Goal: Information Seeking & Learning: Compare options

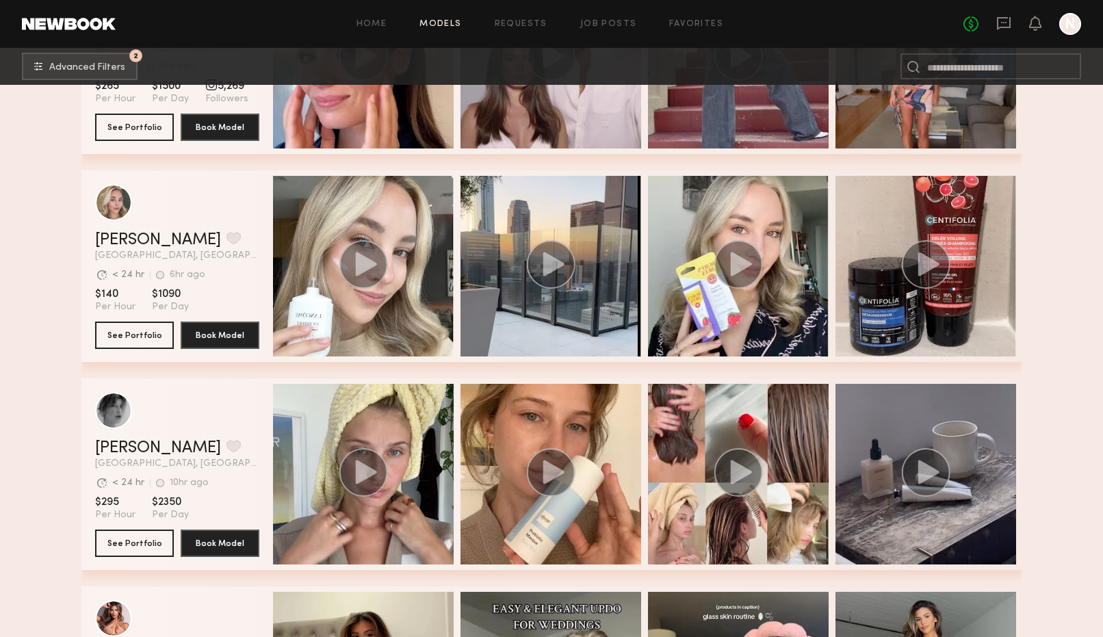
scroll to position [567, 0]
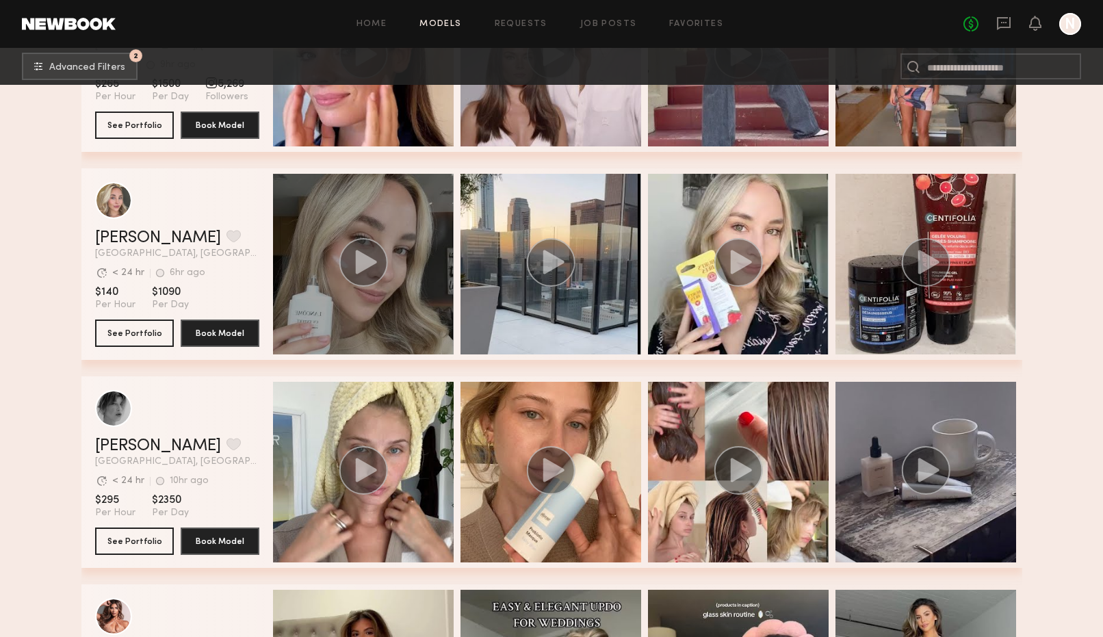
click at [353, 294] on div "grid" at bounding box center [363, 264] width 181 height 181
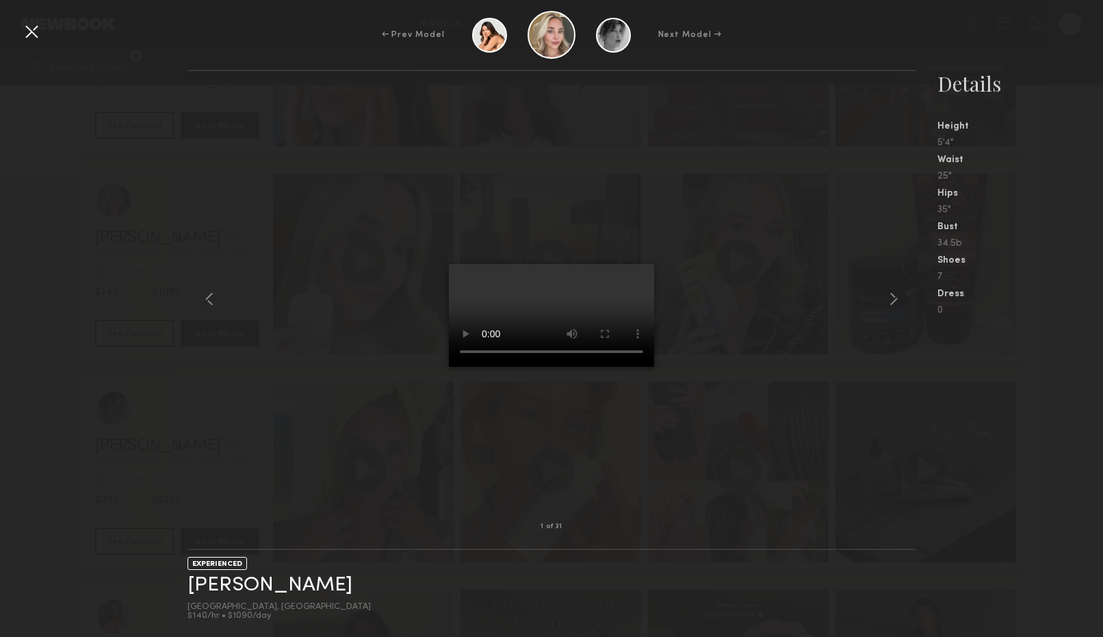
click at [686, 362] on div at bounding box center [551, 299] width 728 height 412
click at [38, 32] on div at bounding box center [32, 32] width 22 height 22
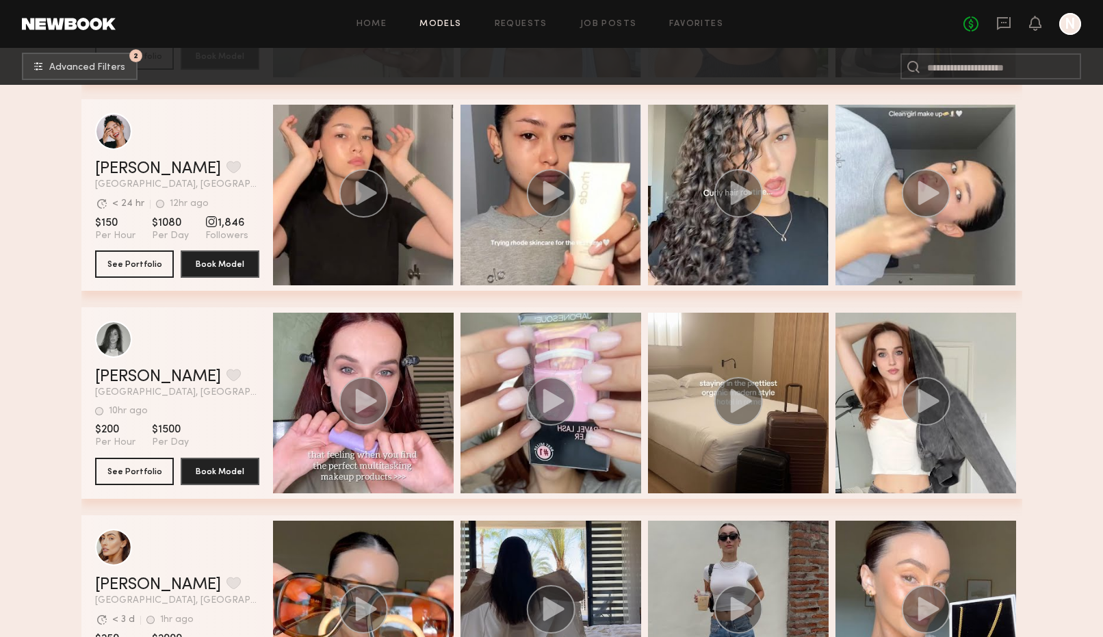
scroll to position [5153, 0]
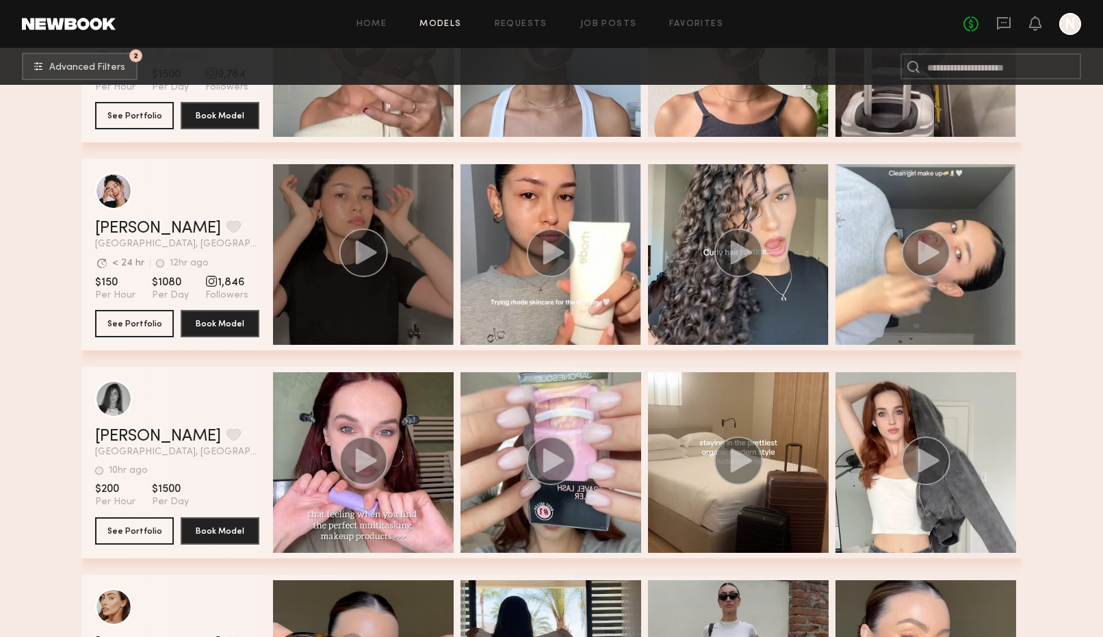
click at [344, 320] on div "grid" at bounding box center [363, 254] width 181 height 181
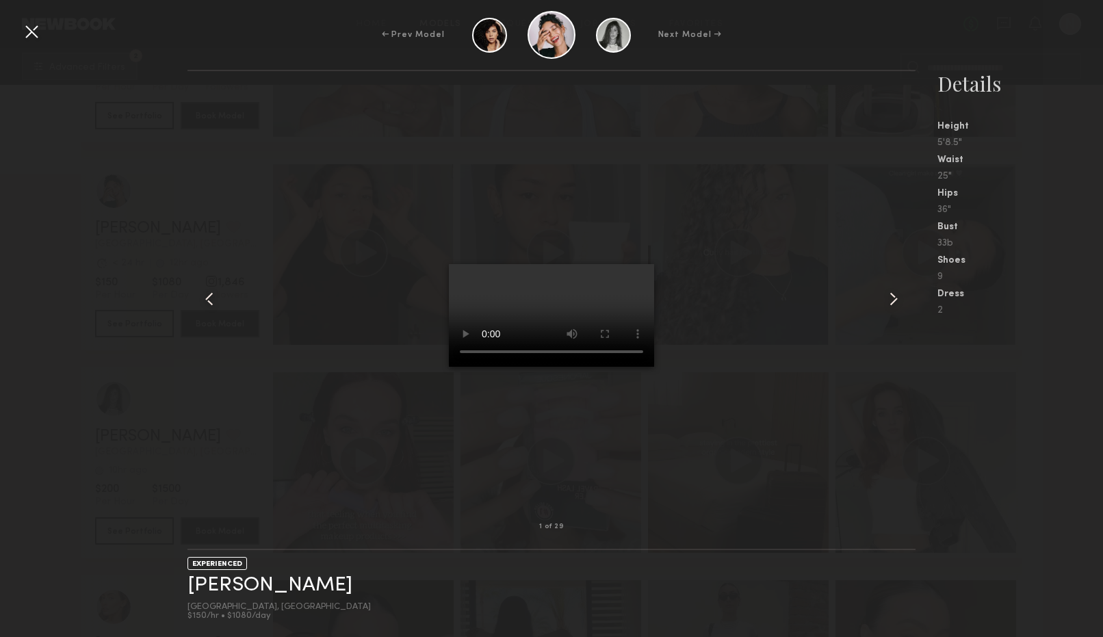
click at [898, 298] on common-icon at bounding box center [894, 299] width 22 height 22
click at [33, 31] on div at bounding box center [32, 32] width 22 height 22
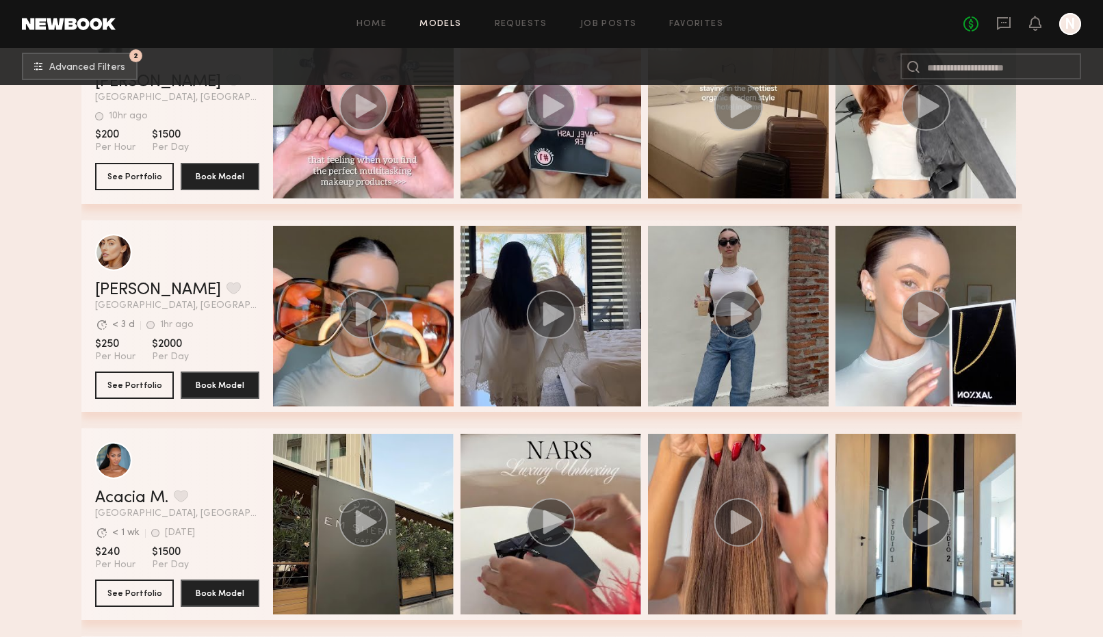
scroll to position [5742, 0]
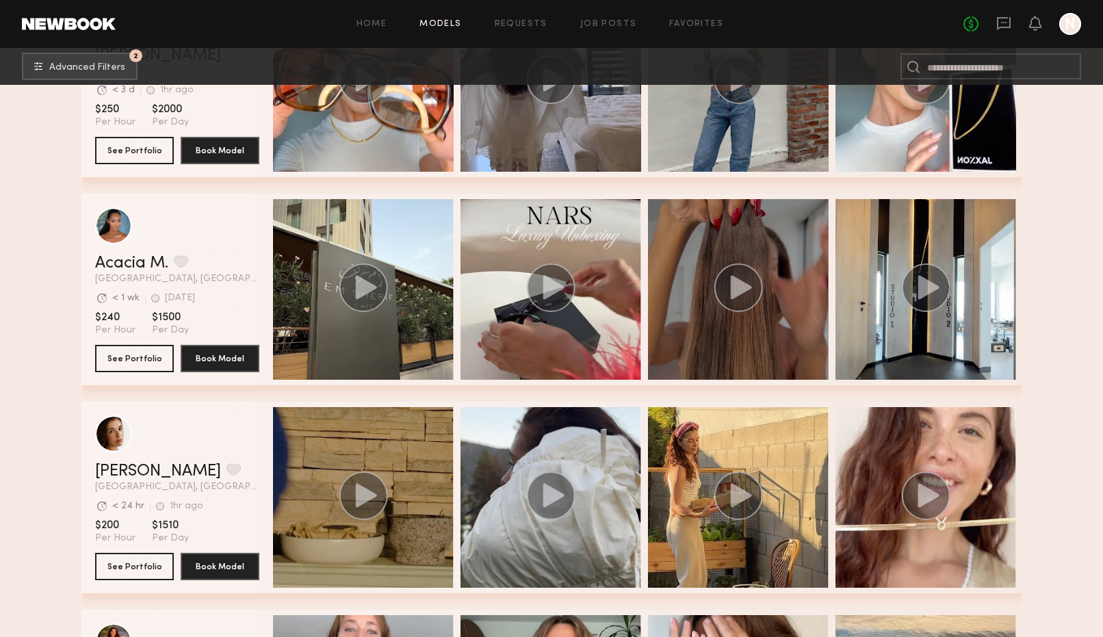
click at [750, 345] on div "grid" at bounding box center [738, 289] width 181 height 181
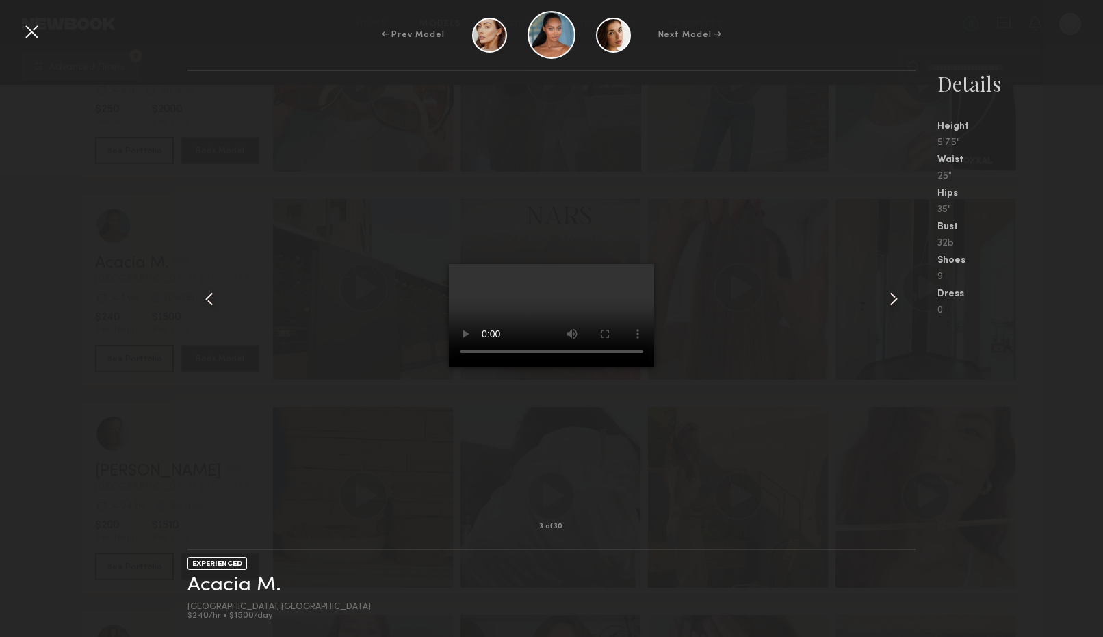
click at [34, 34] on div at bounding box center [32, 32] width 22 height 22
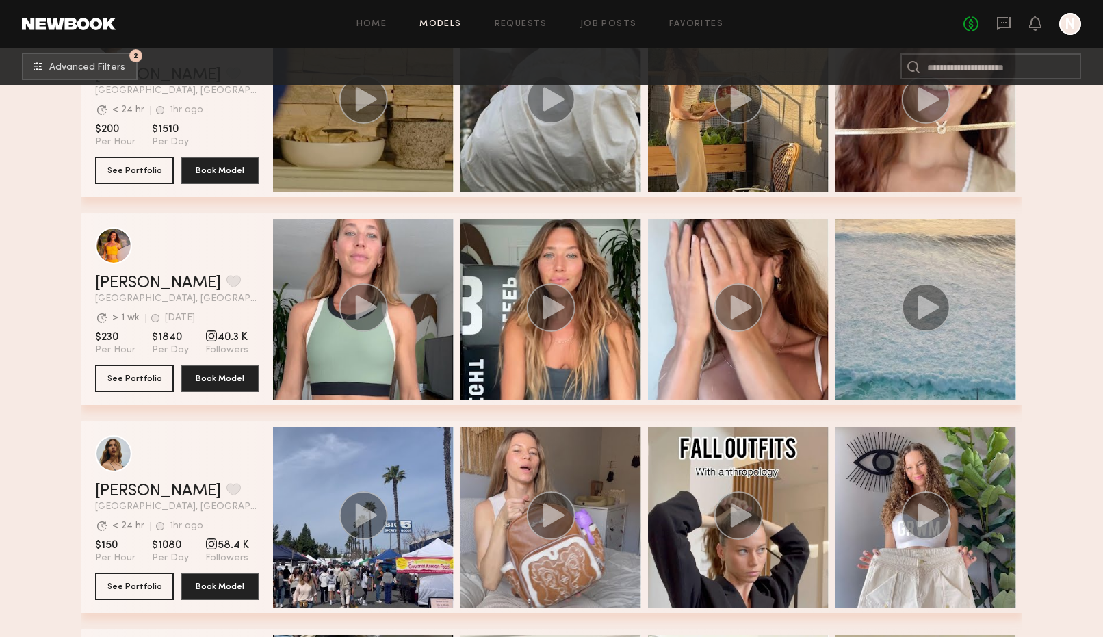
scroll to position [6317, 0]
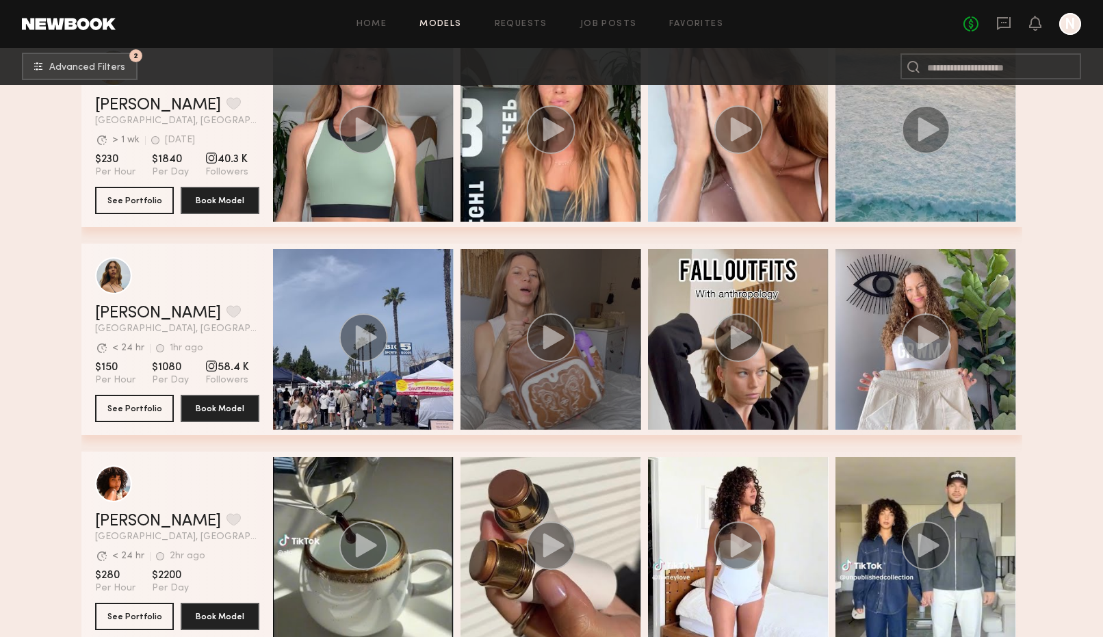
click at [514, 383] on div "grid" at bounding box center [551, 339] width 181 height 181
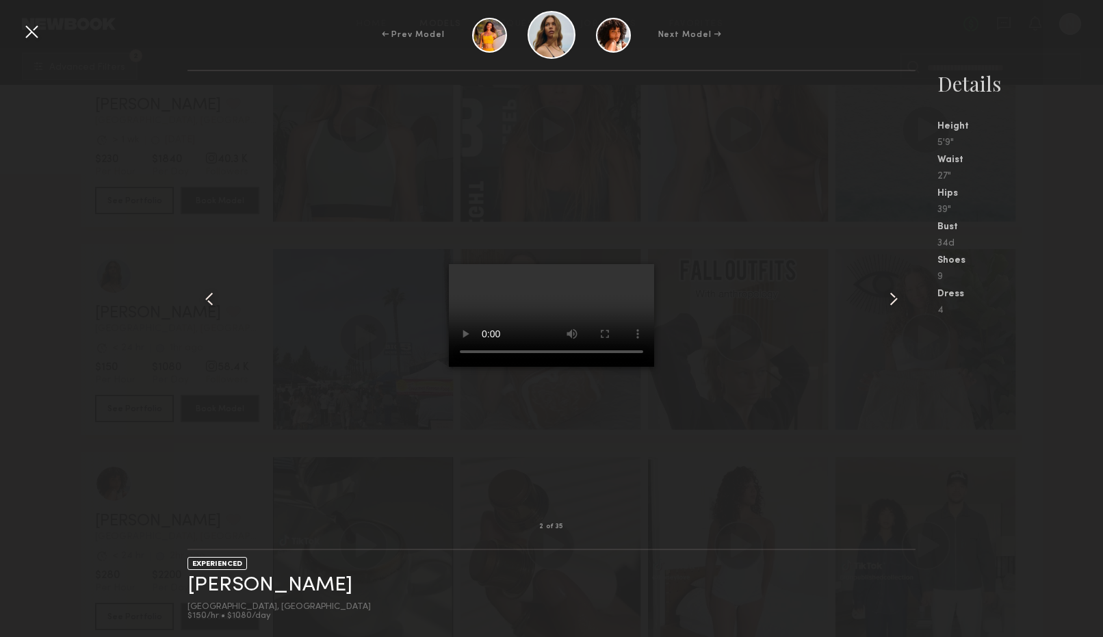
click at [890, 299] on common-icon at bounding box center [894, 299] width 22 height 22
click at [26, 36] on div at bounding box center [32, 32] width 22 height 22
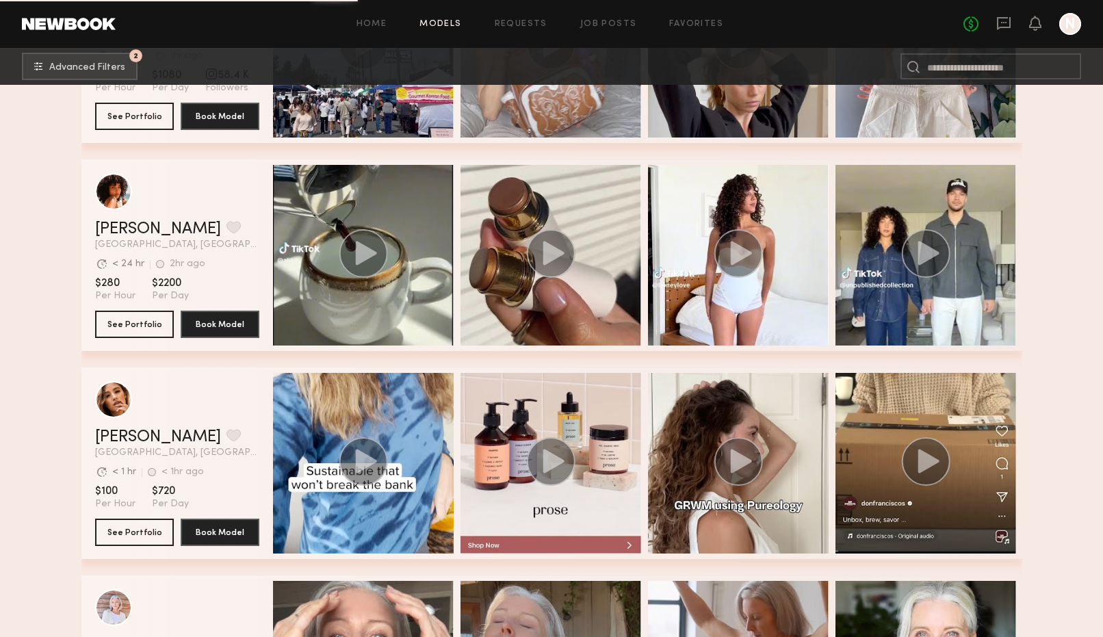
scroll to position [6609, 0]
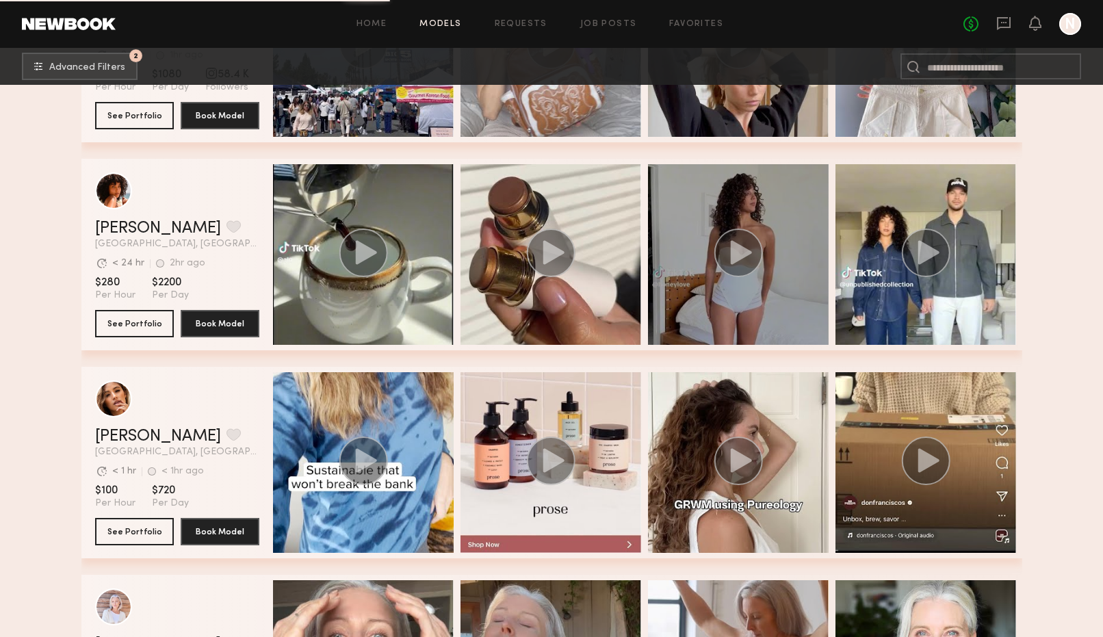
click at [755, 332] on div "grid" at bounding box center [738, 254] width 181 height 181
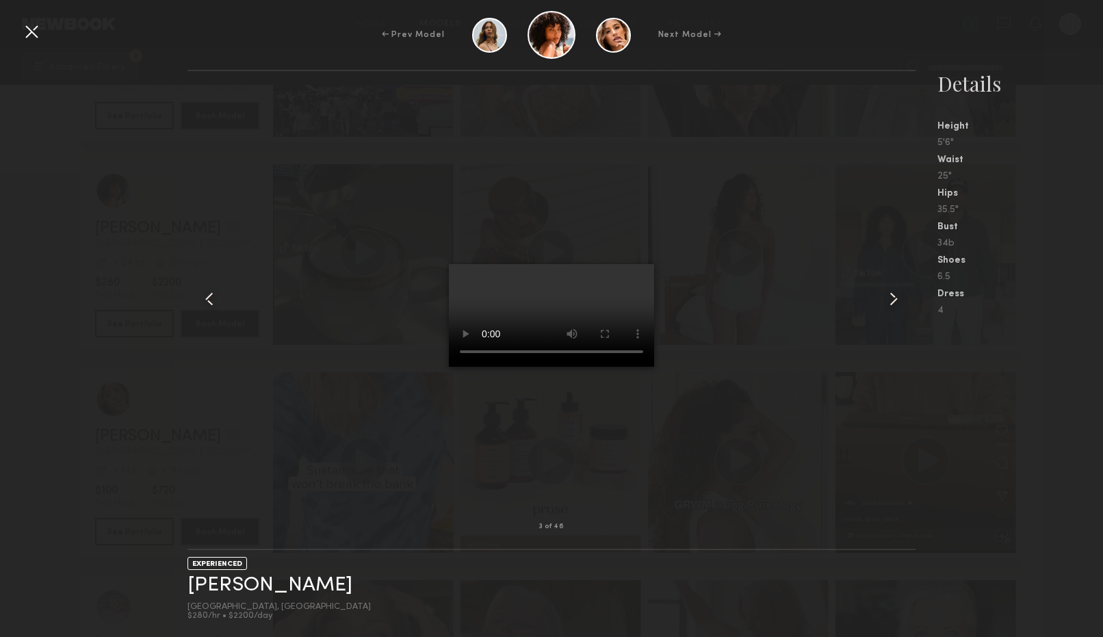
click at [890, 298] on common-icon at bounding box center [894, 299] width 22 height 22
click at [34, 21] on div at bounding box center [32, 32] width 22 height 22
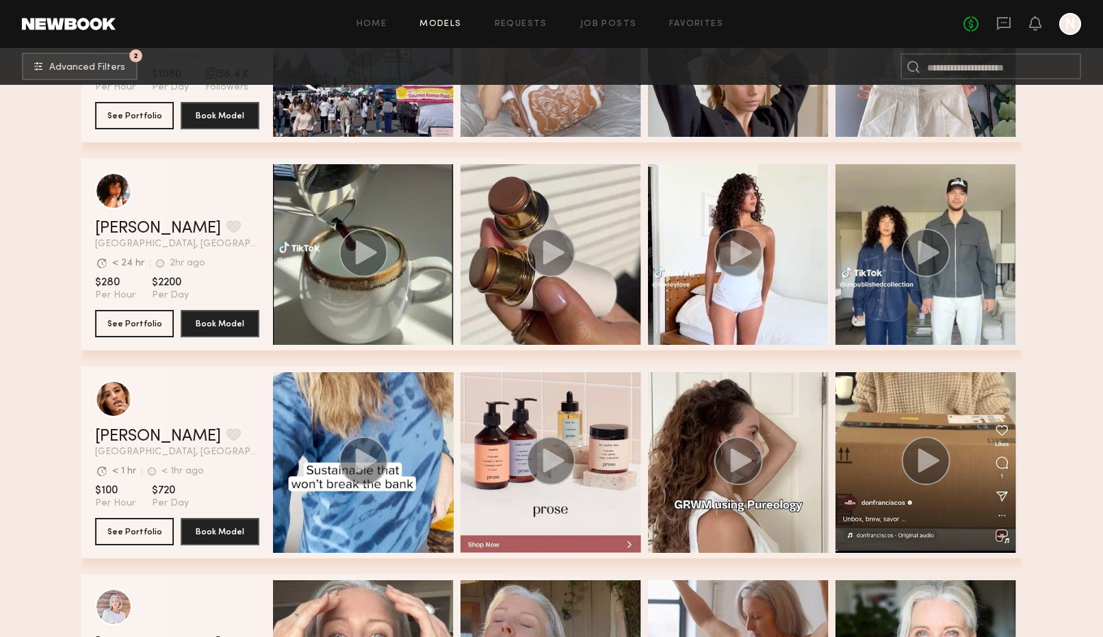
scroll to position [6813, 0]
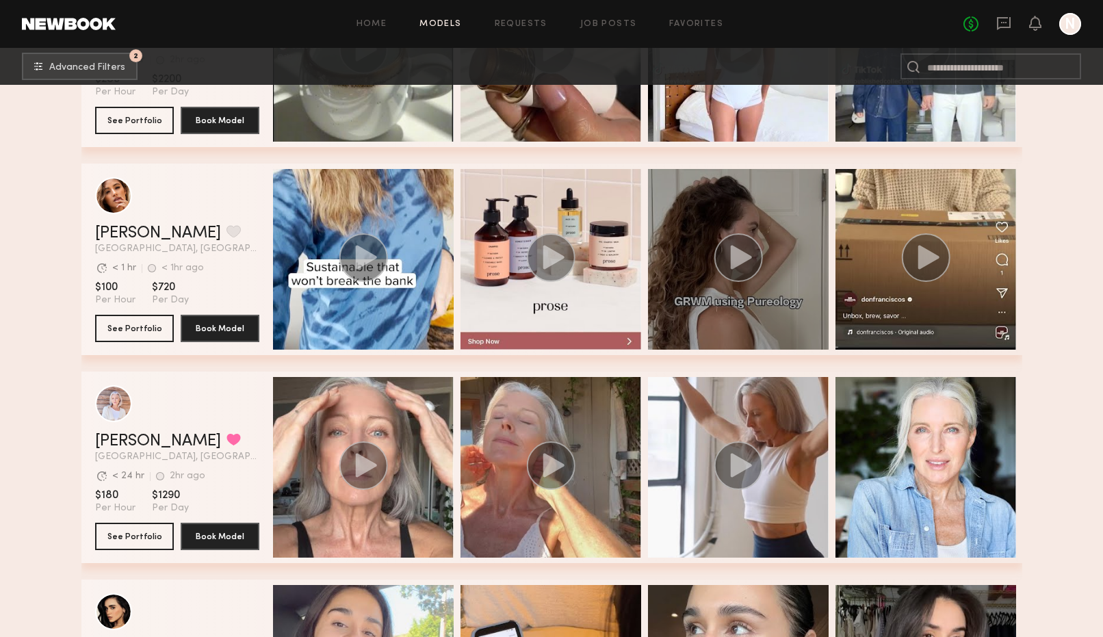
click at [827, 302] on div "grid" at bounding box center [738, 259] width 181 height 181
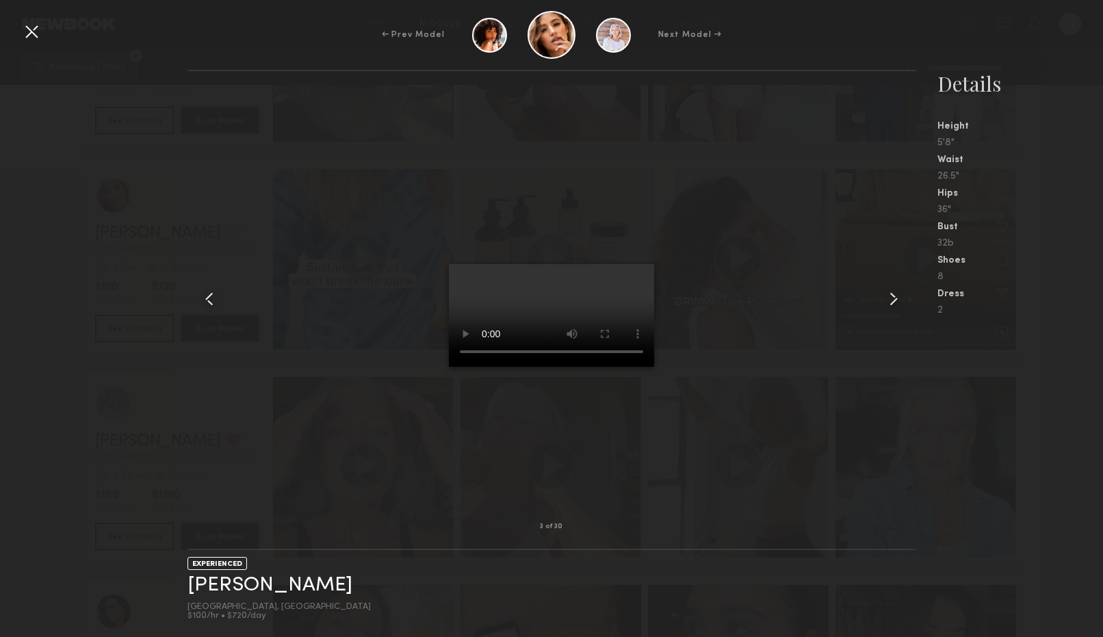
click at [34, 33] on div at bounding box center [32, 32] width 22 height 22
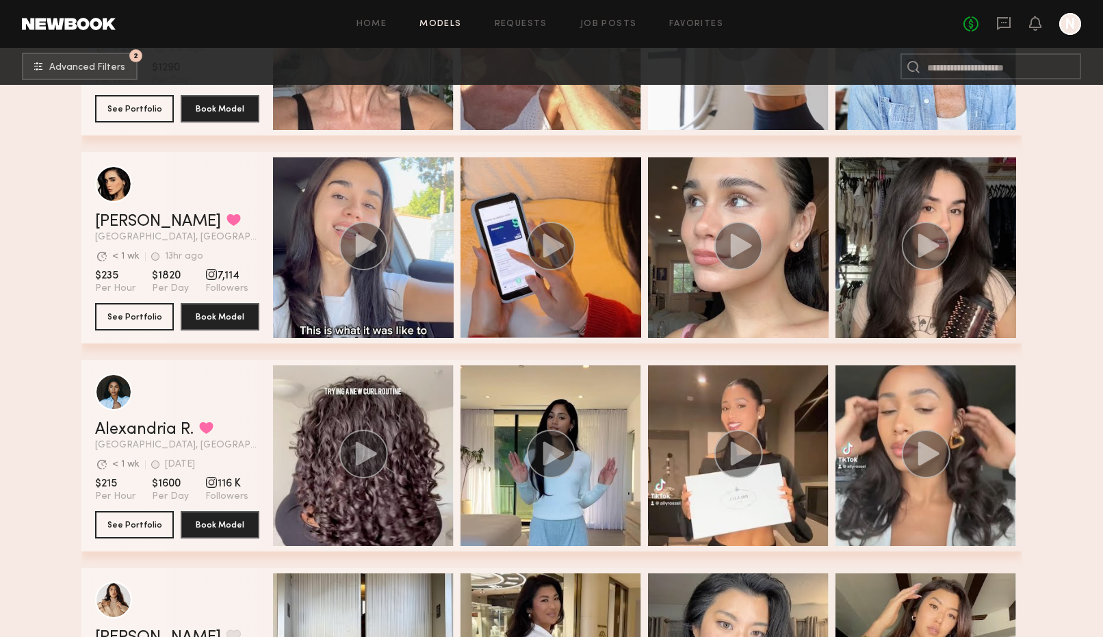
scroll to position [7210, 0]
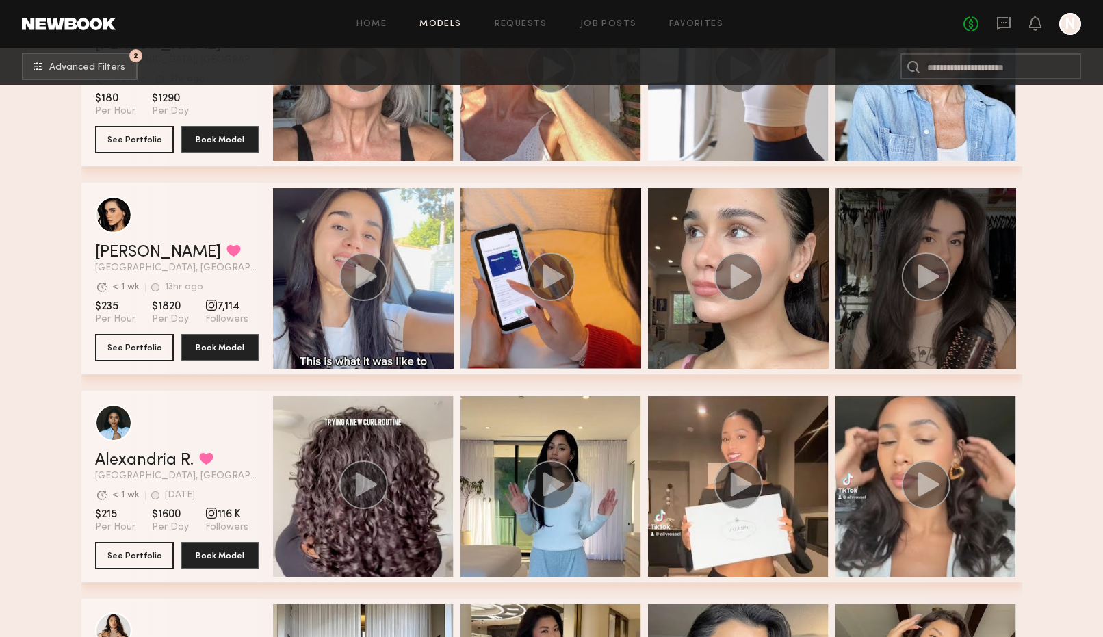
click at [944, 302] on span "grid" at bounding box center [925, 278] width 49 height 52
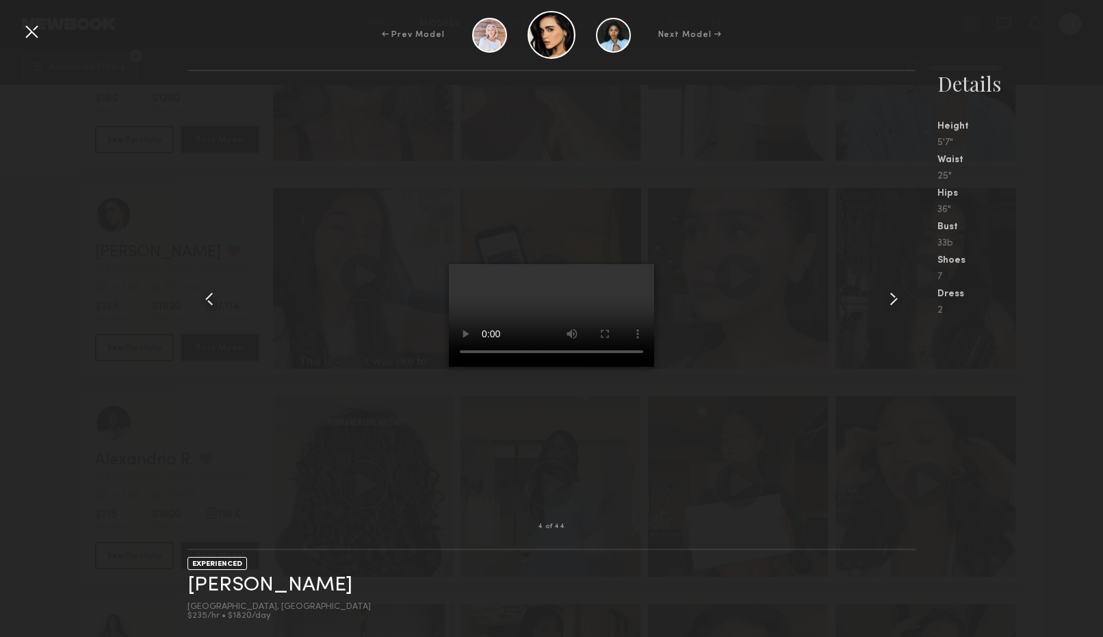
click at [485, 283] on video at bounding box center [551, 315] width 205 height 103
click at [473, 367] on video at bounding box center [551, 315] width 205 height 103
click at [593, 309] on video at bounding box center [551, 315] width 205 height 103
click at [34, 51] on div "← Prev Model Next Model →" at bounding box center [551, 35] width 1103 height 48
click at [34, 31] on div at bounding box center [32, 32] width 22 height 22
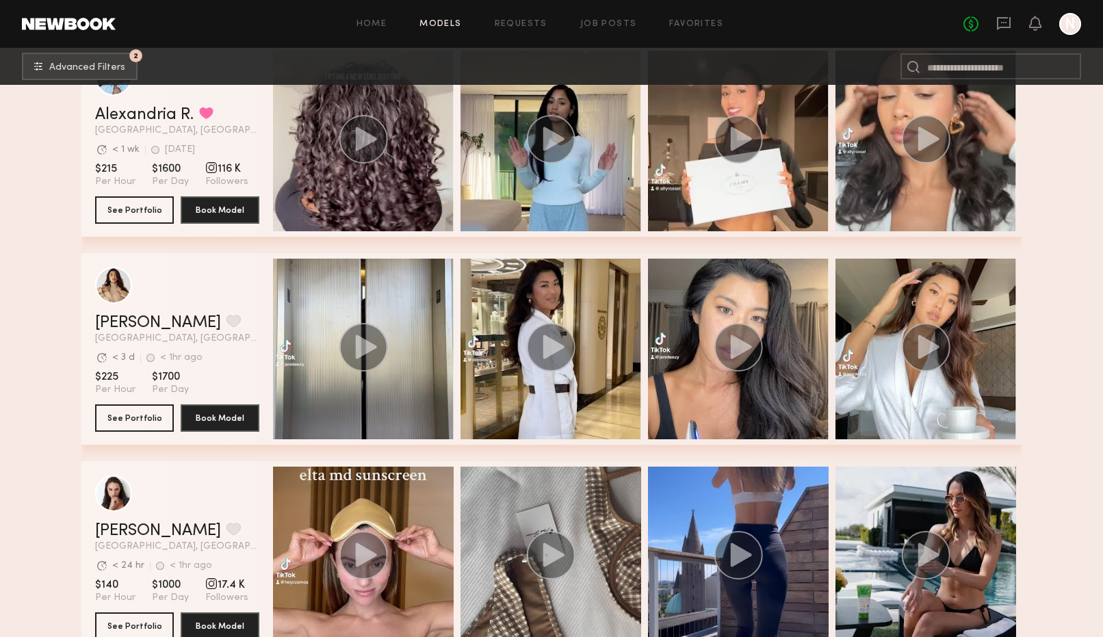
scroll to position [7533, 0]
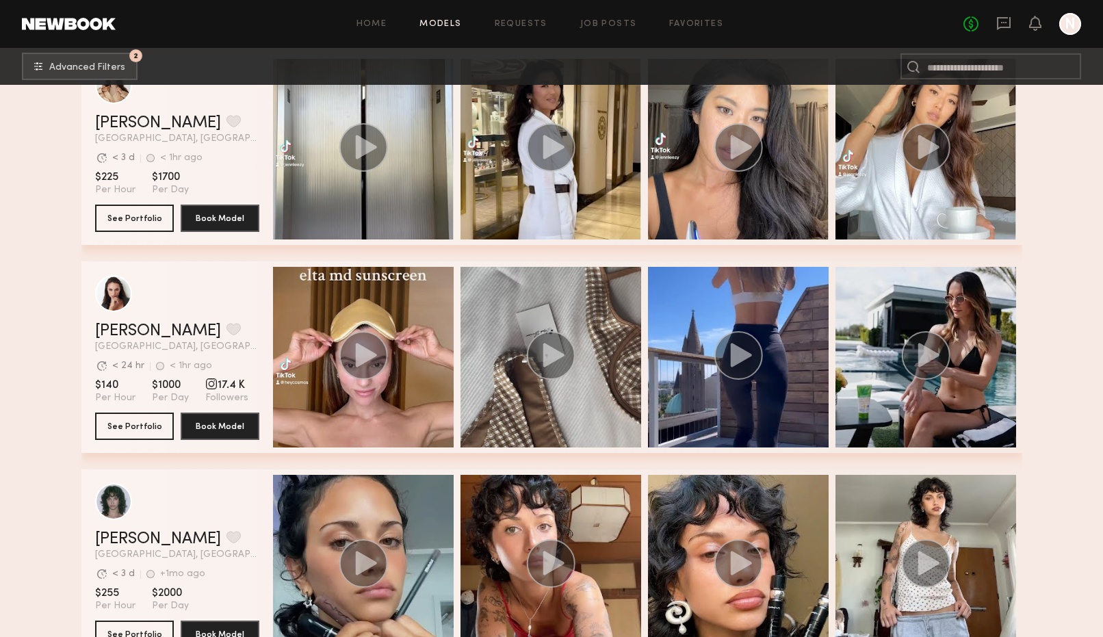
scroll to position [7667, 0]
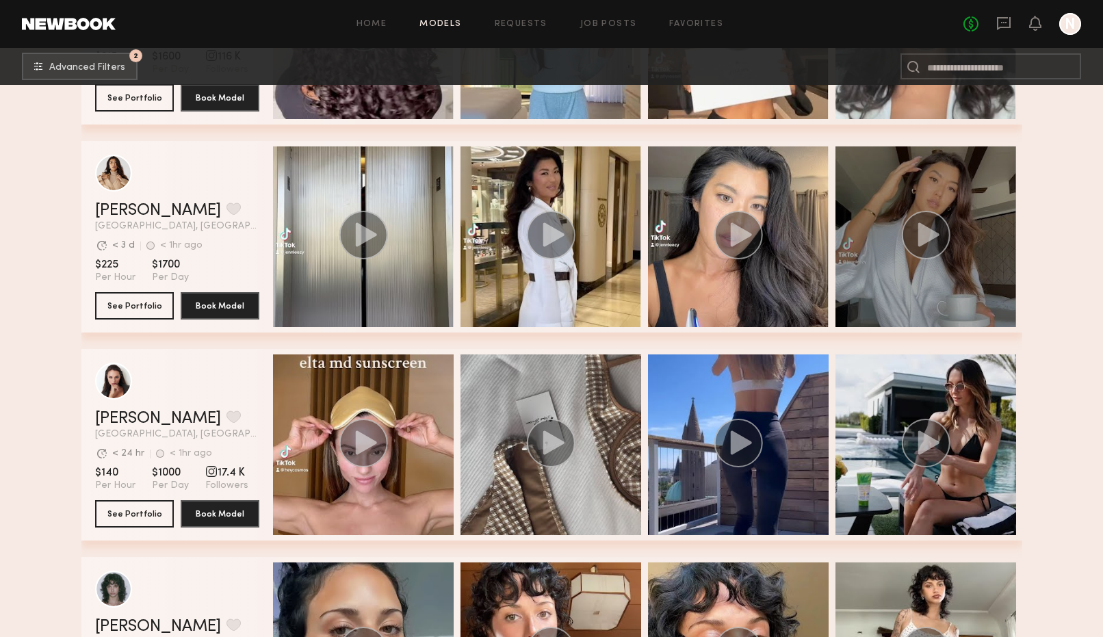
click at [942, 237] on circle "grid" at bounding box center [925, 235] width 49 height 49
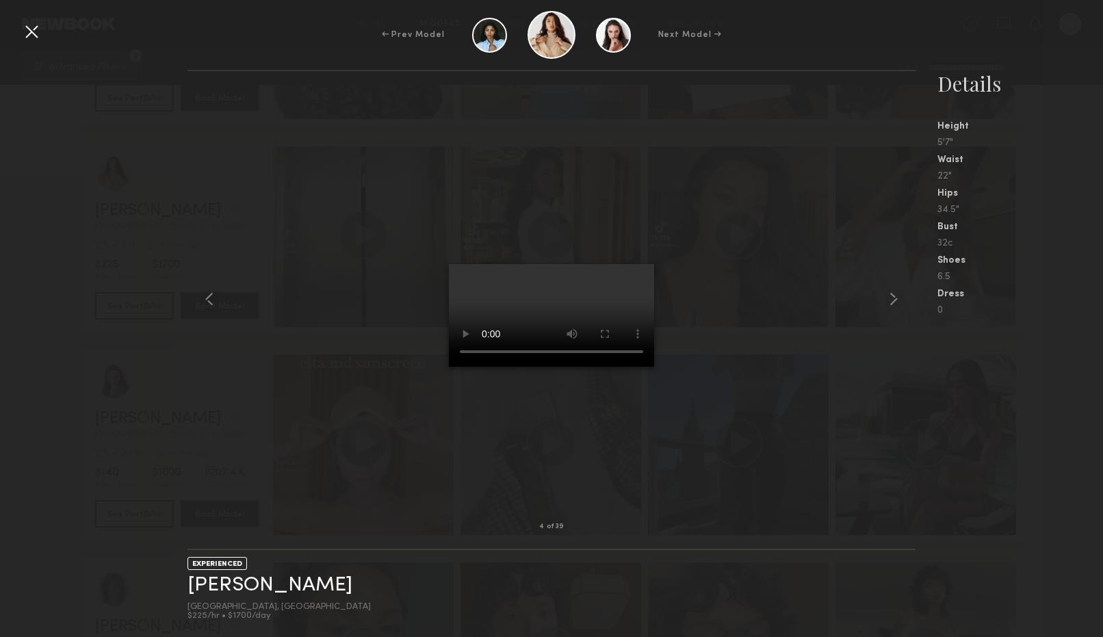
click at [580, 305] on video at bounding box center [551, 315] width 205 height 103
click at [563, 367] on video at bounding box center [551, 315] width 205 height 103
click at [525, 286] on video at bounding box center [551, 315] width 205 height 103
click at [27, 37] on div at bounding box center [32, 32] width 22 height 22
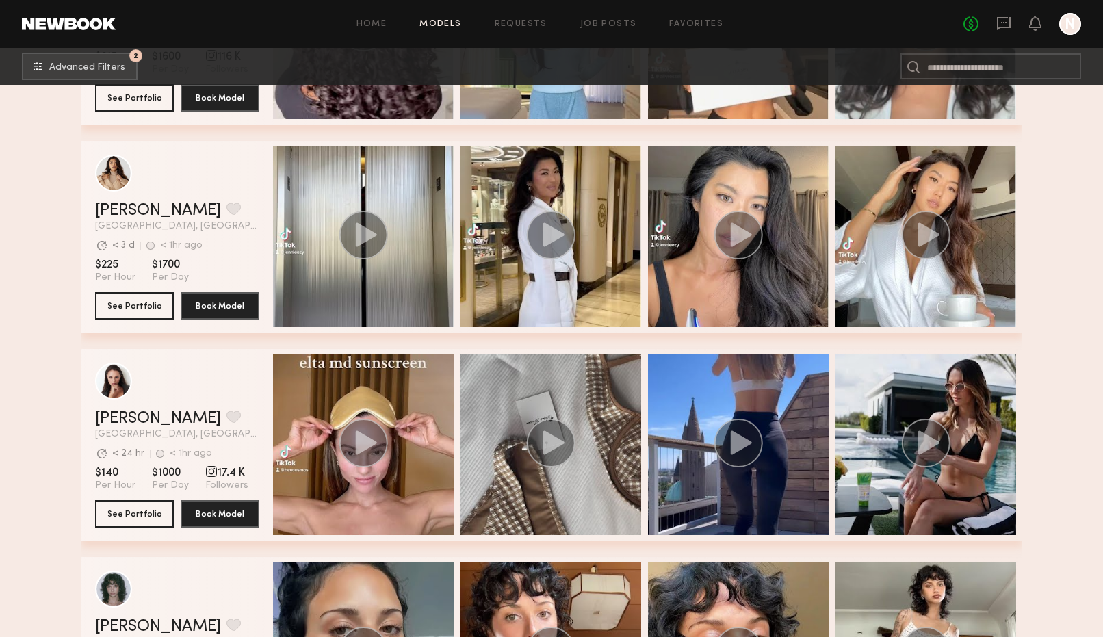
scroll to position [7858, 0]
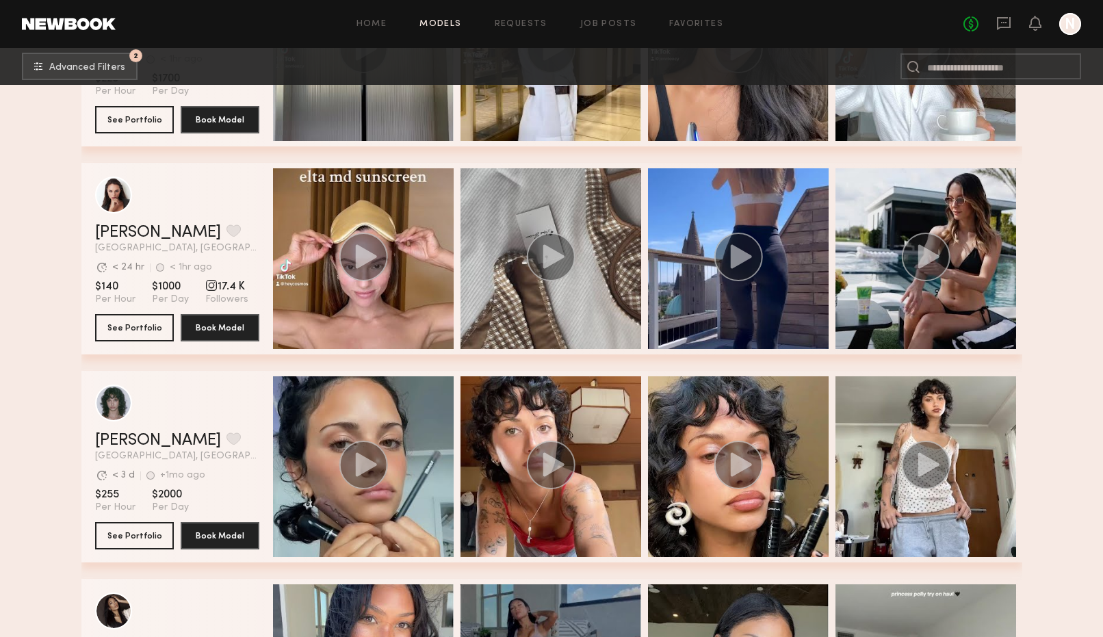
scroll to position [7847, 0]
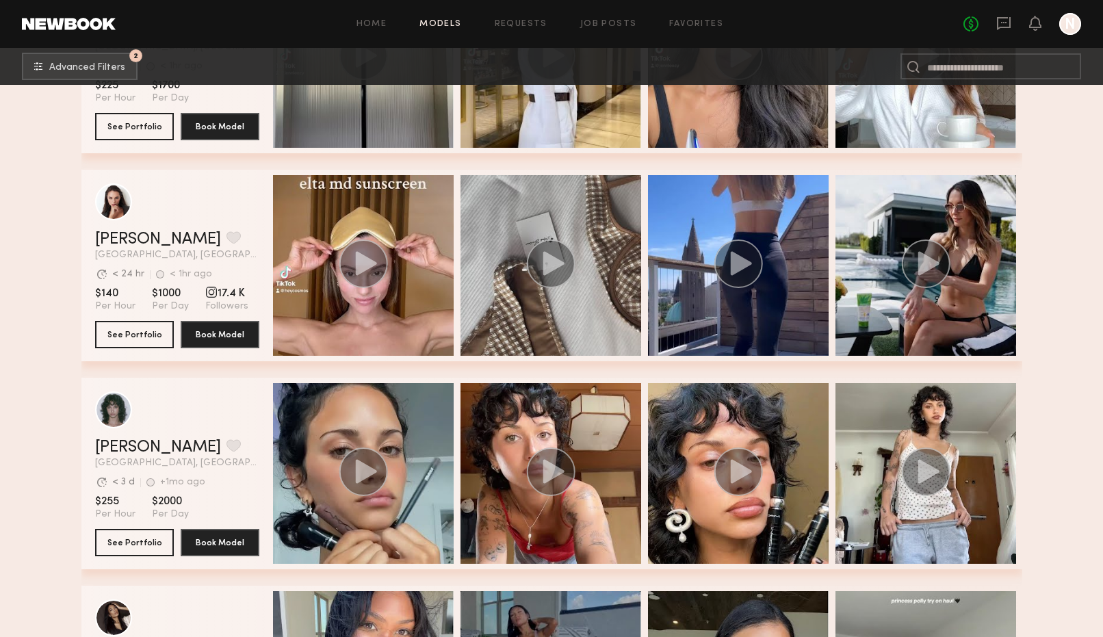
click at [961, 247] on div "grid" at bounding box center [925, 265] width 181 height 181
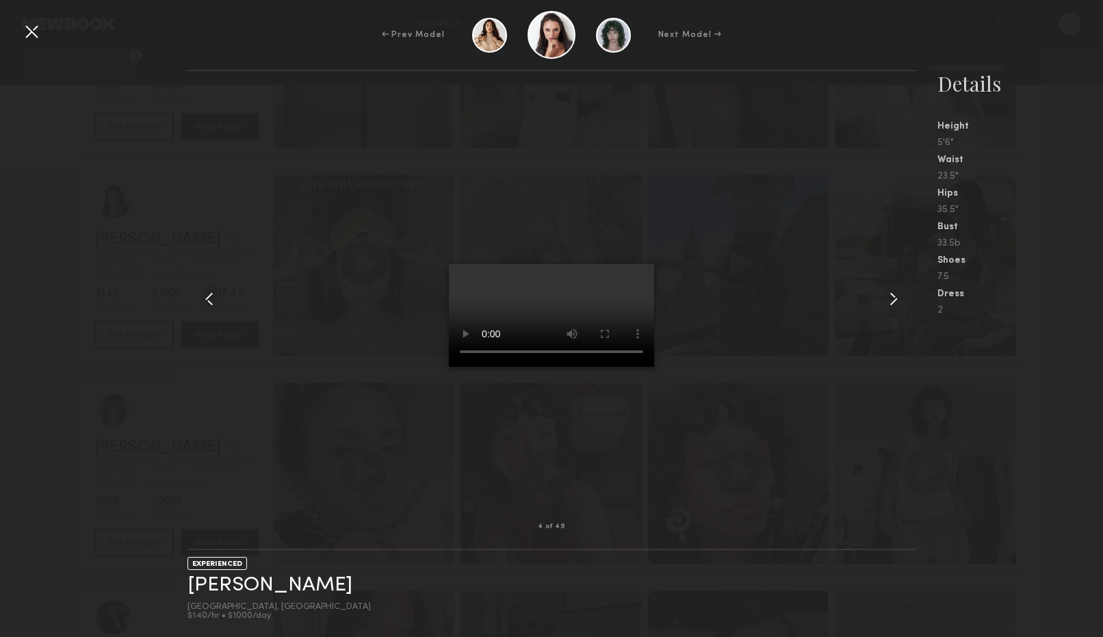
click at [24, 32] on div at bounding box center [32, 32] width 22 height 22
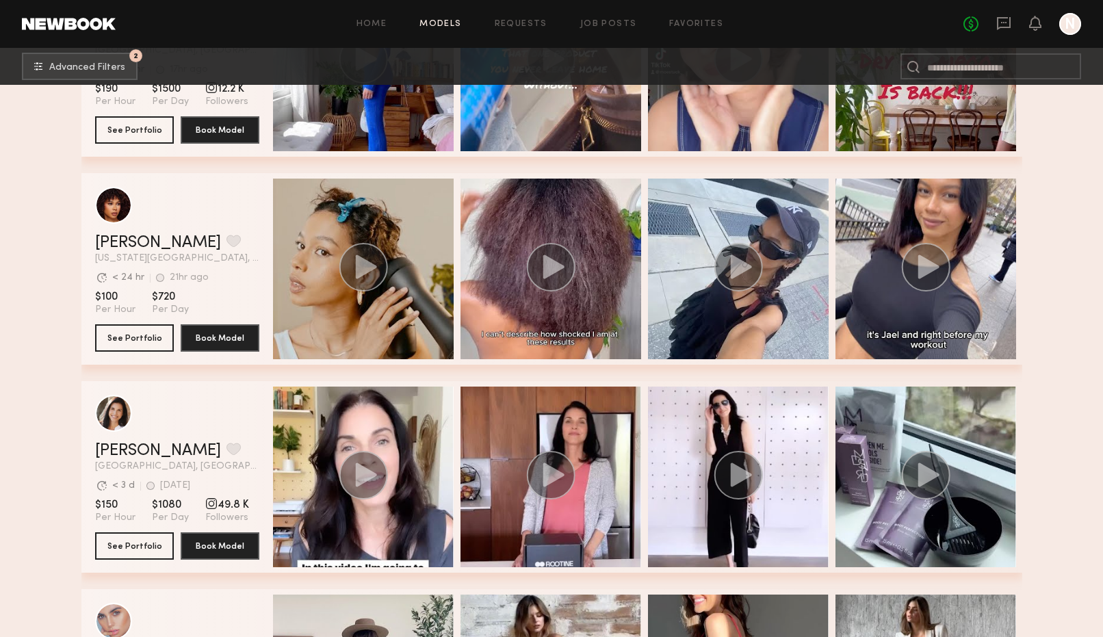
scroll to position [9506, 0]
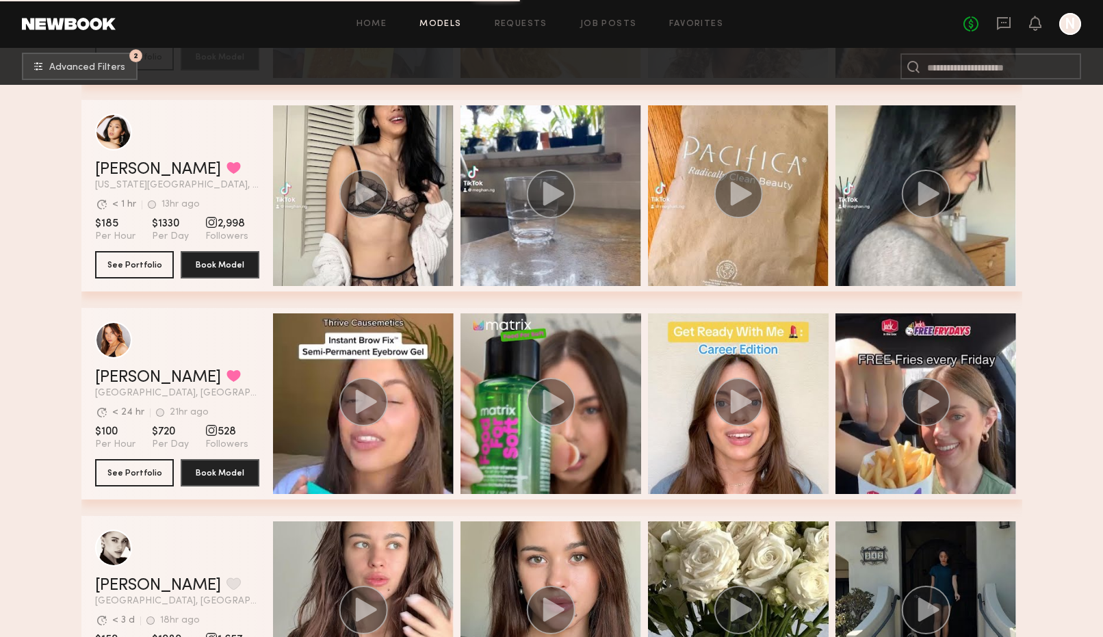
scroll to position [11842, 0]
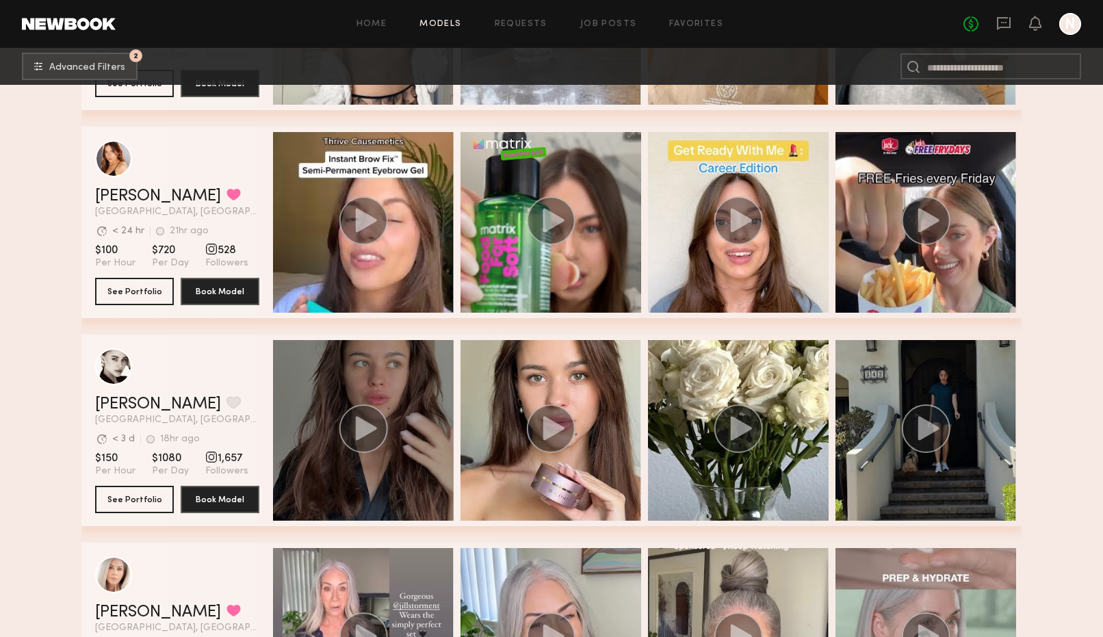
click at [361, 457] on div "grid" at bounding box center [363, 430] width 181 height 181
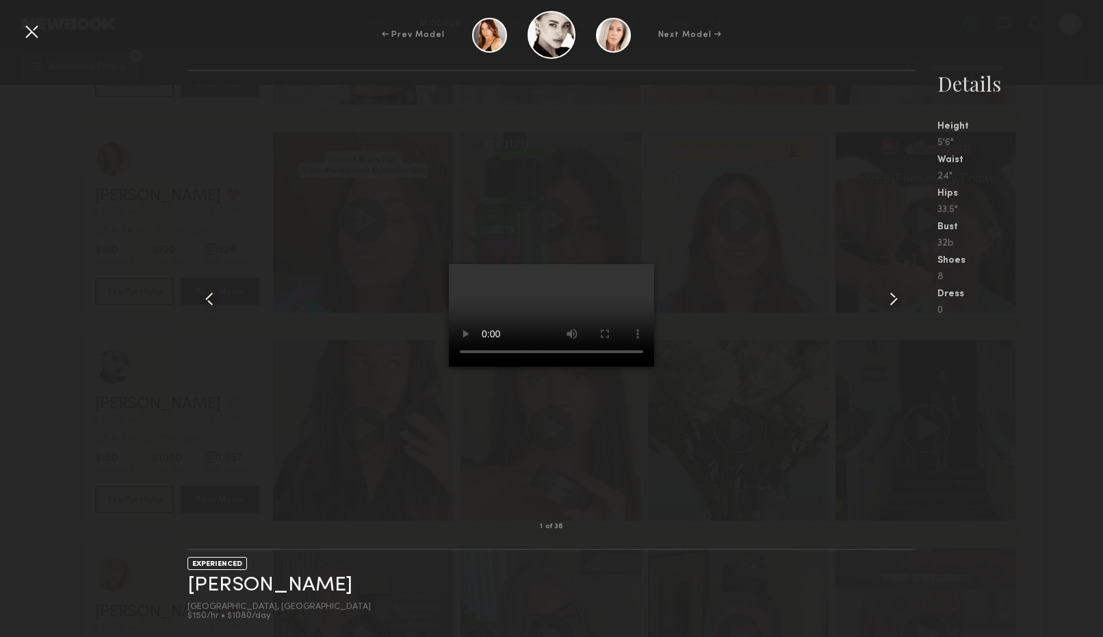
click at [28, 23] on div at bounding box center [32, 32] width 22 height 22
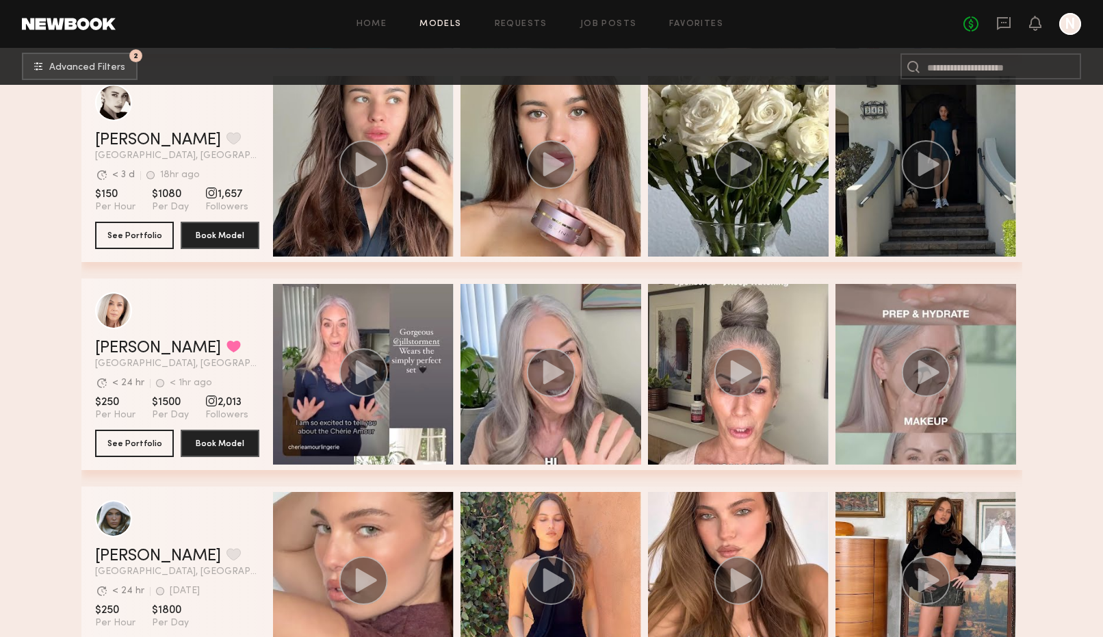
scroll to position [12164, 0]
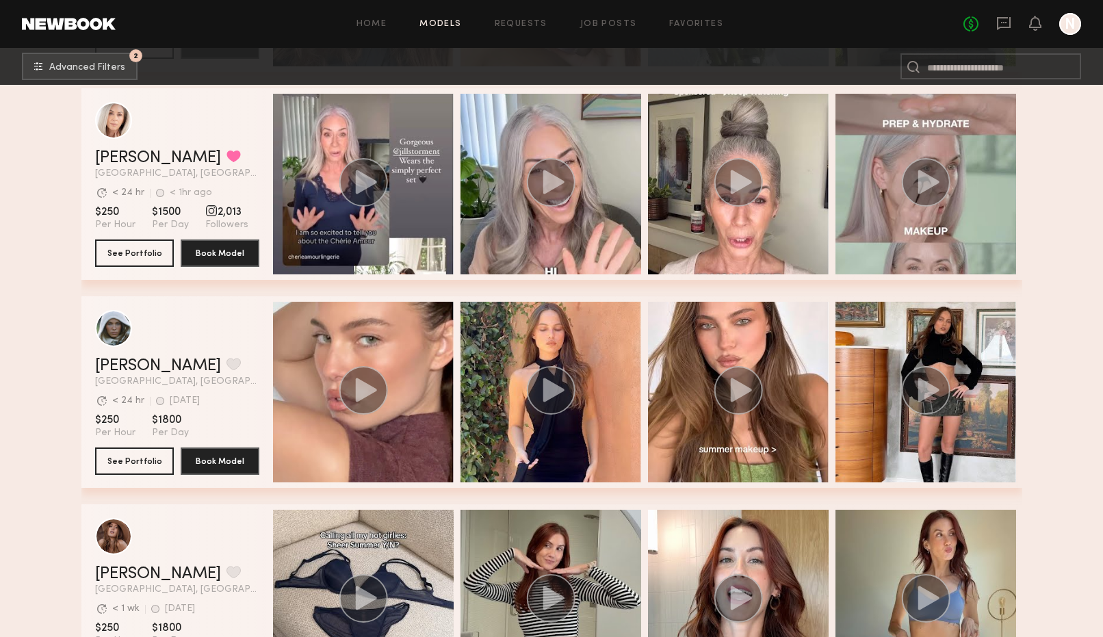
scroll to position [12236, 0]
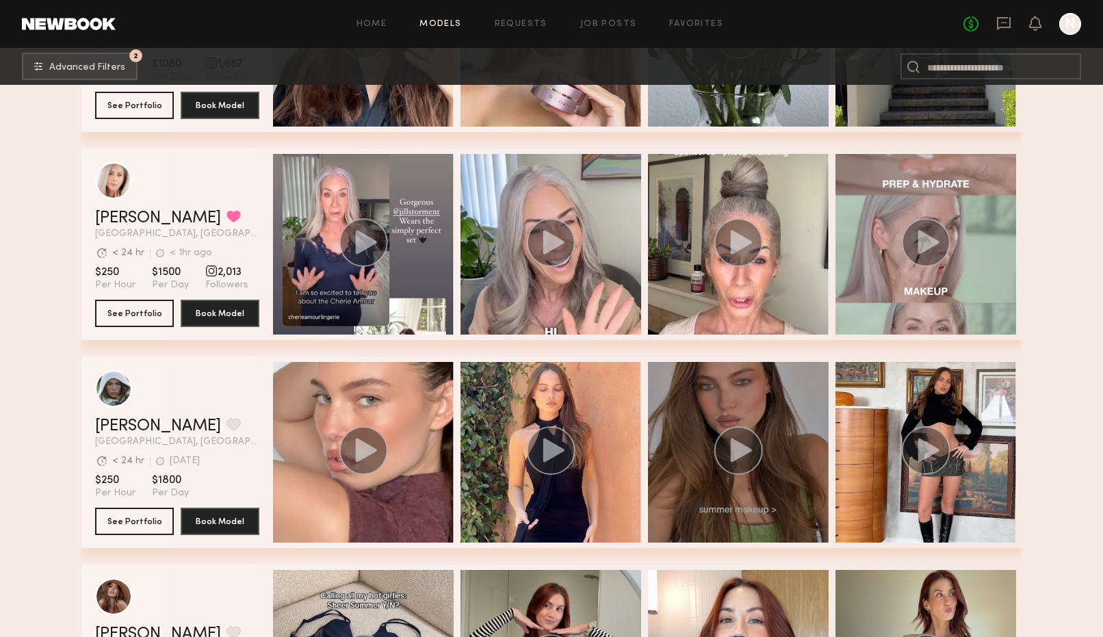
click at [734, 517] on div "grid" at bounding box center [738, 452] width 181 height 181
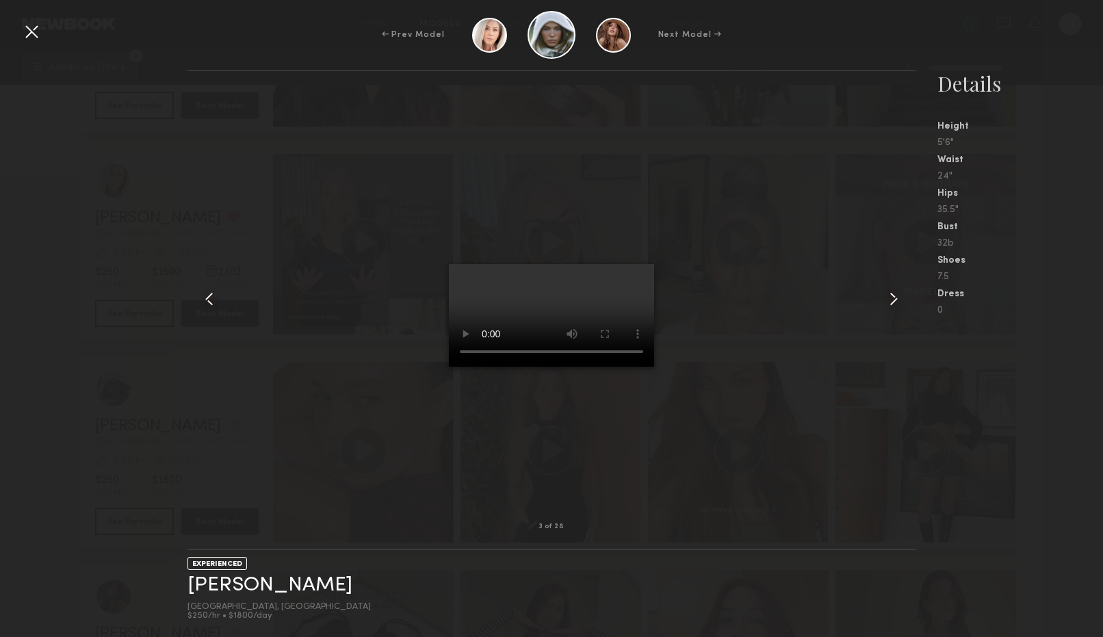
click at [30, 31] on div at bounding box center [32, 32] width 22 height 22
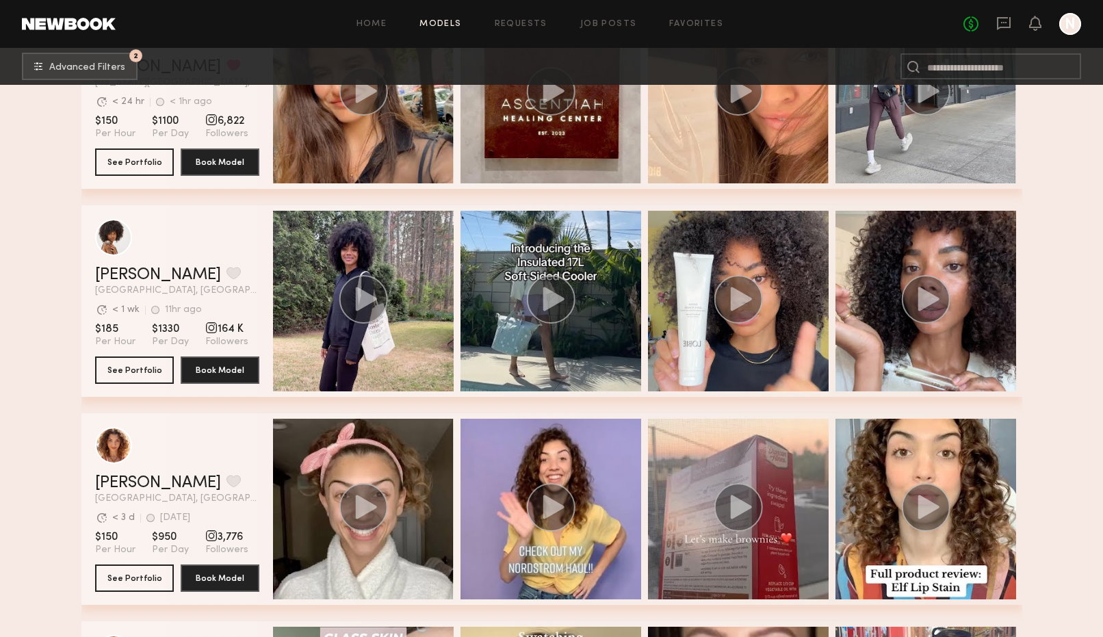
scroll to position [13078, 0]
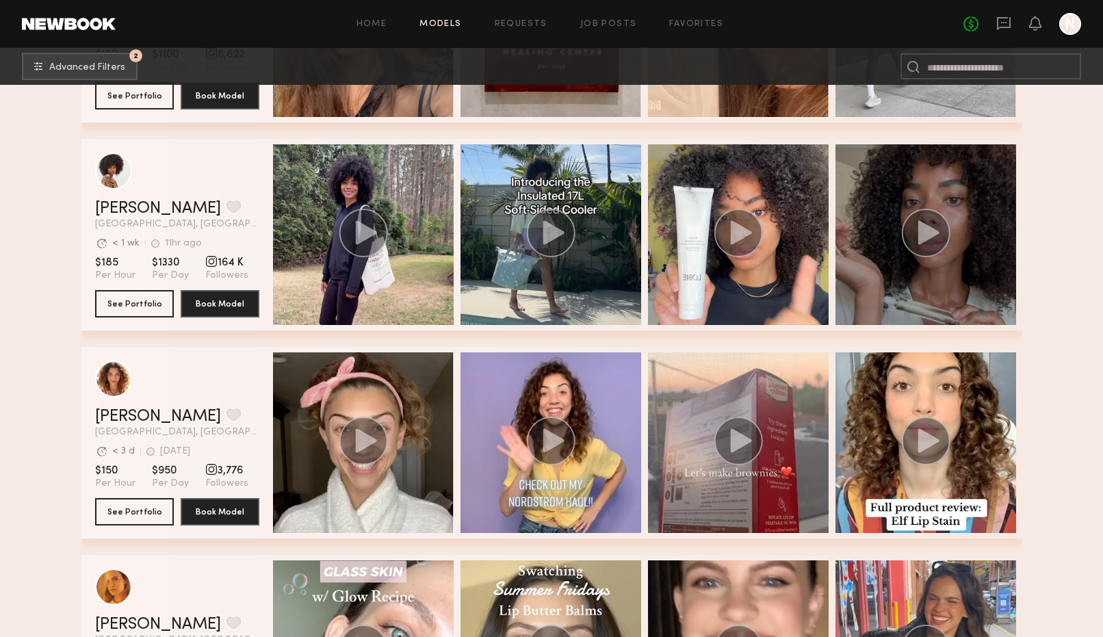
click at [941, 218] on circle "grid" at bounding box center [925, 233] width 49 height 49
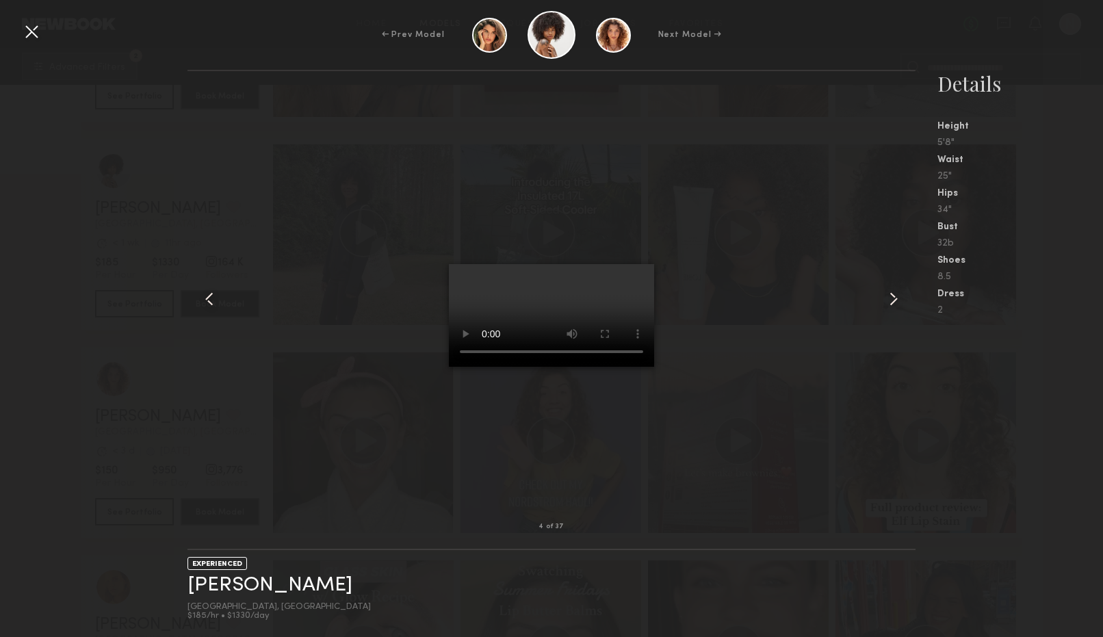
click at [33, 29] on div at bounding box center [32, 32] width 22 height 22
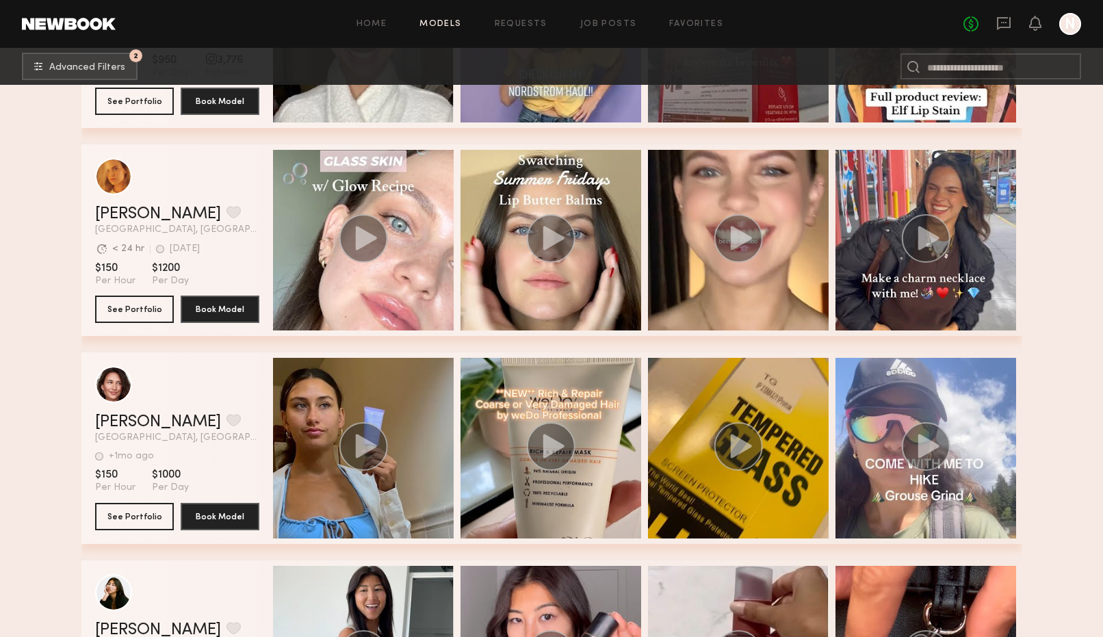
scroll to position [13881, 0]
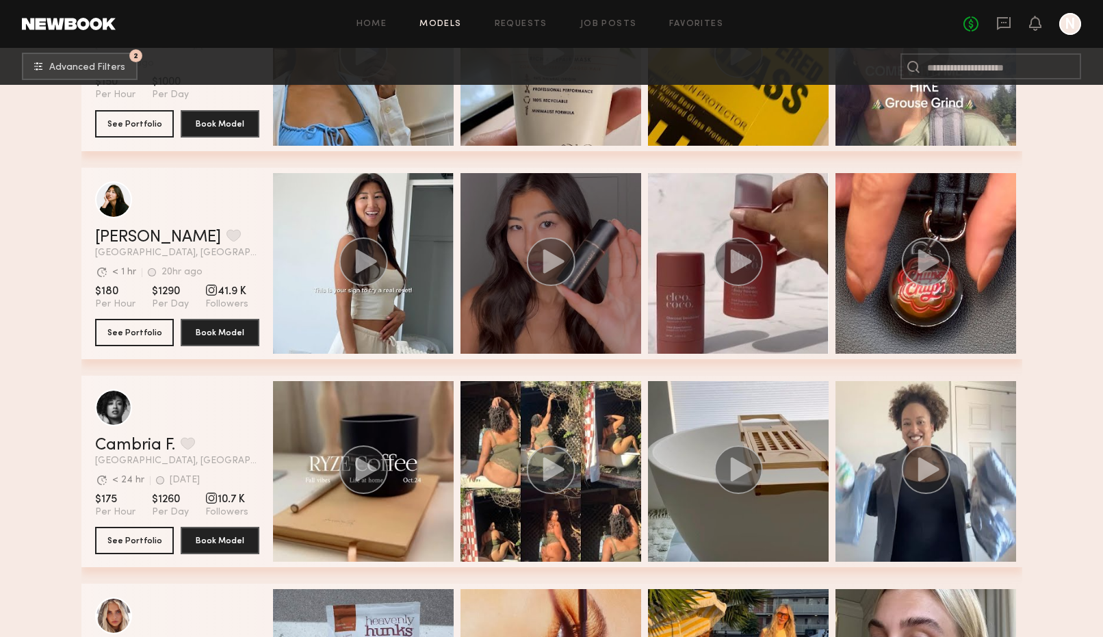
click at [563, 320] on div "grid" at bounding box center [551, 263] width 181 height 181
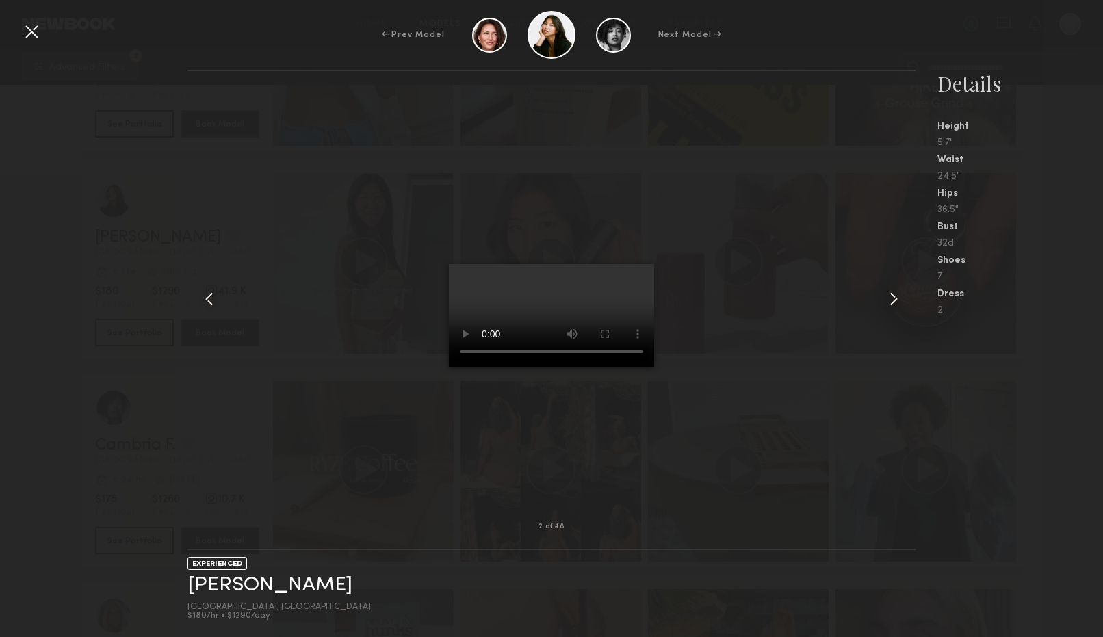
click at [29, 37] on div at bounding box center [32, 32] width 22 height 22
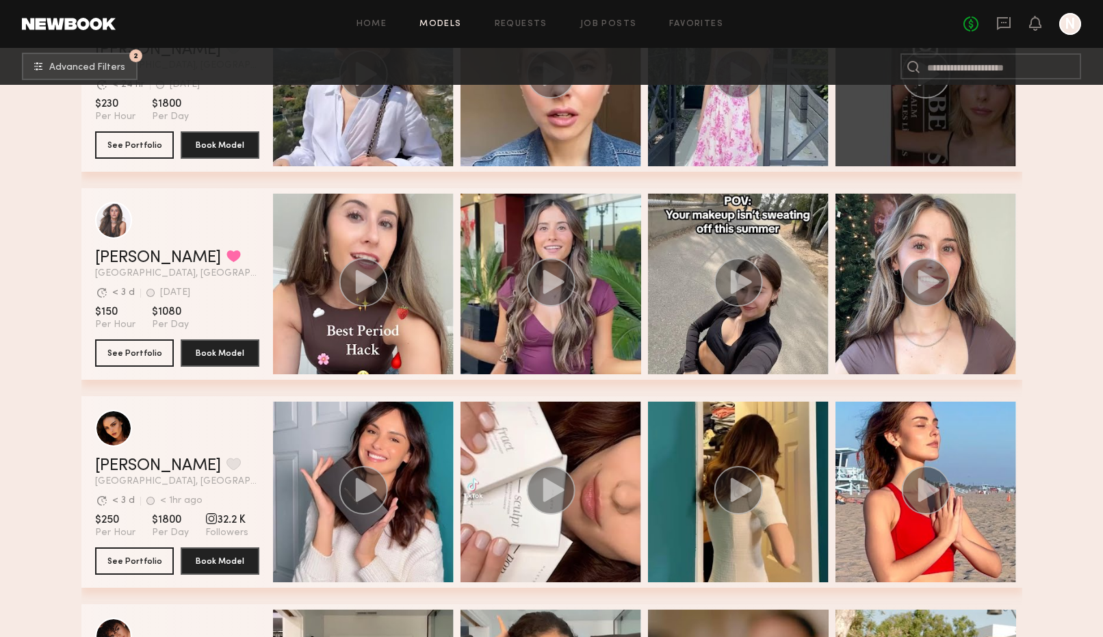
scroll to position [15175, 0]
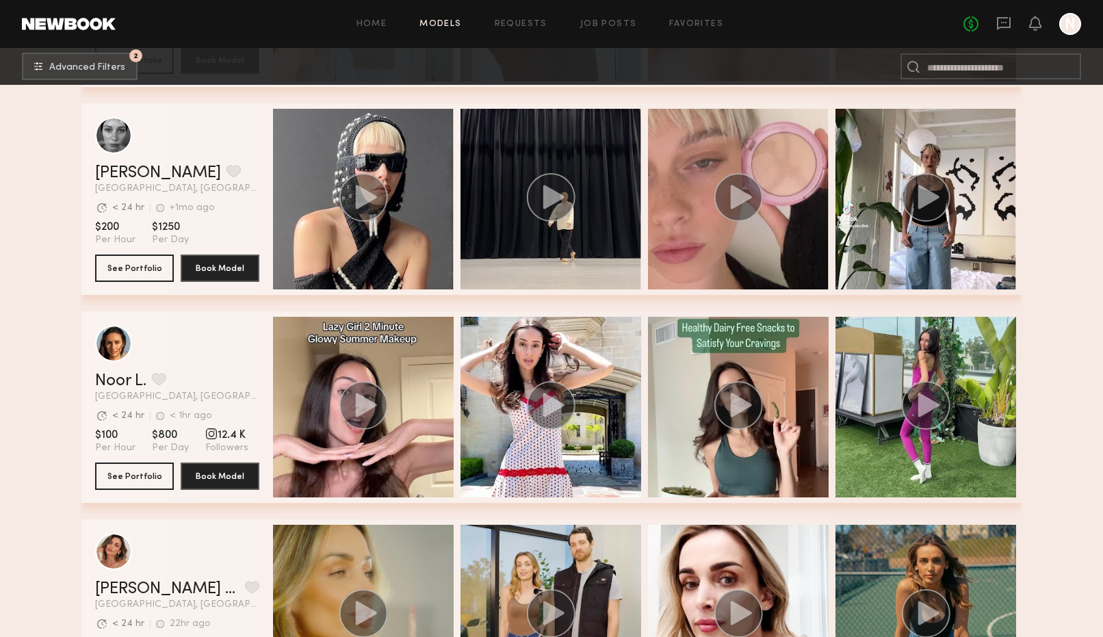
scroll to position [15874, 0]
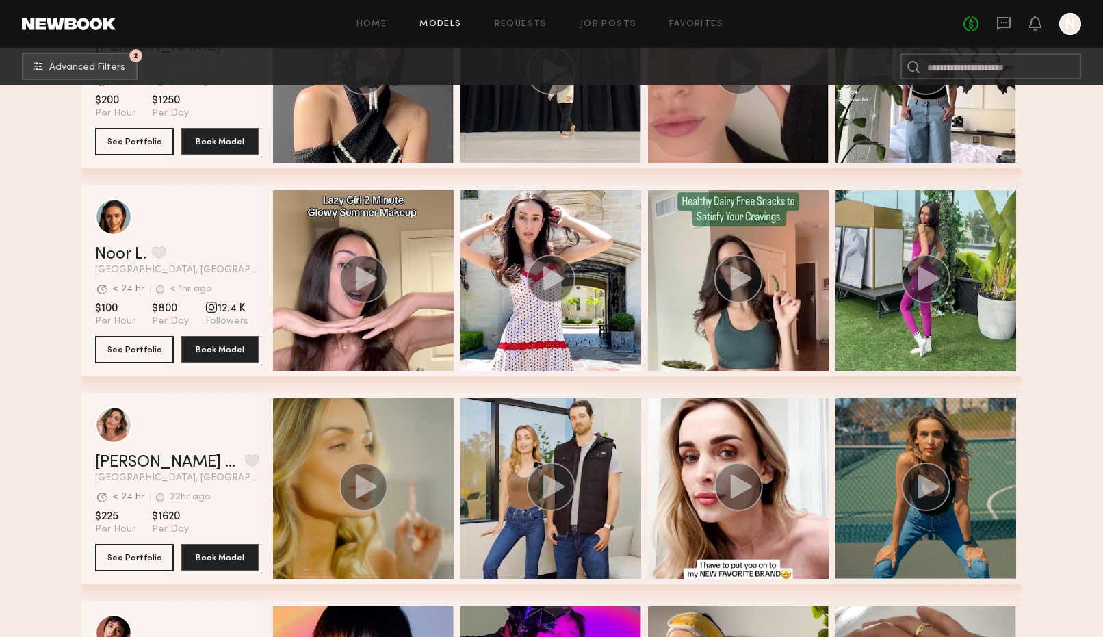
scroll to position [15946, 0]
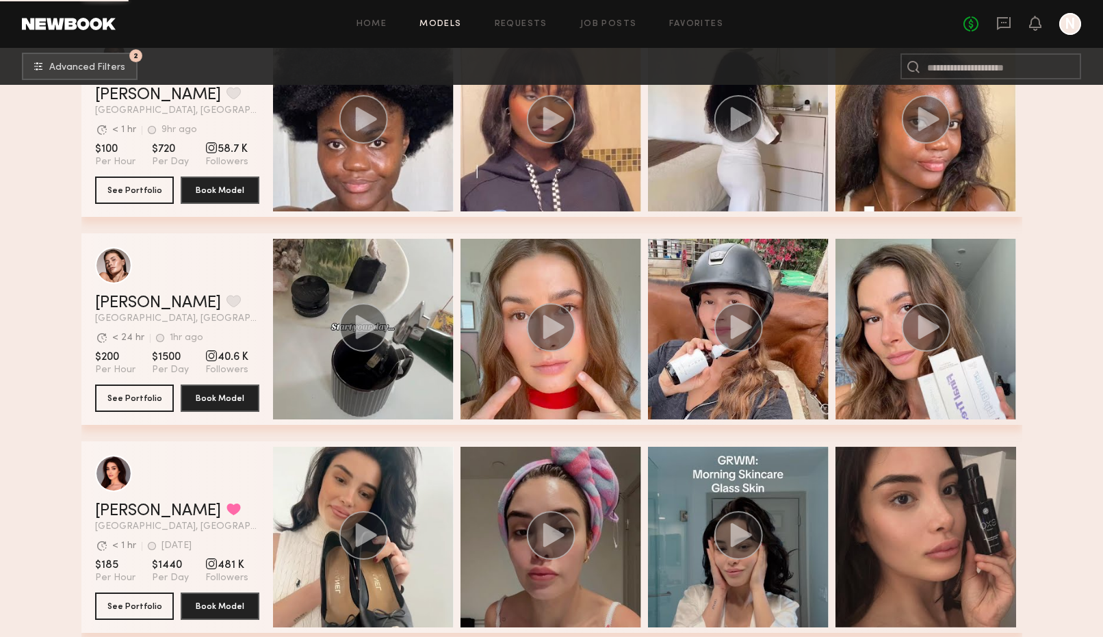
scroll to position [16805, 0]
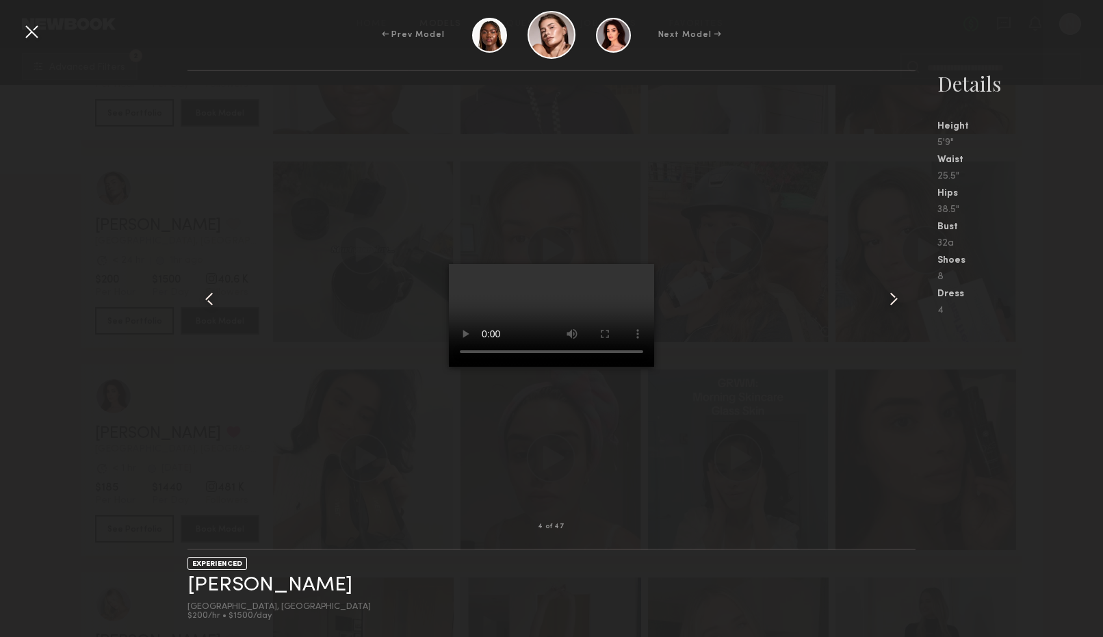
click at [30, 29] on div at bounding box center [32, 32] width 22 height 22
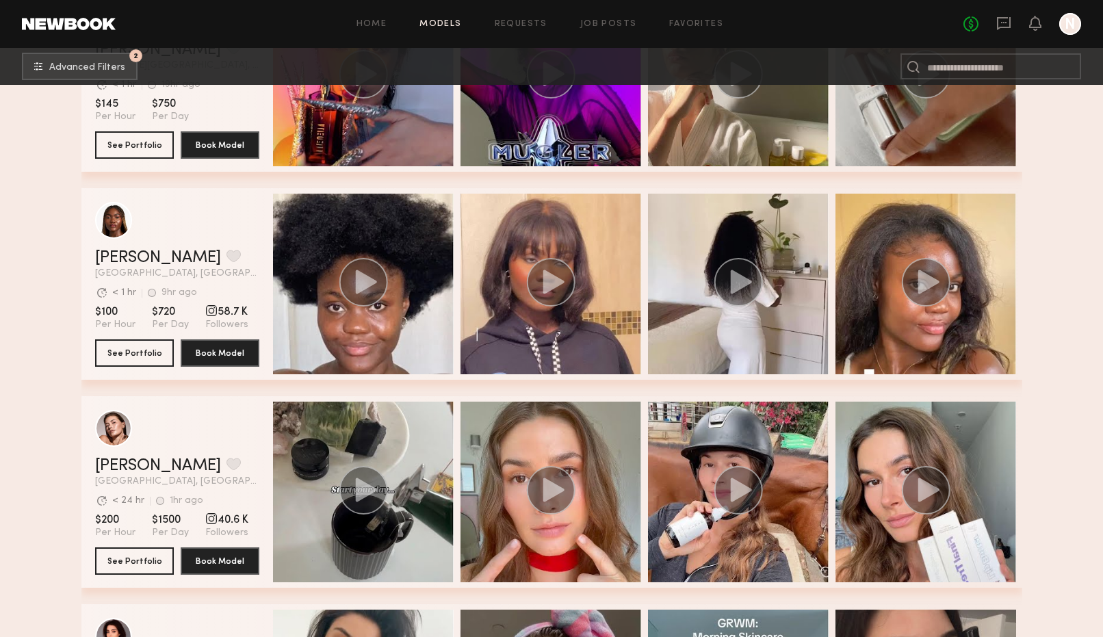
scroll to position [16556, 0]
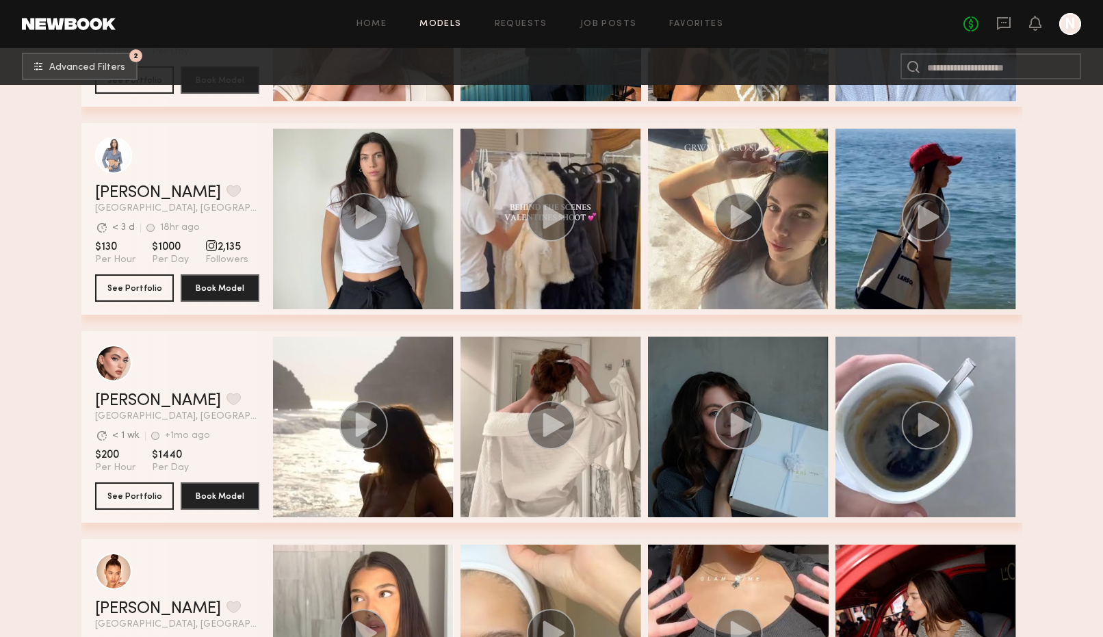
scroll to position [25991, 0]
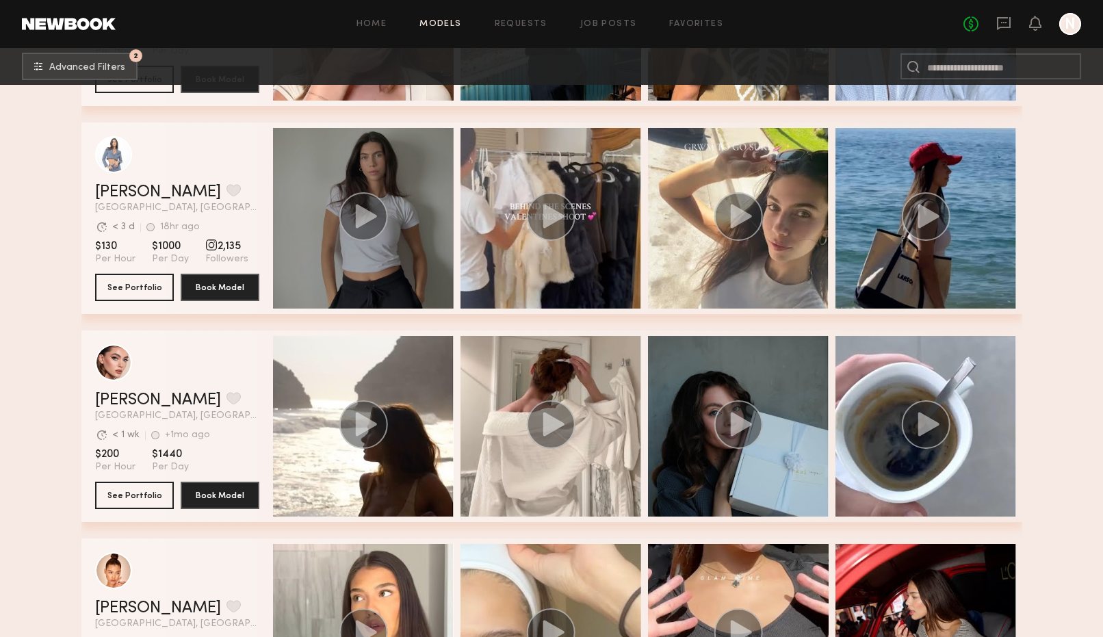
click at [409, 242] on div "grid" at bounding box center [363, 218] width 181 height 181
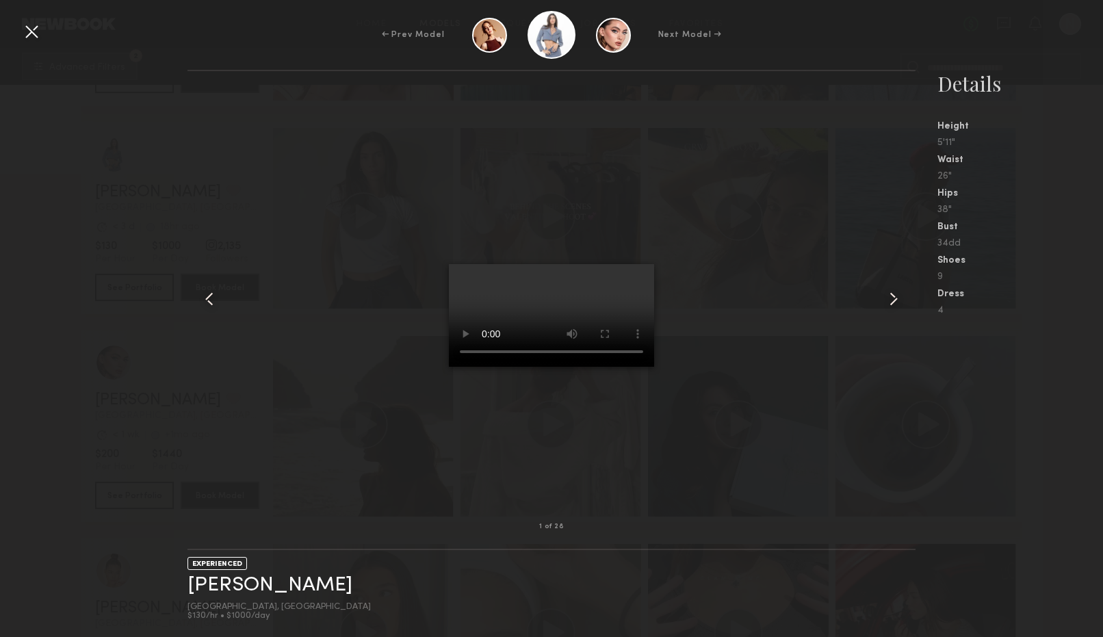
click at [891, 302] on common-icon at bounding box center [894, 299] width 22 height 22
click at [40, 24] on div at bounding box center [32, 32] width 22 height 22
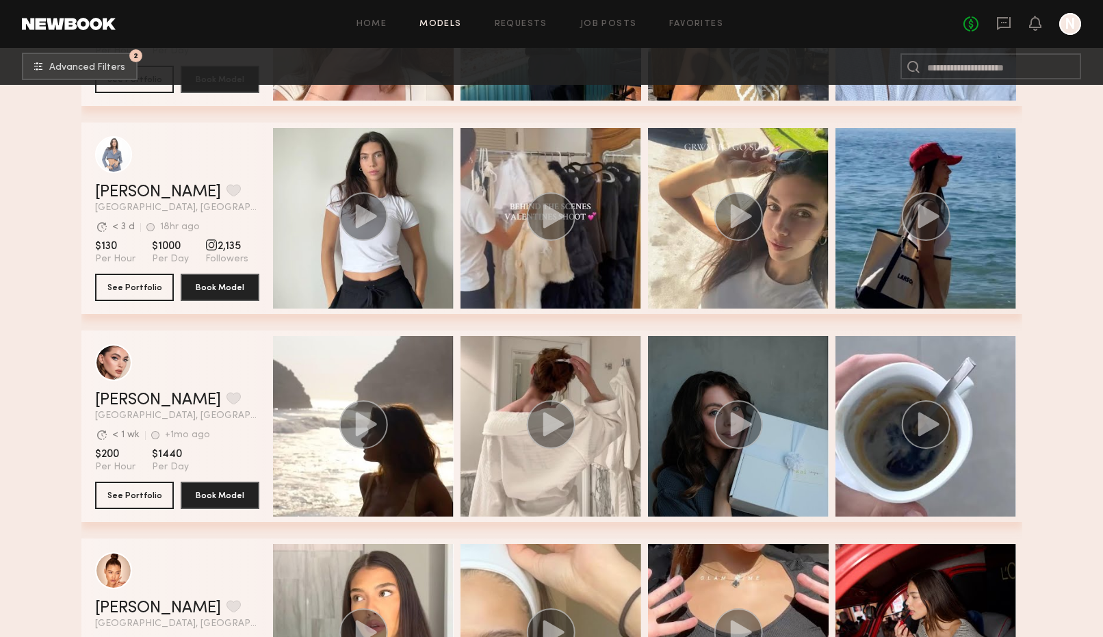
scroll to position [26168, 0]
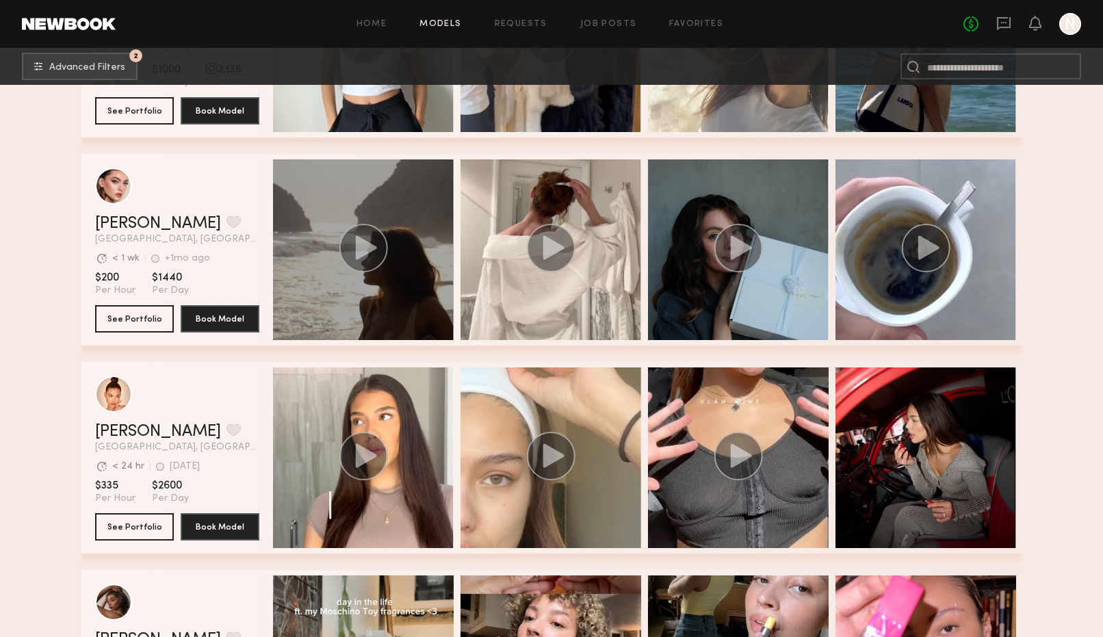
click at [398, 278] on div "grid" at bounding box center [363, 249] width 181 height 181
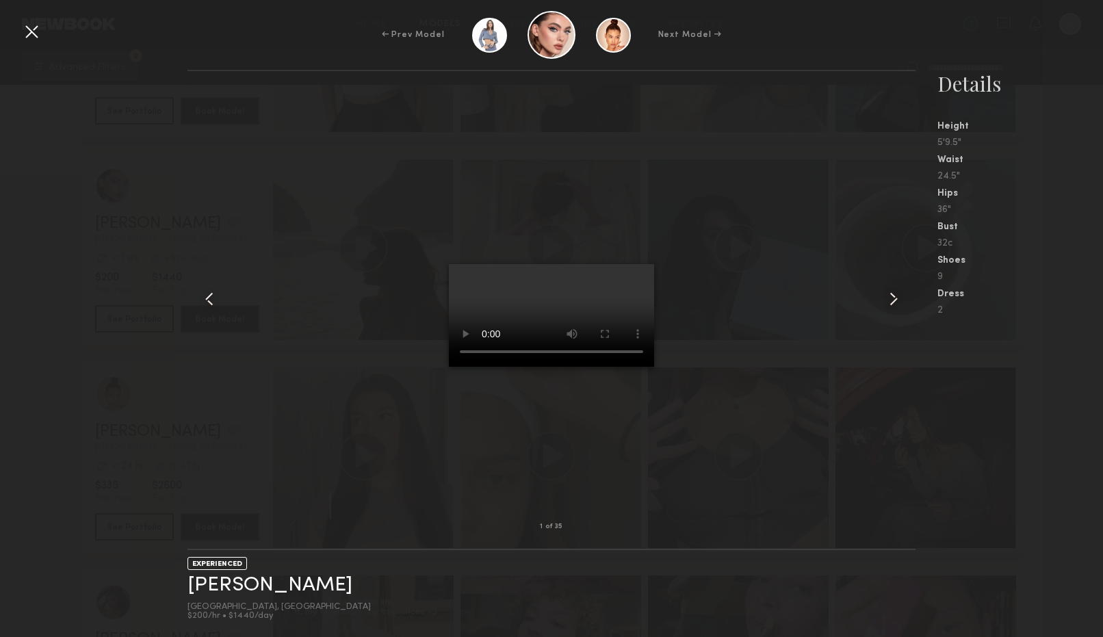
click at [894, 302] on common-icon at bounding box center [894, 299] width 22 height 22
click at [36, 25] on div at bounding box center [32, 32] width 22 height 22
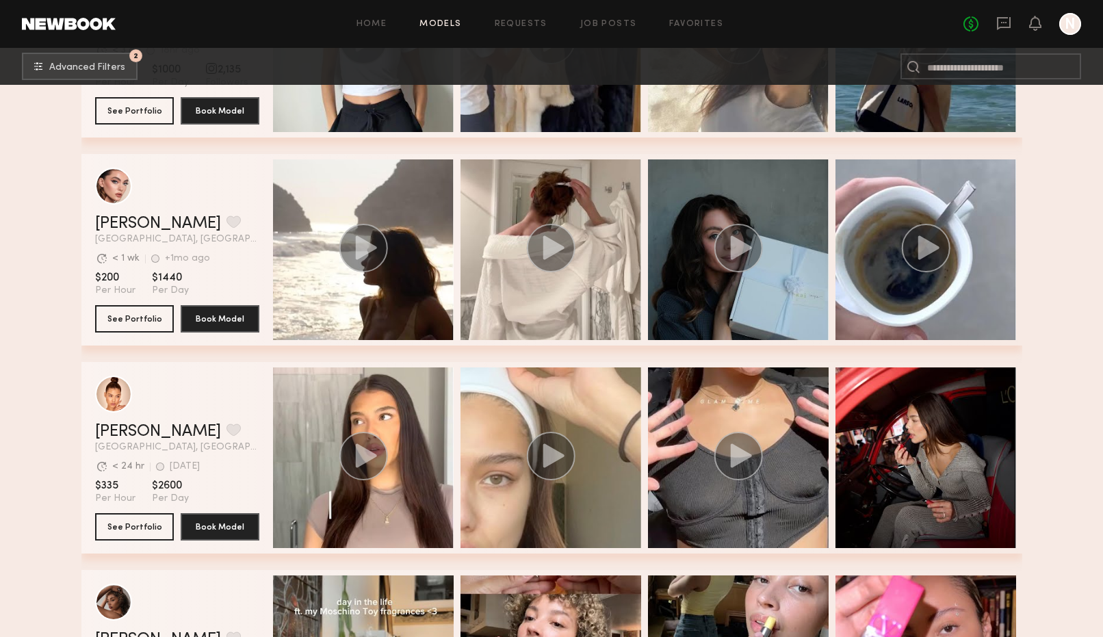
scroll to position [26297, 0]
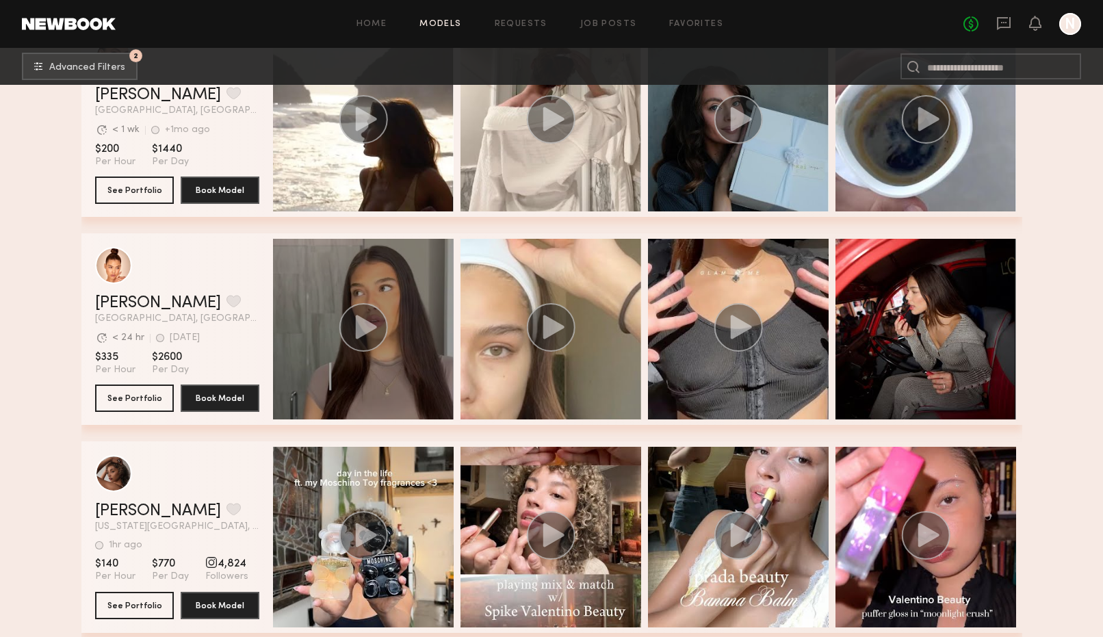
click at [409, 365] on div "grid" at bounding box center [363, 329] width 181 height 181
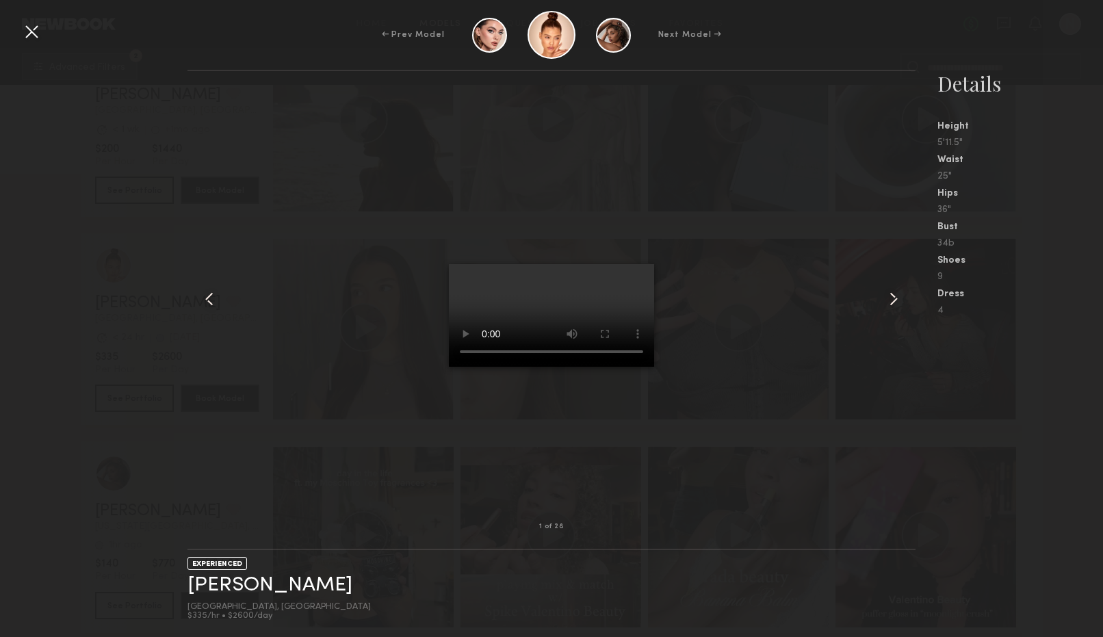
click at [890, 305] on common-icon at bounding box center [894, 299] width 22 height 22
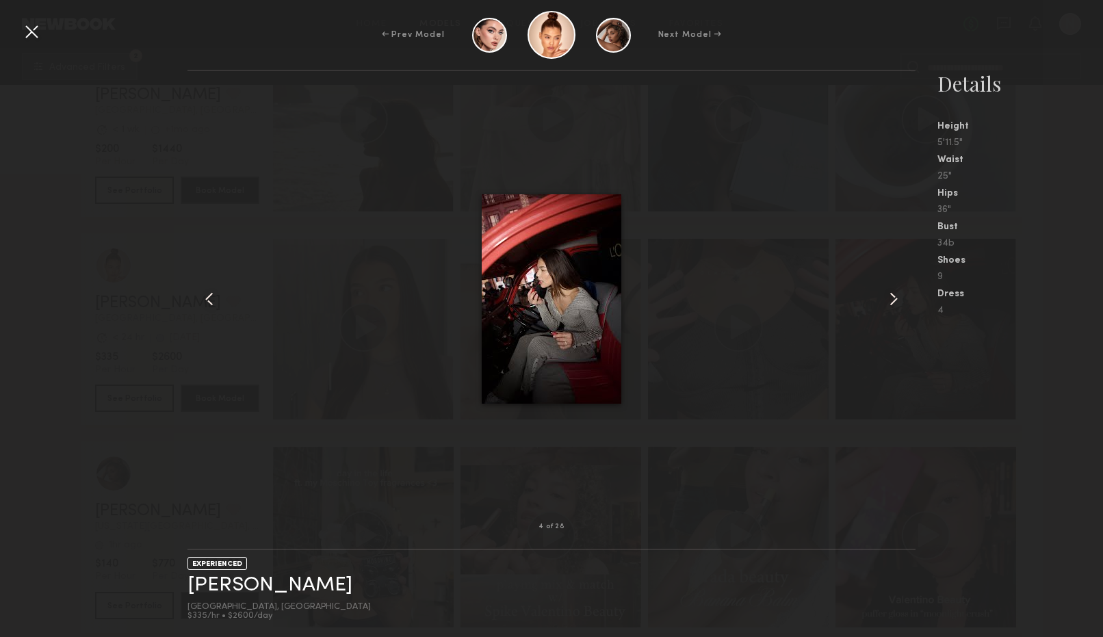
click at [27, 30] on div at bounding box center [32, 32] width 22 height 22
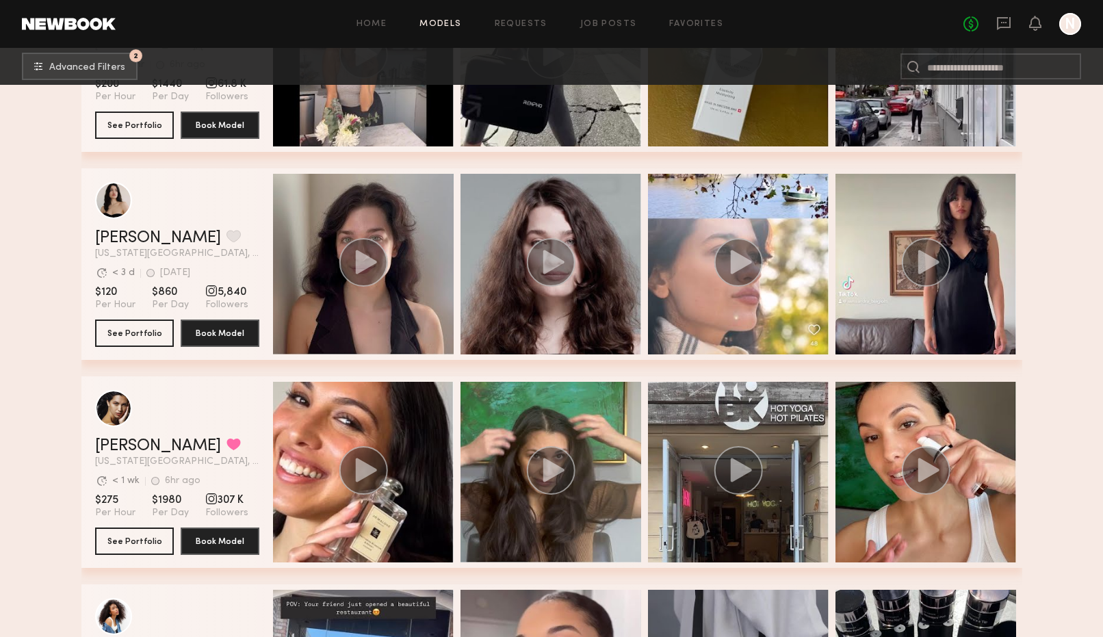
scroll to position [27404, 0]
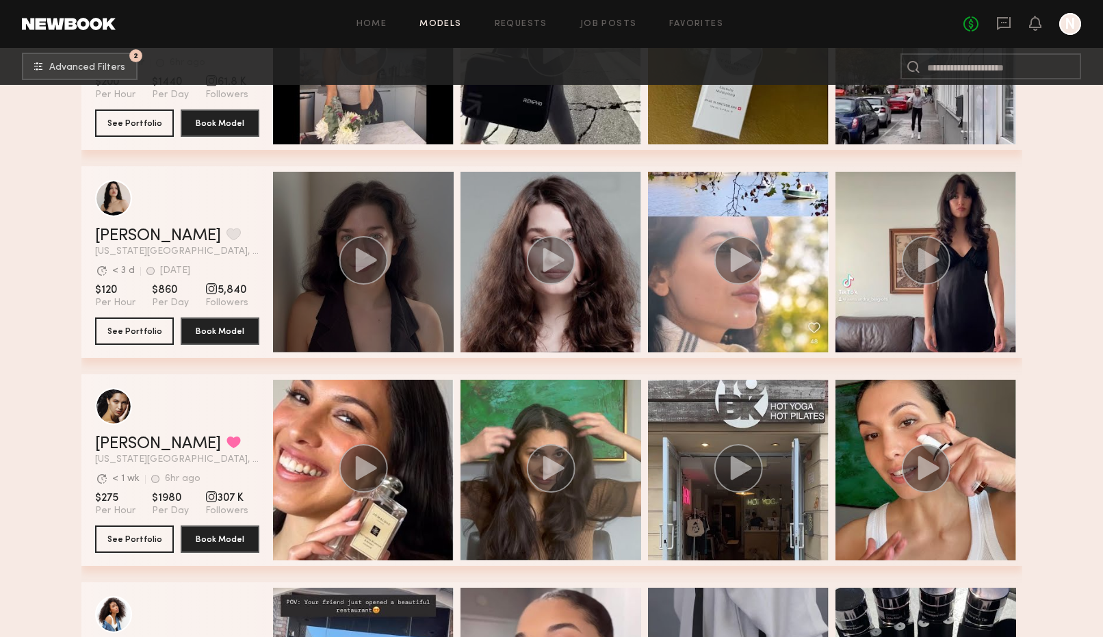
click at [371, 305] on div "grid" at bounding box center [363, 262] width 181 height 181
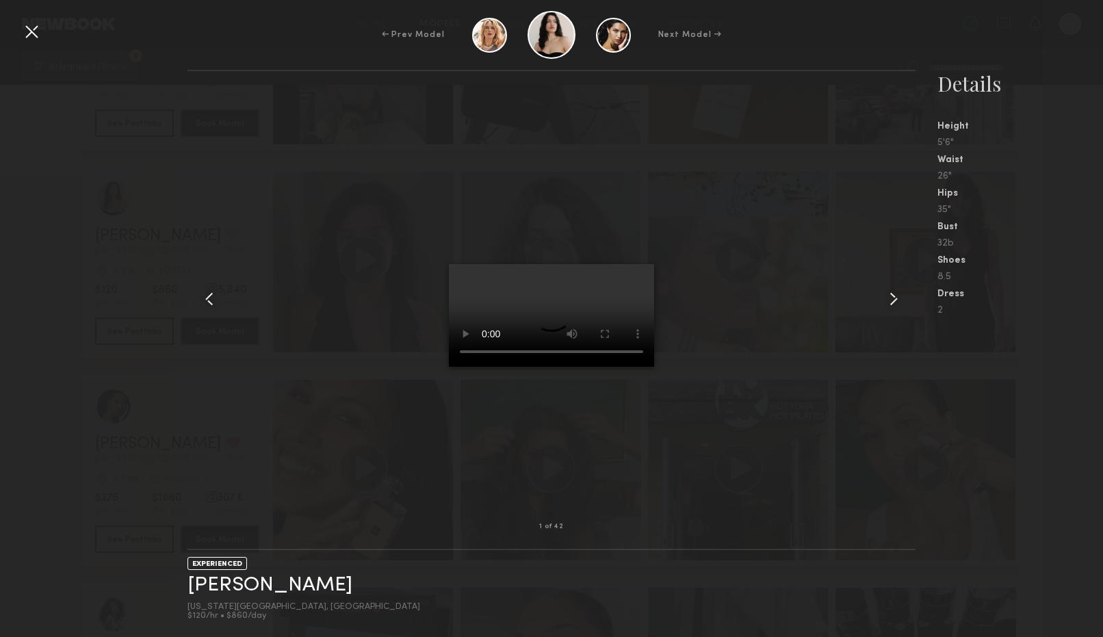
click at [893, 302] on common-icon at bounding box center [894, 299] width 22 height 22
click at [31, 31] on div at bounding box center [32, 32] width 22 height 22
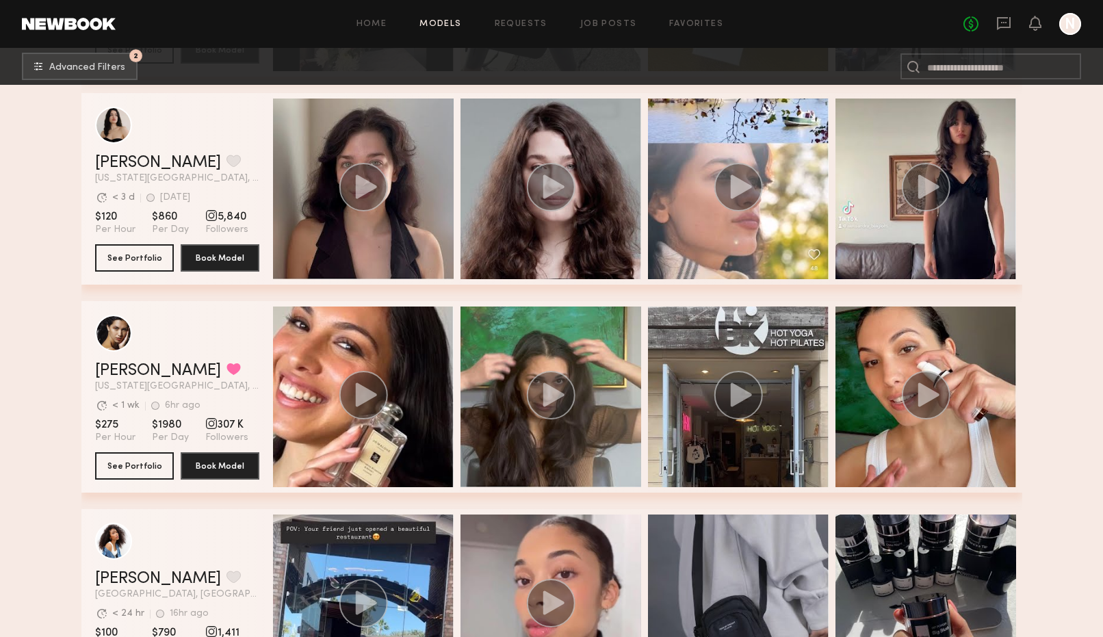
scroll to position [27462, 0]
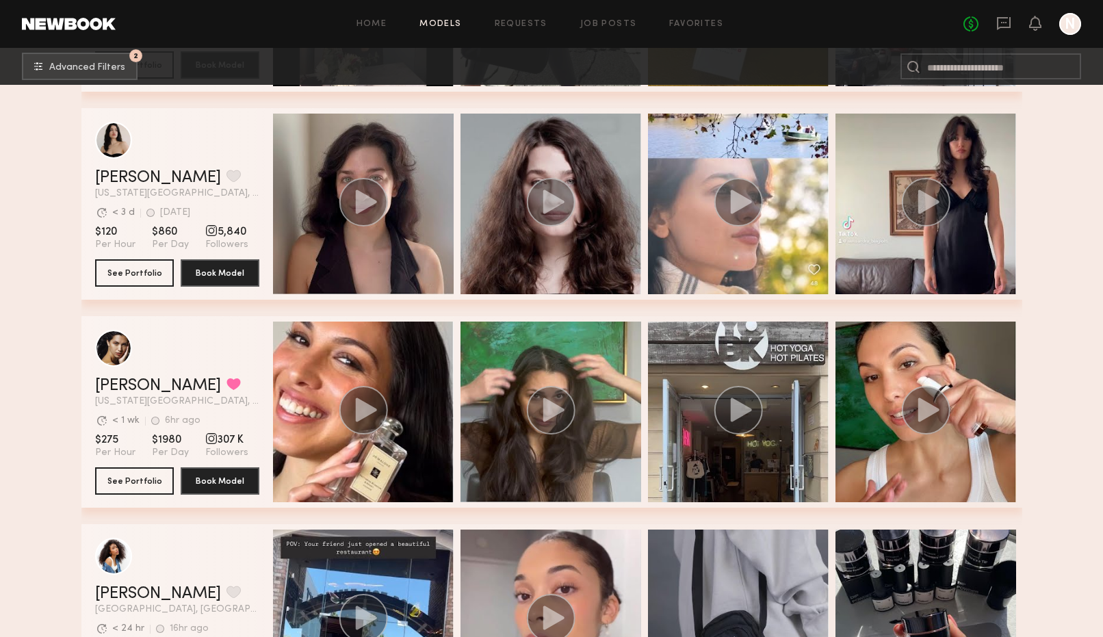
click at [964, 265] on div "grid" at bounding box center [925, 204] width 181 height 181
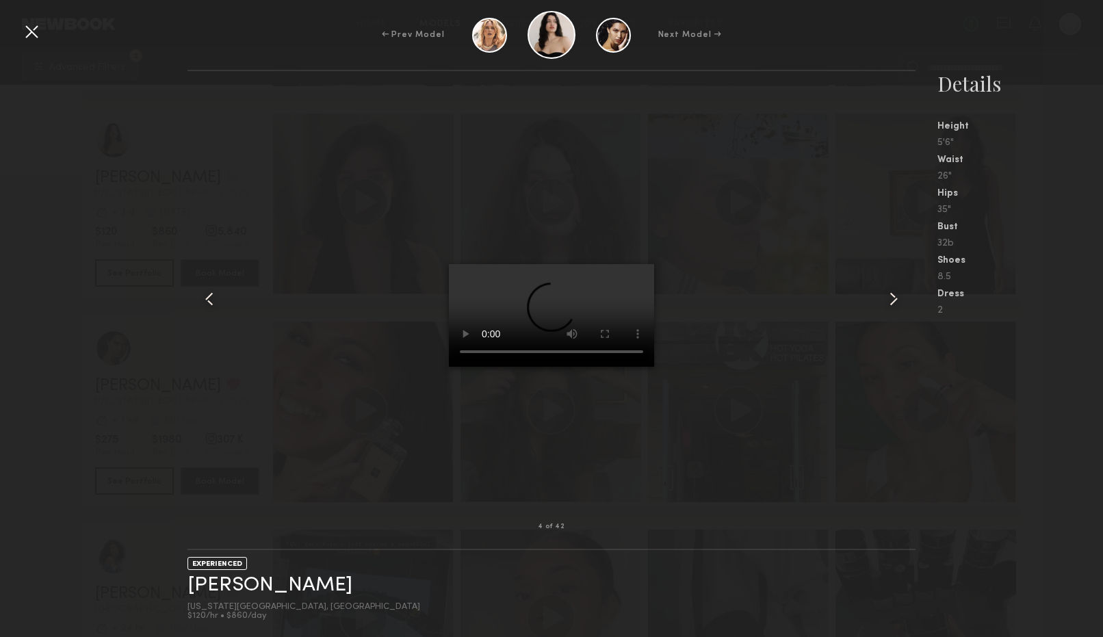
click at [901, 300] on common-icon at bounding box center [894, 299] width 22 height 22
click at [39, 28] on div at bounding box center [32, 32] width 22 height 22
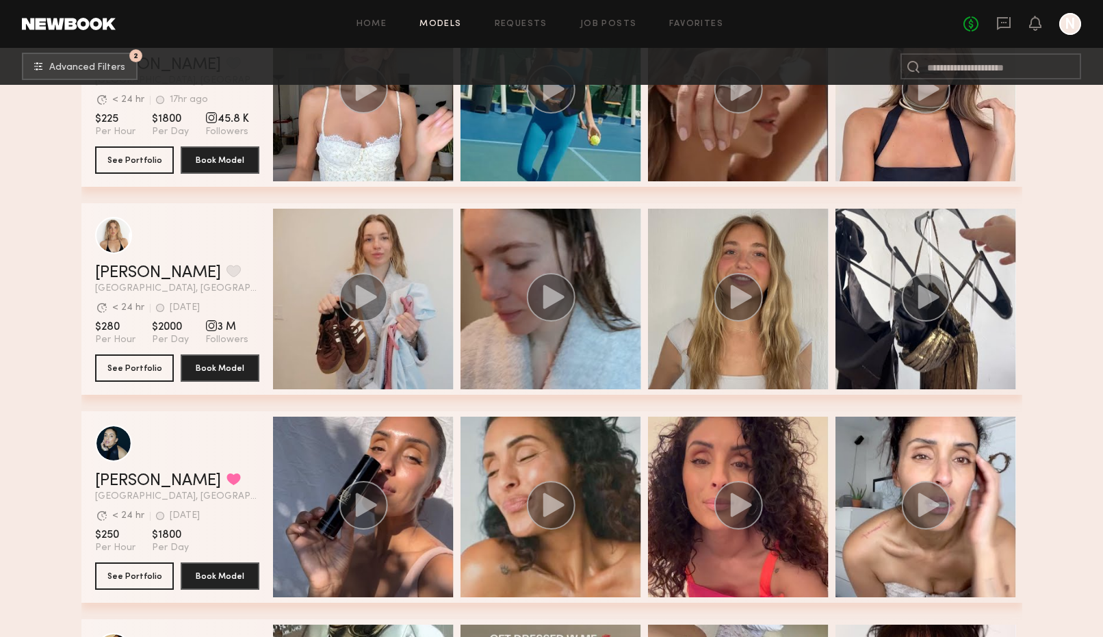
scroll to position [30813, 0]
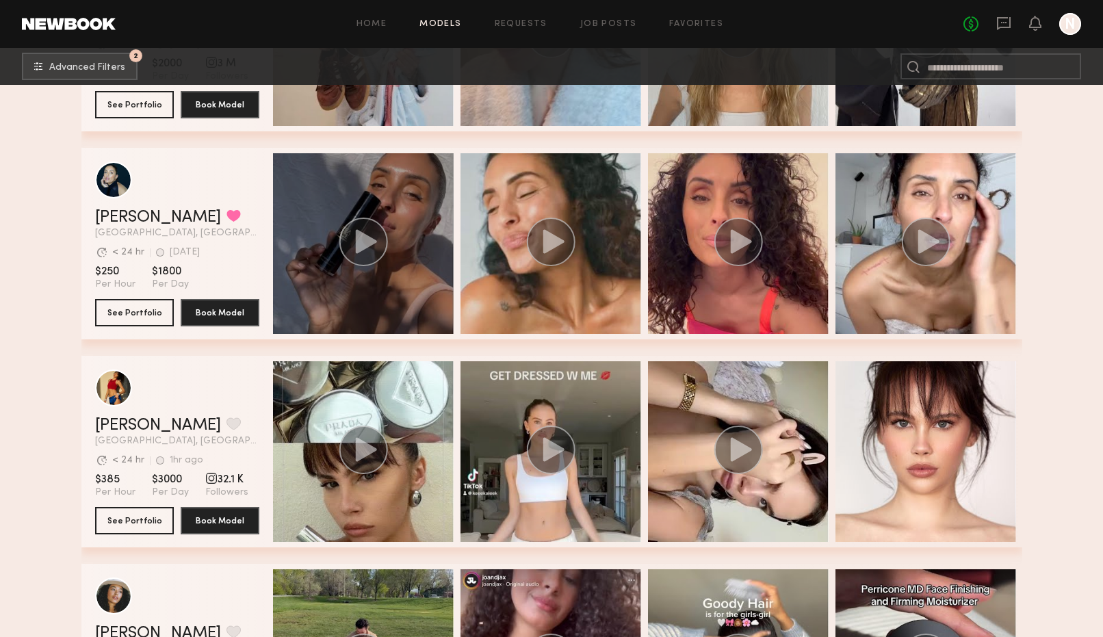
click at [382, 294] on div "grid" at bounding box center [363, 243] width 181 height 181
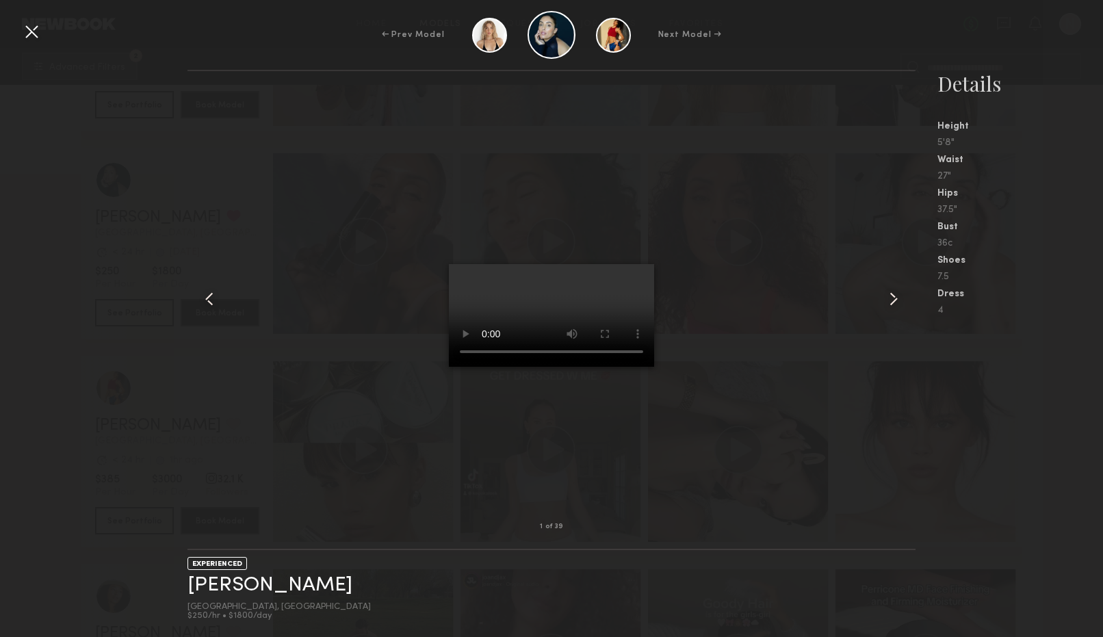
click at [890, 300] on common-icon at bounding box center [894, 299] width 22 height 22
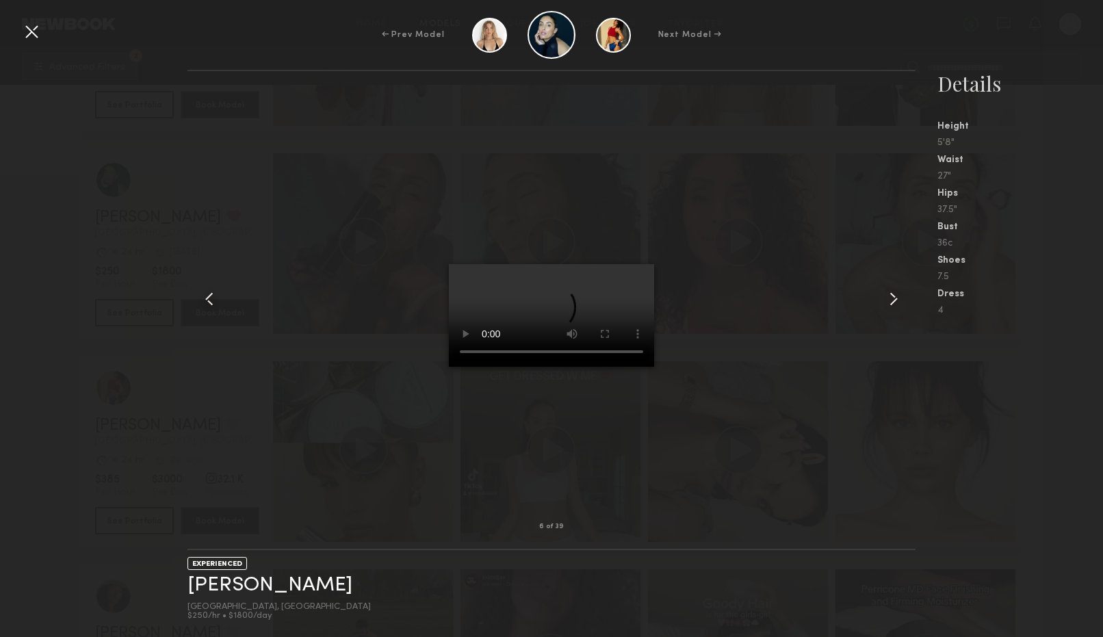
click at [886, 302] on common-icon at bounding box center [894, 299] width 22 height 22
click at [32, 33] on div at bounding box center [32, 32] width 22 height 22
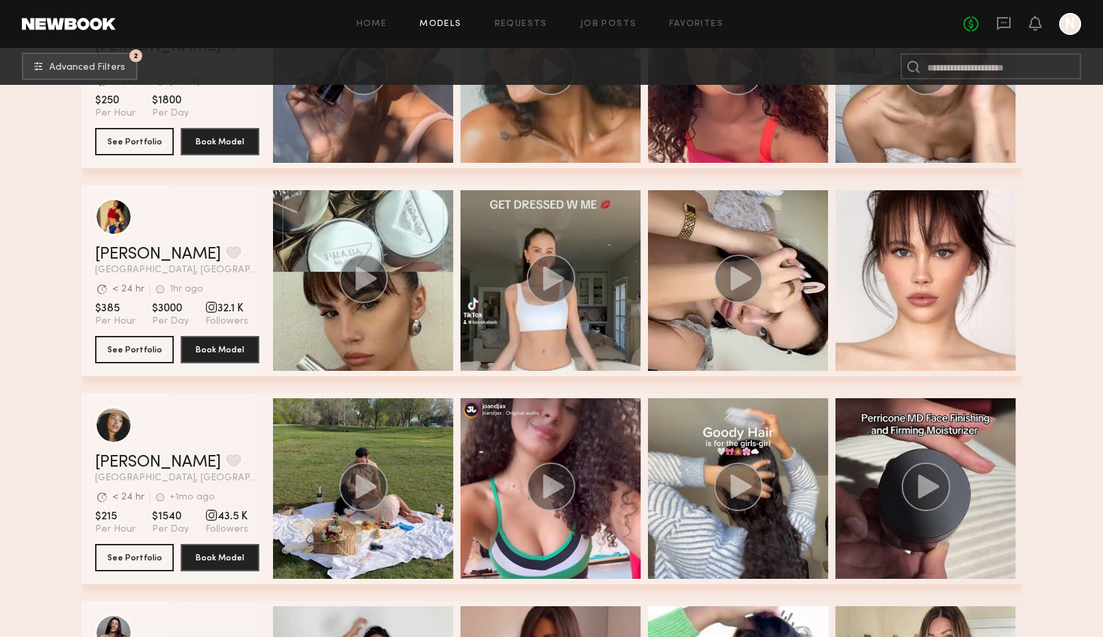
scroll to position [31247, 0]
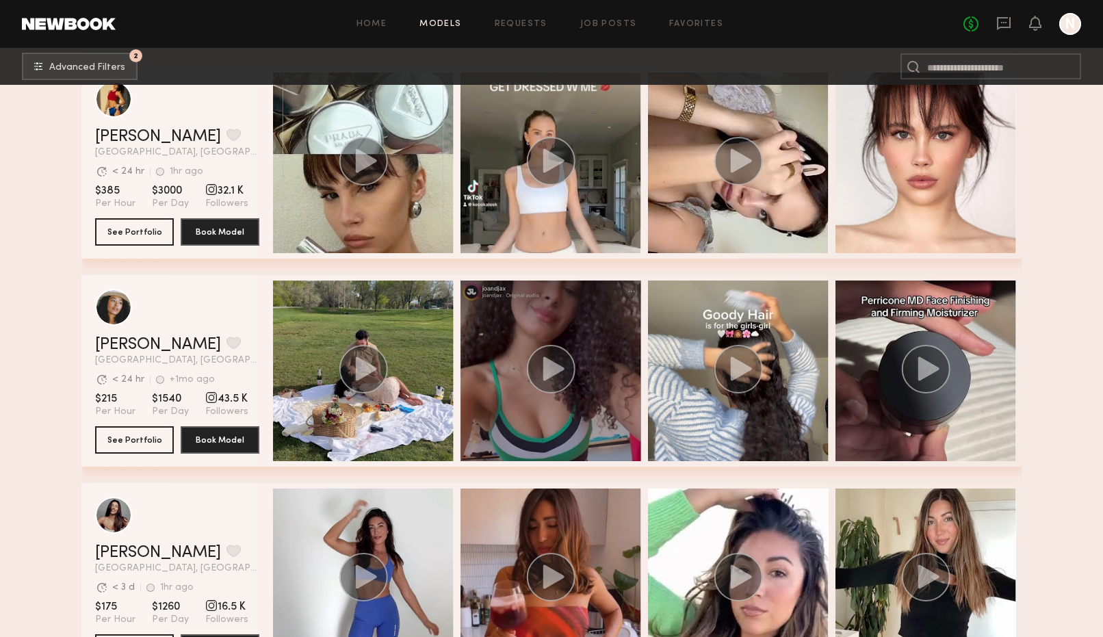
click at [513, 325] on div "grid" at bounding box center [551, 371] width 181 height 181
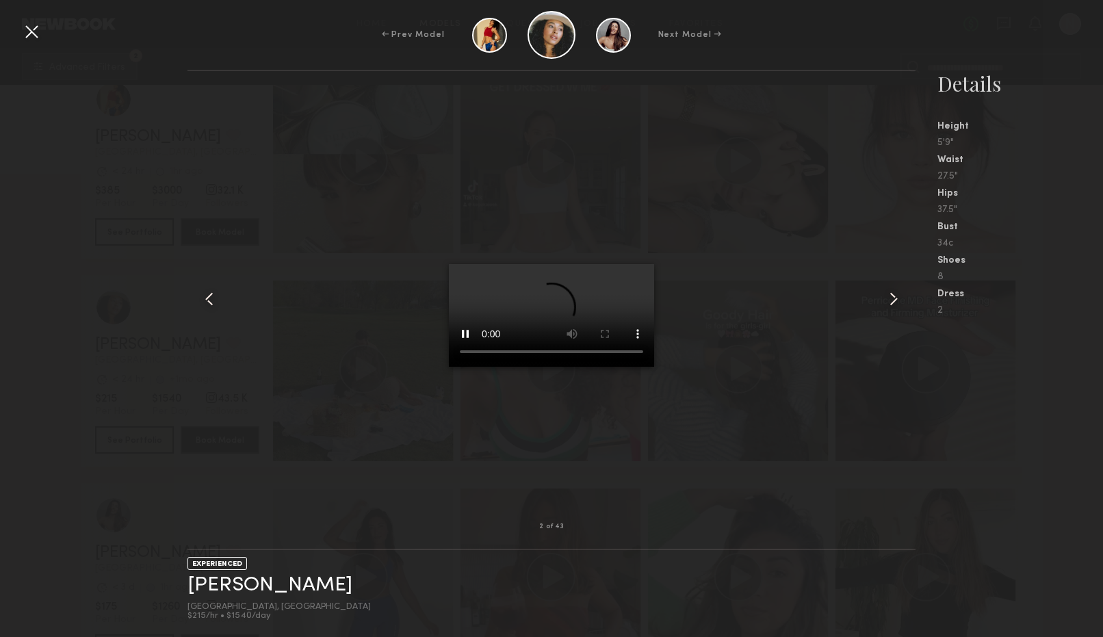
click at [883, 301] on common-icon at bounding box center [894, 299] width 22 height 22
click at [892, 300] on common-icon at bounding box center [894, 299] width 22 height 22
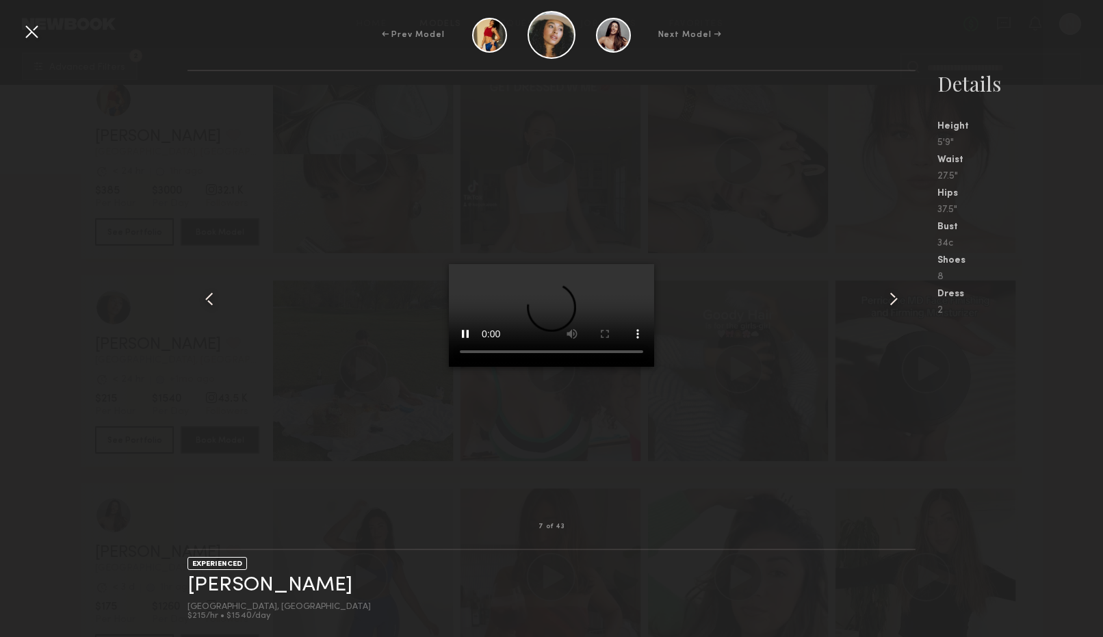
click at [892, 300] on common-icon at bounding box center [894, 299] width 22 height 22
click at [36, 34] on div at bounding box center [32, 32] width 22 height 22
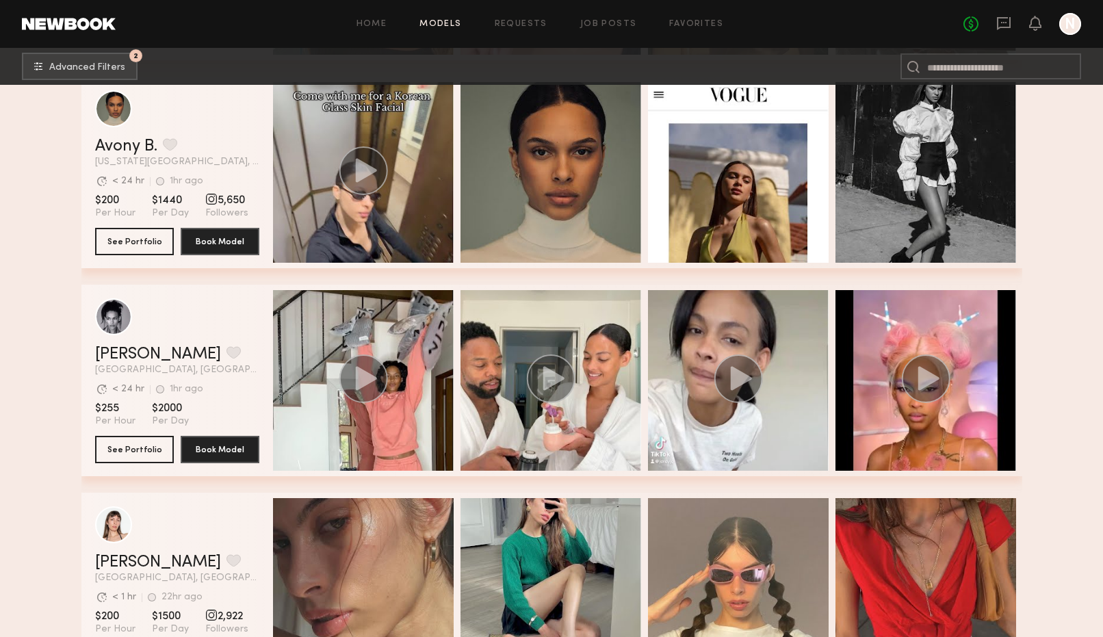
scroll to position [35696, 0]
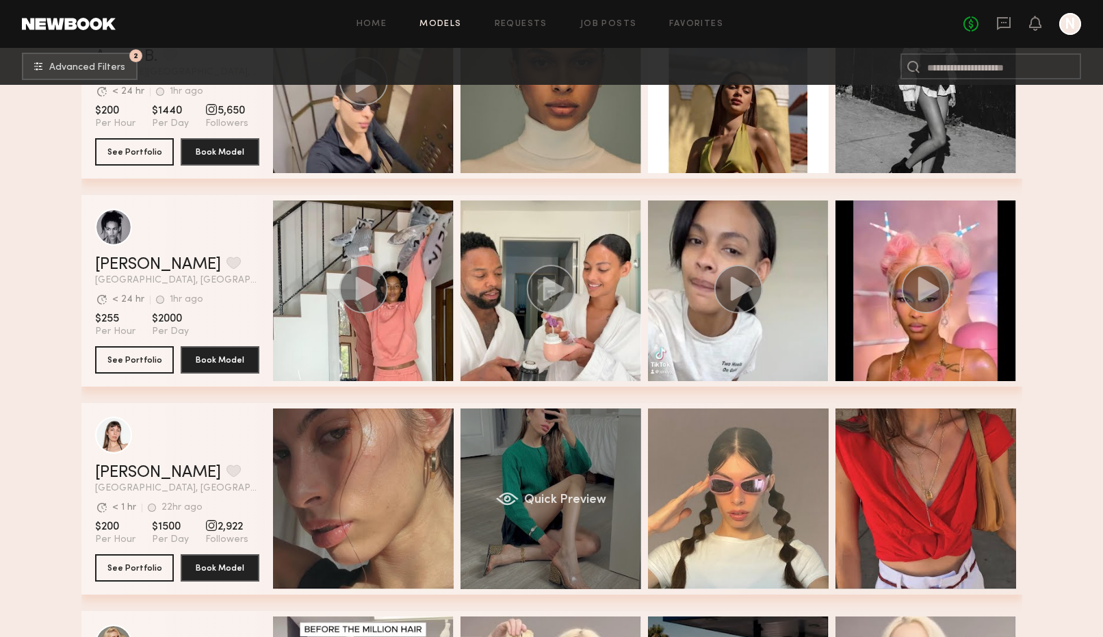
click at [593, 569] on div "Quick Preview" at bounding box center [551, 499] width 181 height 181
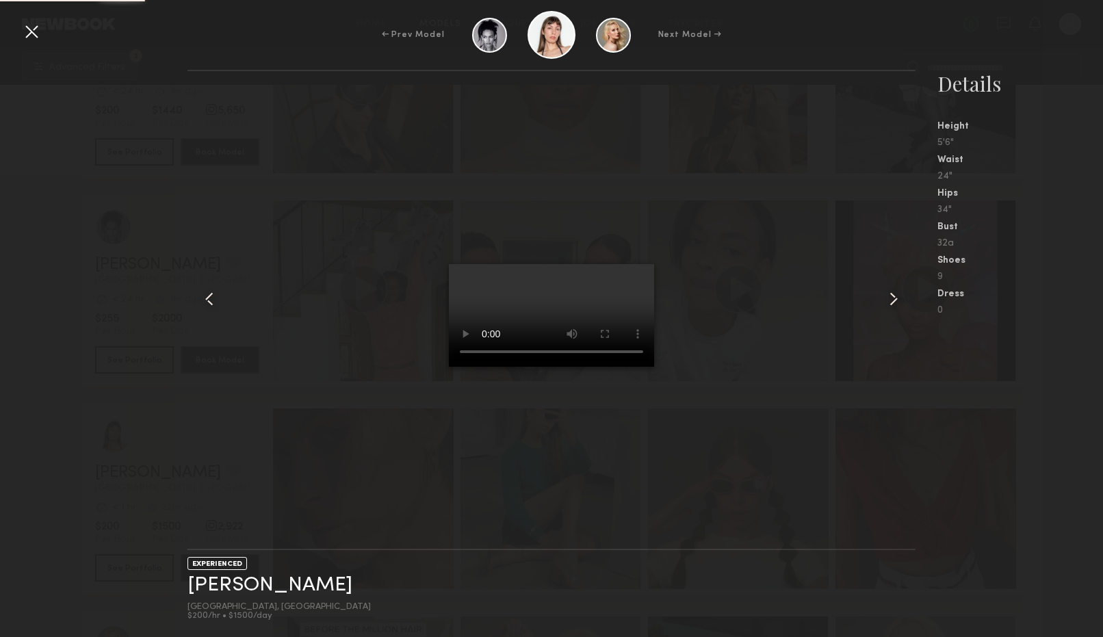
click at [895, 296] on common-icon at bounding box center [894, 299] width 22 height 22
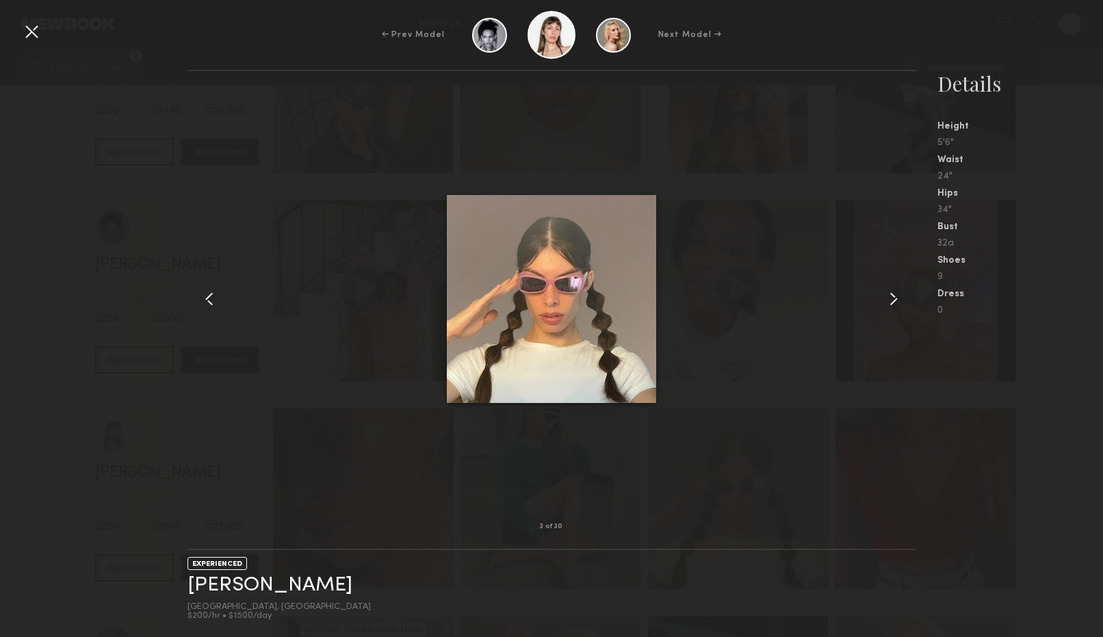
click at [896, 293] on common-icon at bounding box center [894, 299] width 22 height 22
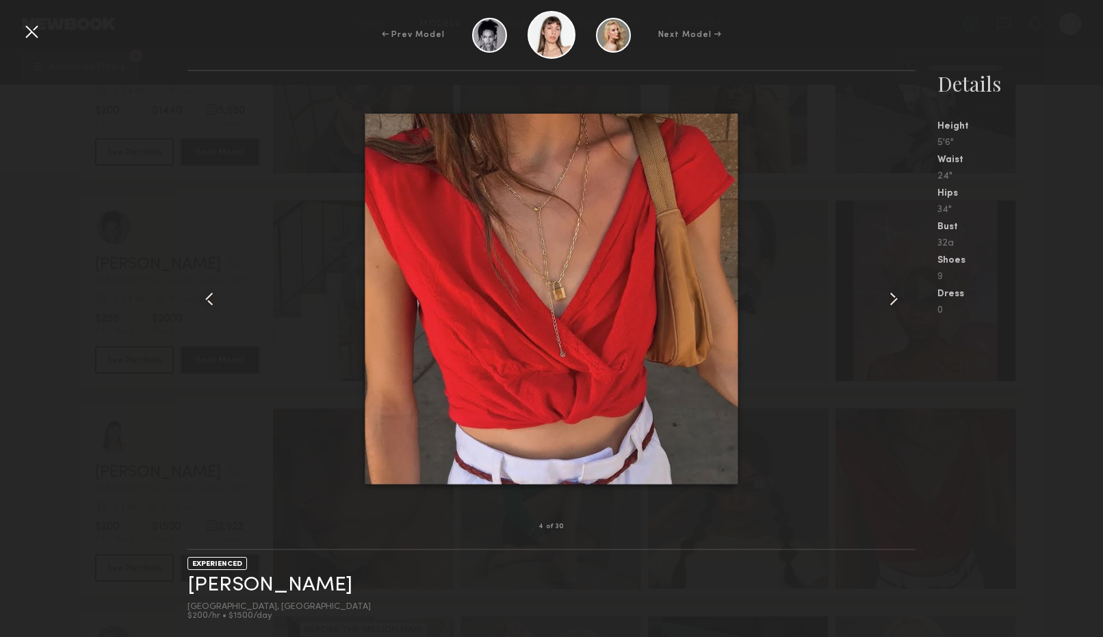
click at [896, 293] on common-icon at bounding box center [894, 299] width 22 height 22
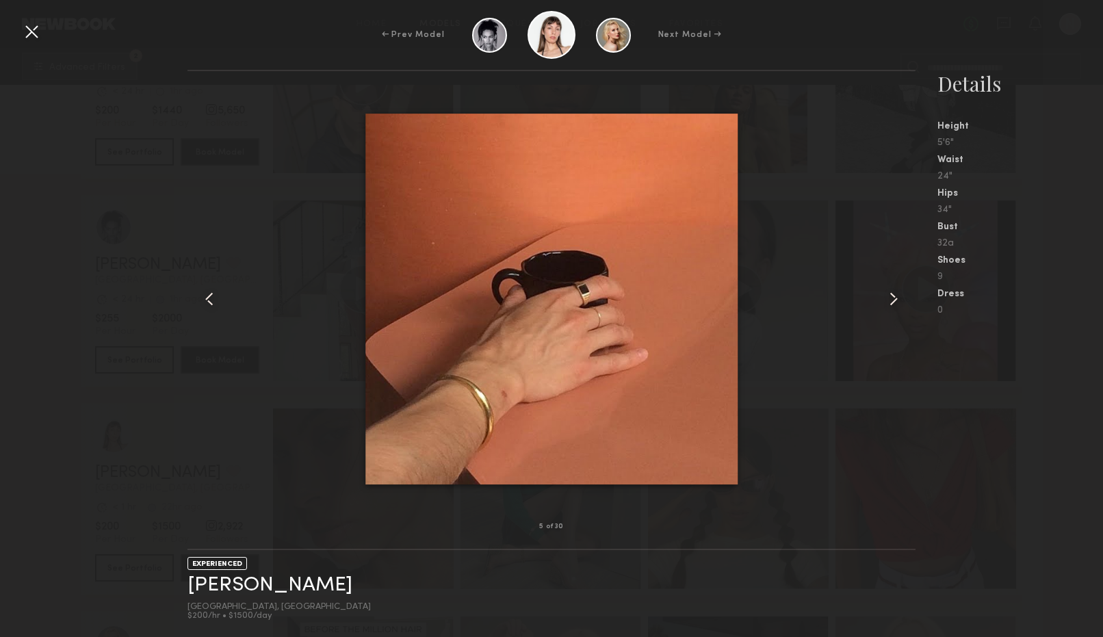
click at [896, 293] on common-icon at bounding box center [894, 299] width 22 height 22
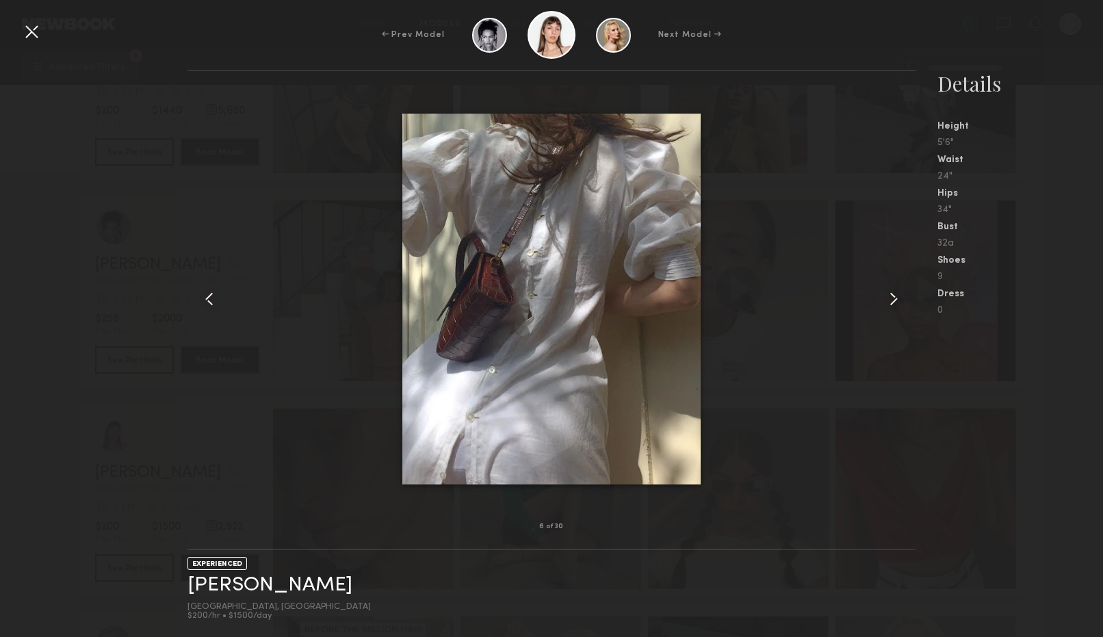
click at [31, 31] on div at bounding box center [32, 32] width 22 height 22
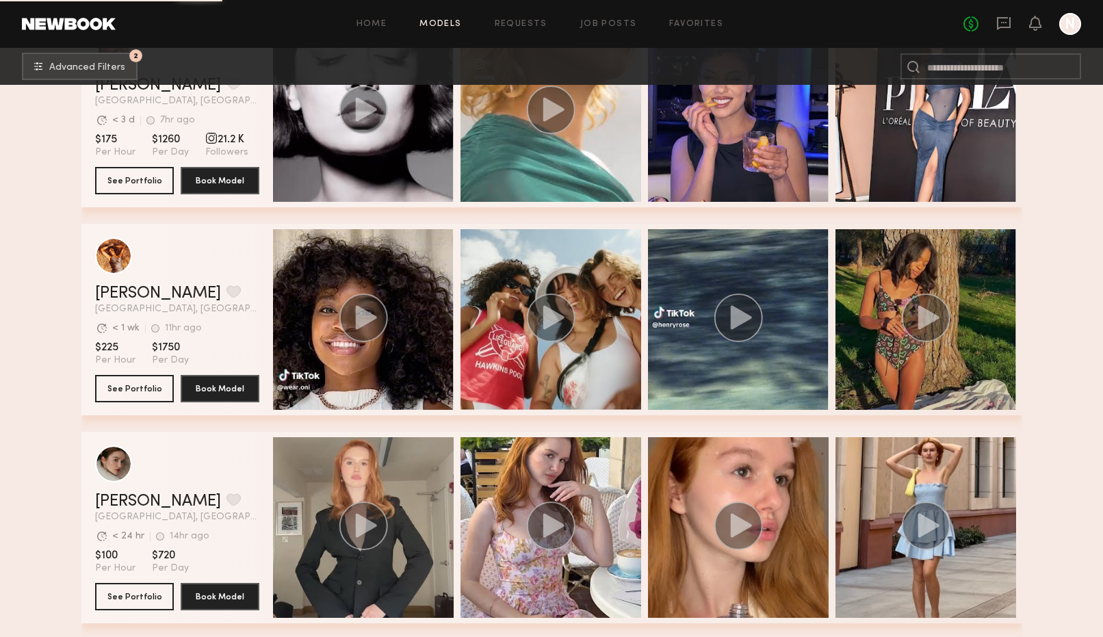
scroll to position [36500, 0]
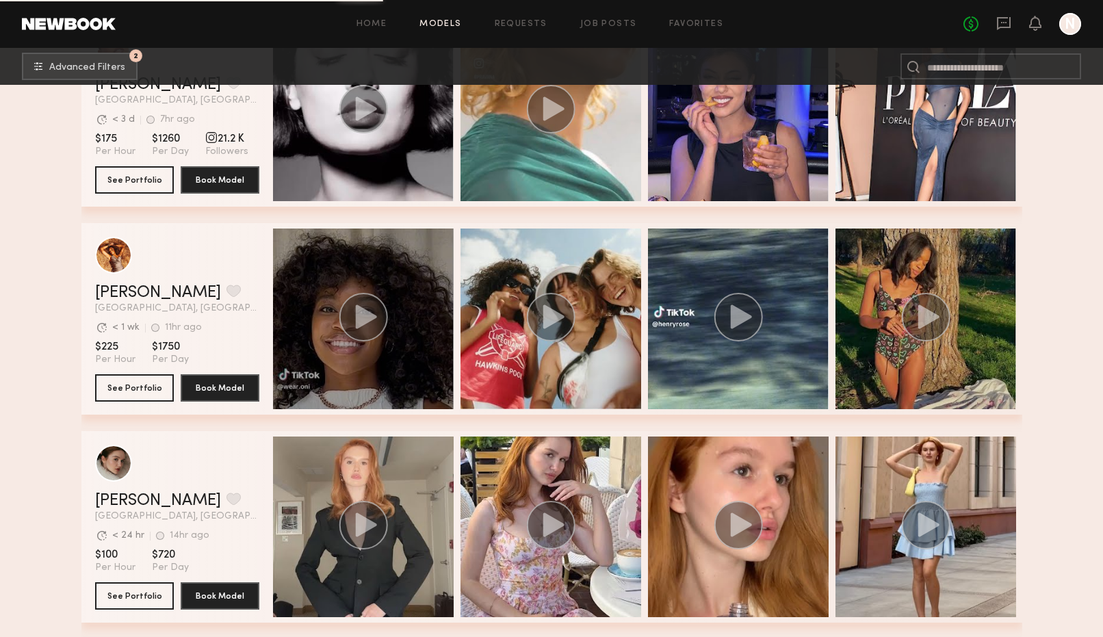
click at [366, 362] on div "grid" at bounding box center [363, 319] width 181 height 181
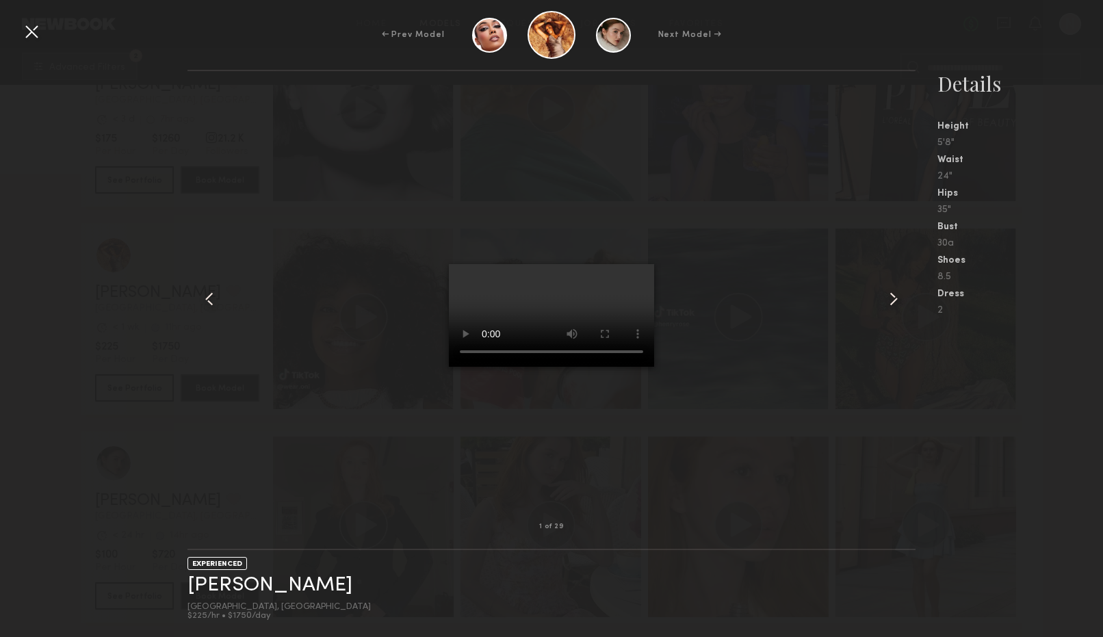
click at [892, 299] on common-icon at bounding box center [894, 299] width 22 height 22
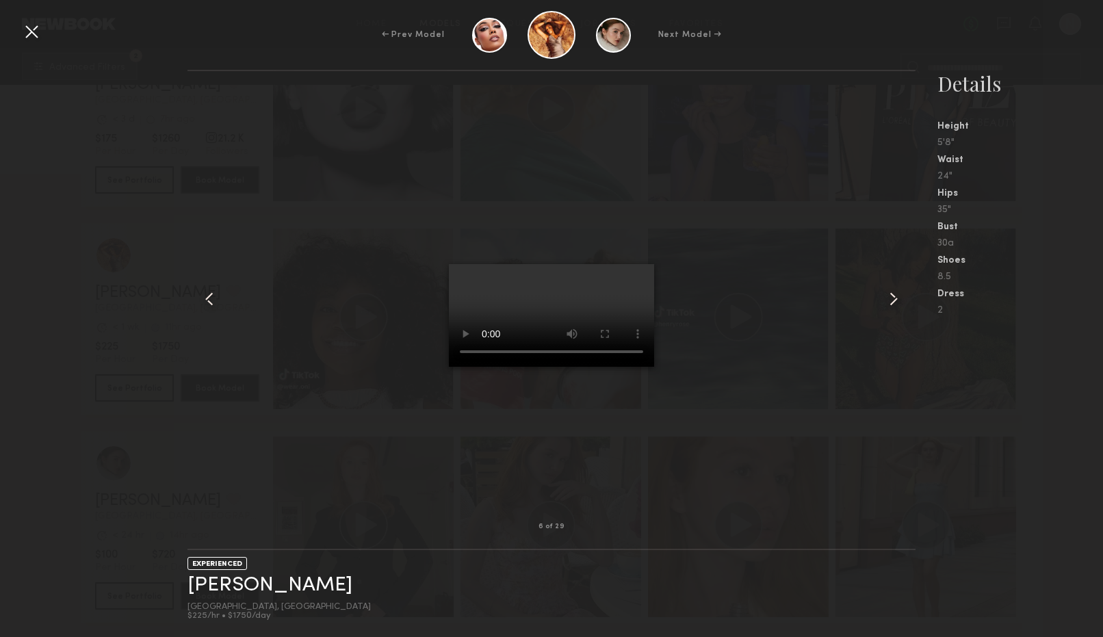
click at [892, 299] on common-icon at bounding box center [894, 299] width 22 height 22
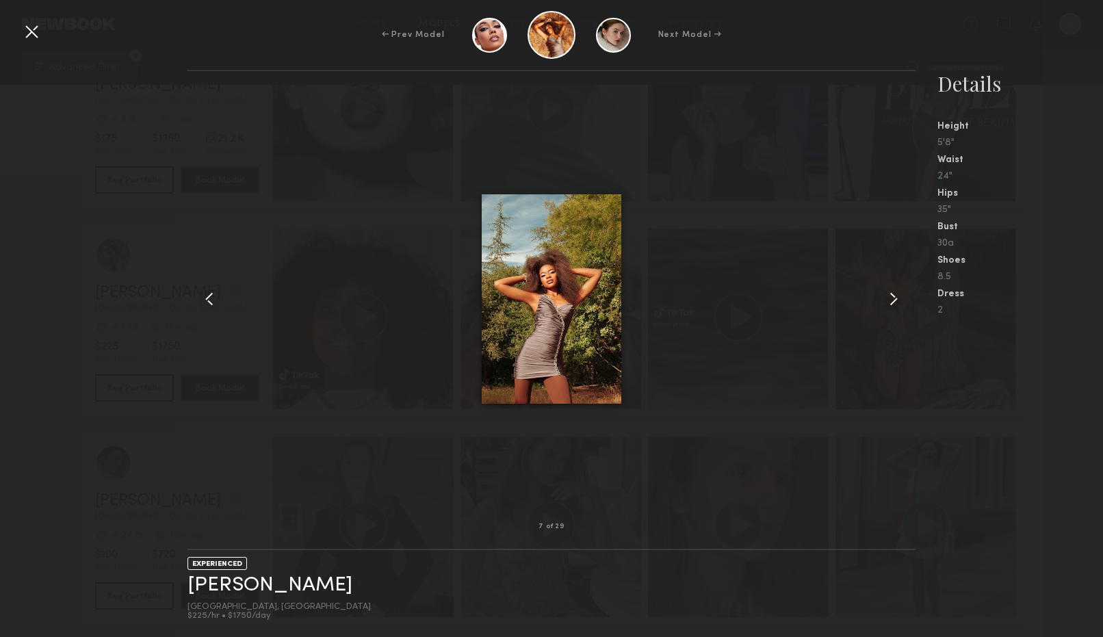
click at [892, 299] on common-icon at bounding box center [894, 299] width 22 height 22
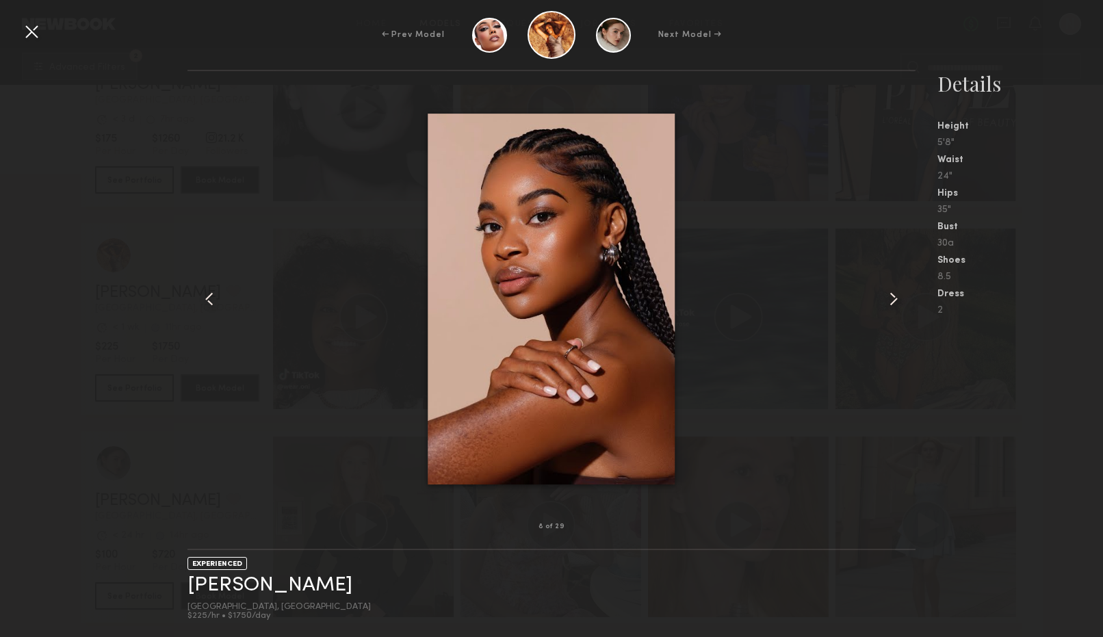
click at [892, 299] on common-icon at bounding box center [894, 299] width 22 height 22
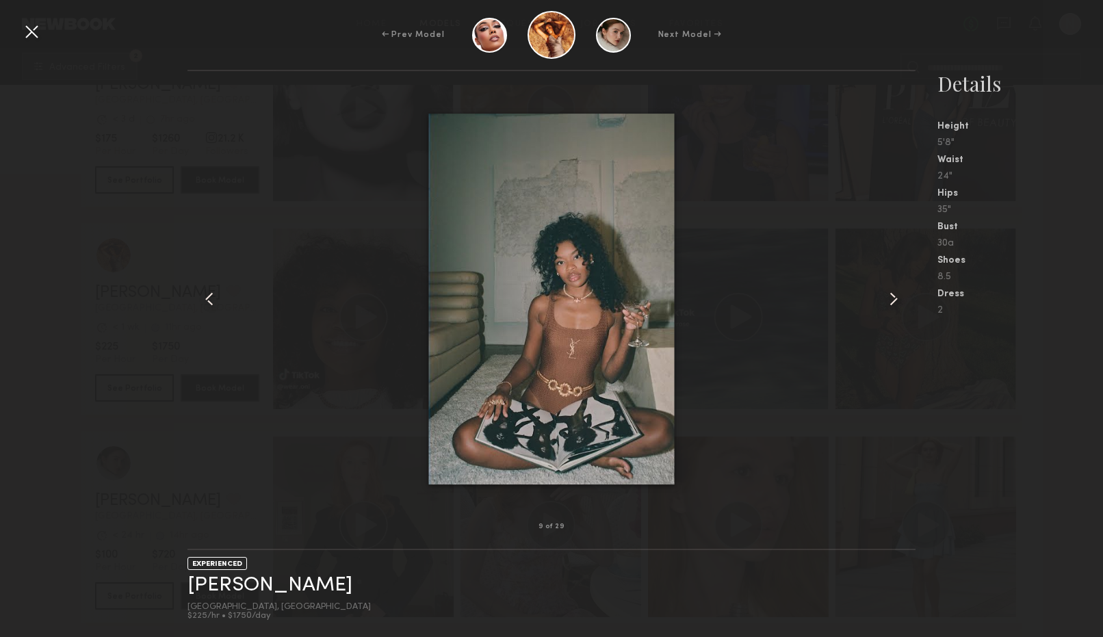
click at [892, 299] on common-icon at bounding box center [894, 299] width 22 height 22
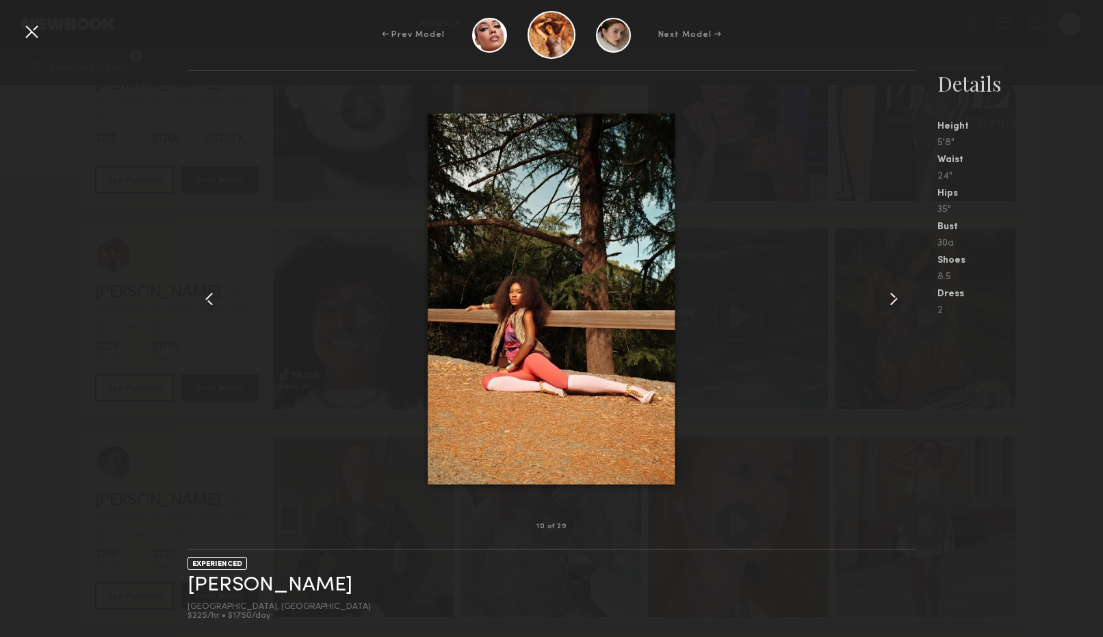
click at [892, 299] on common-icon at bounding box center [894, 299] width 22 height 22
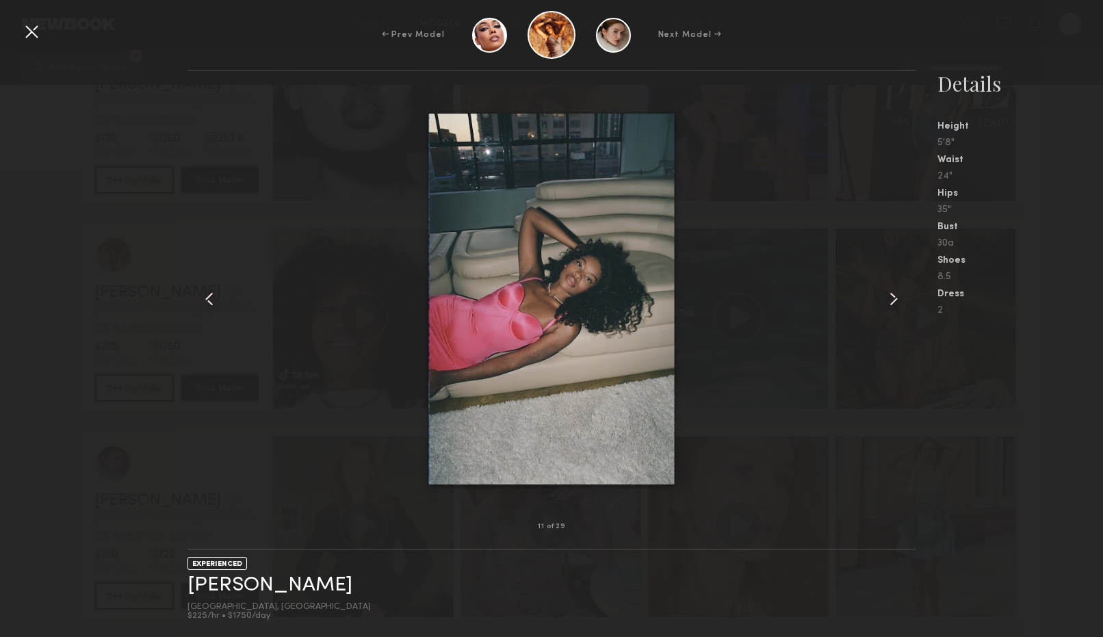
click at [892, 299] on common-icon at bounding box center [894, 299] width 22 height 22
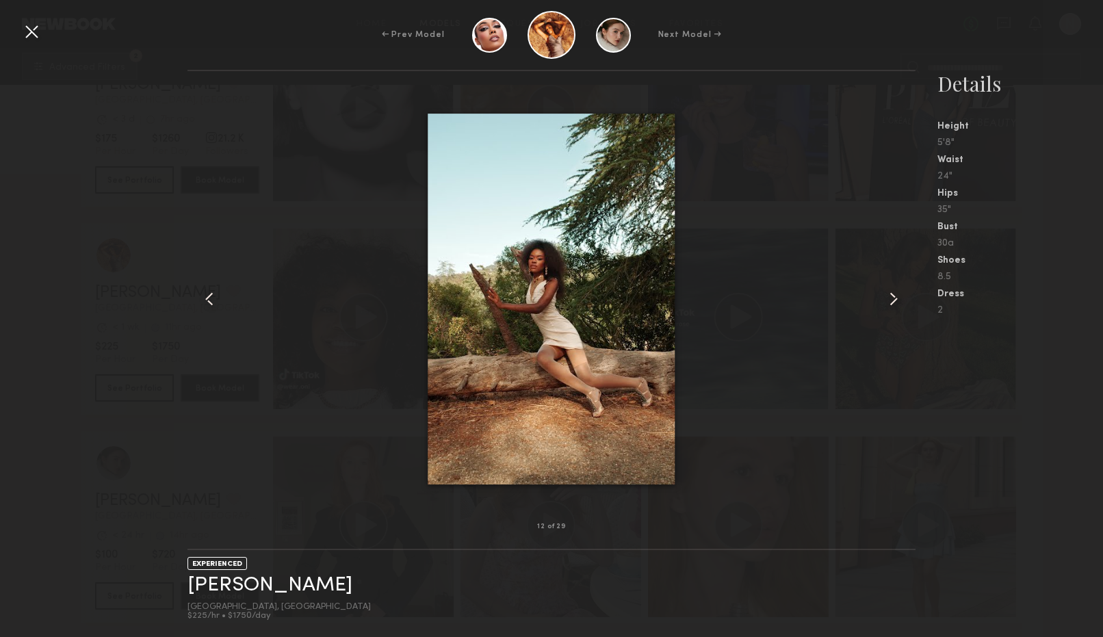
click at [892, 299] on common-icon at bounding box center [894, 299] width 22 height 22
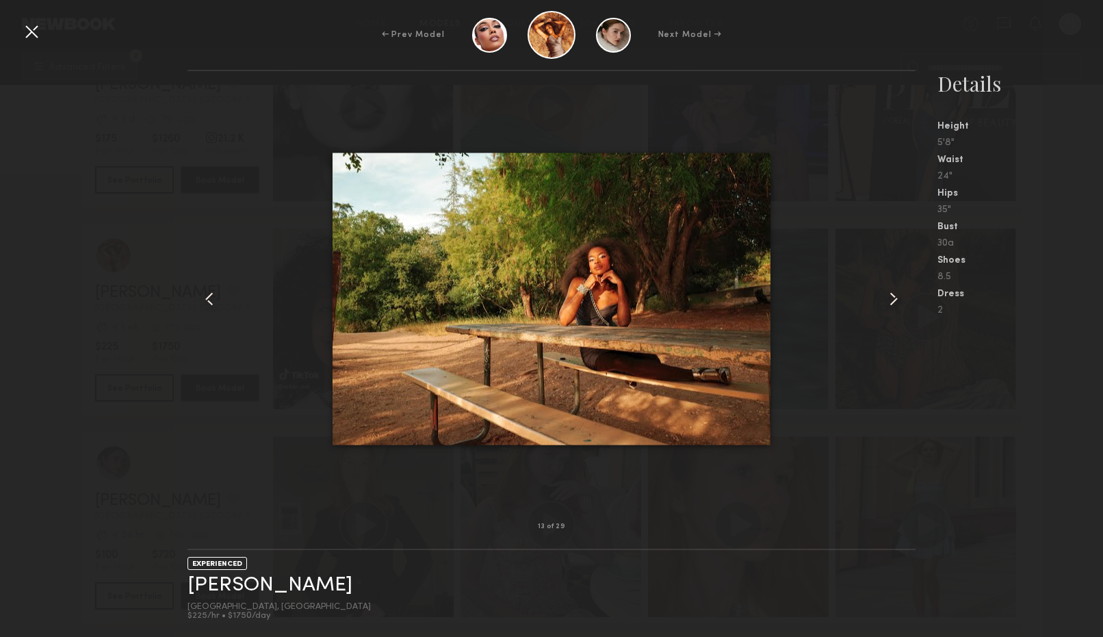
click at [892, 299] on common-icon at bounding box center [894, 299] width 22 height 22
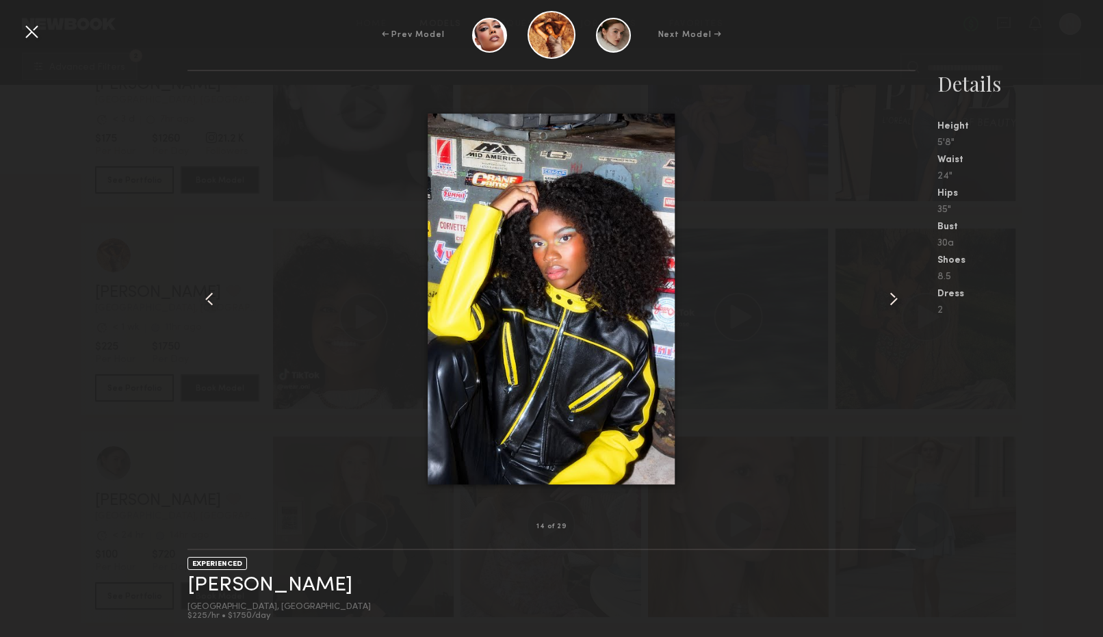
click at [892, 299] on common-icon at bounding box center [894, 299] width 22 height 22
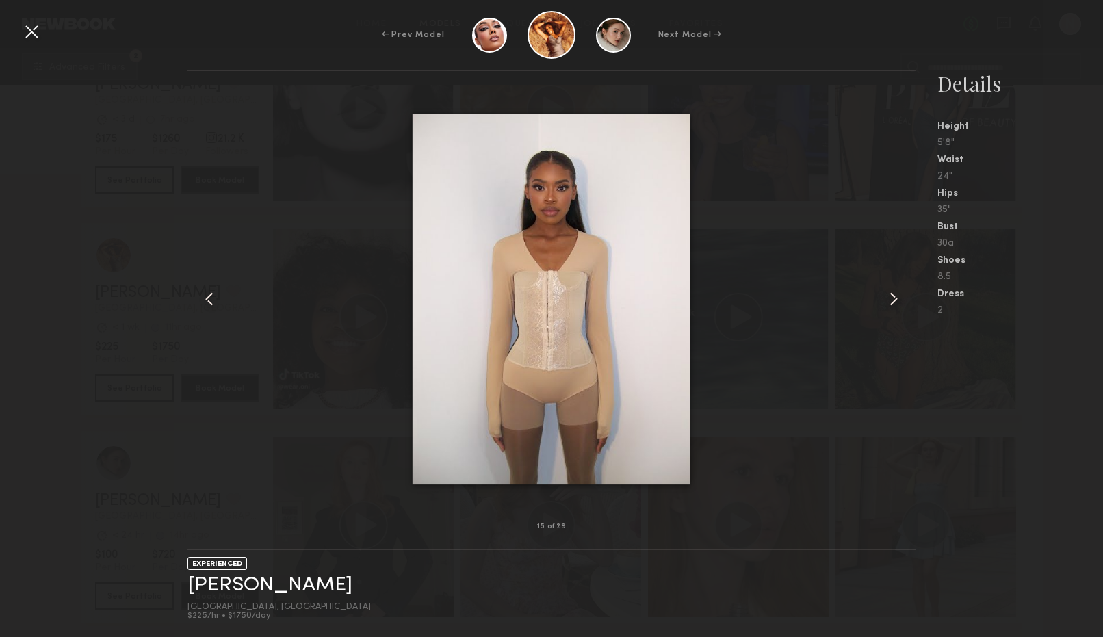
click at [892, 299] on common-icon at bounding box center [894, 299] width 22 height 22
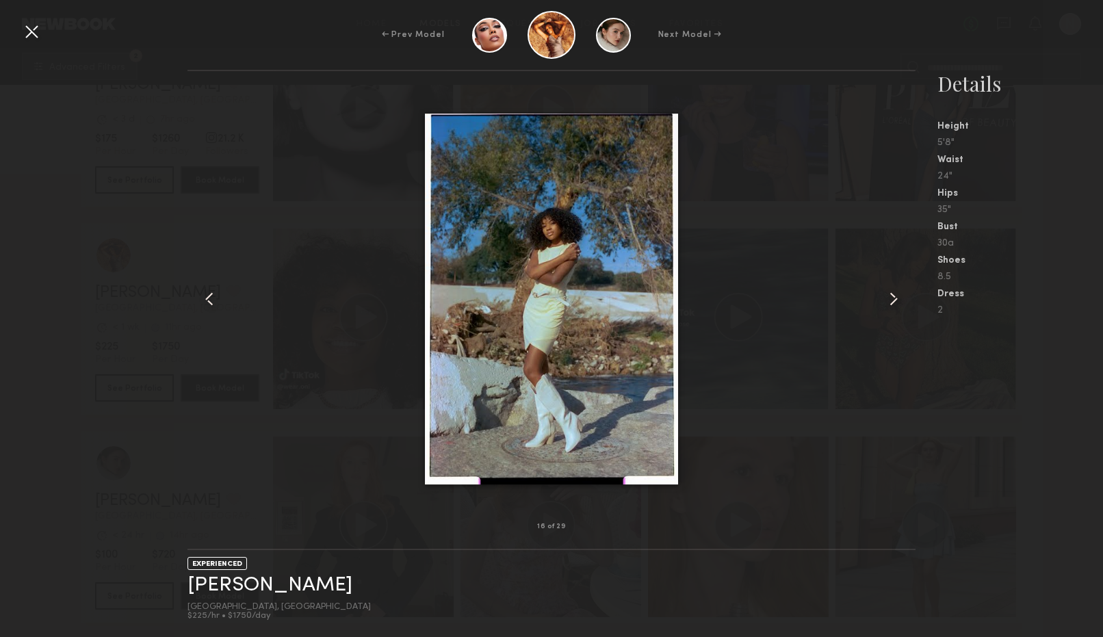
click at [892, 299] on common-icon at bounding box center [894, 299] width 22 height 22
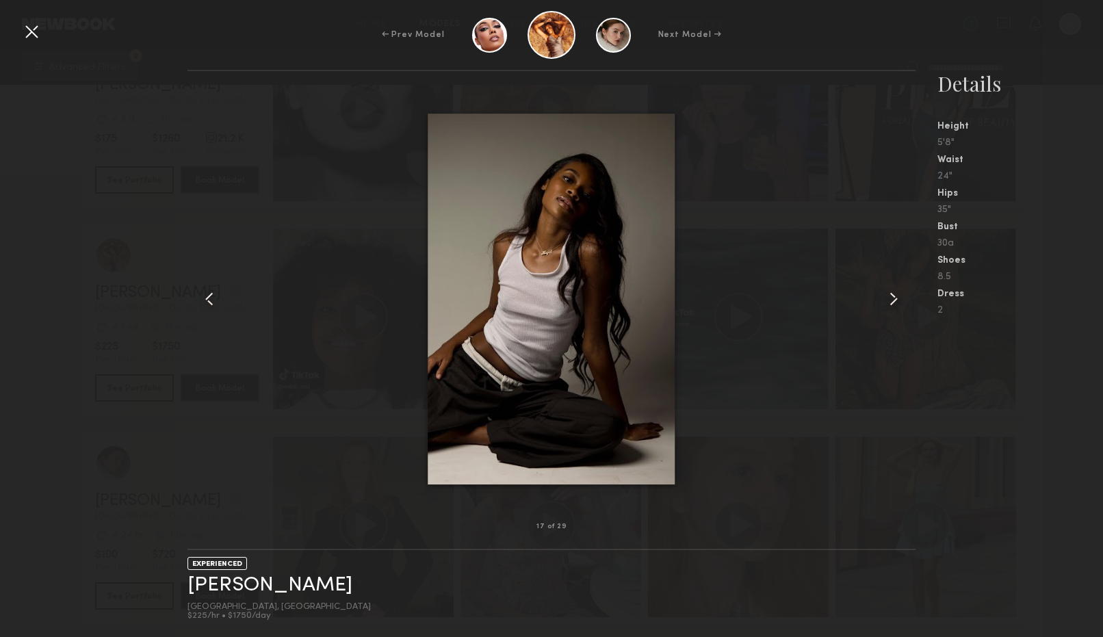
click at [892, 299] on common-icon at bounding box center [894, 299] width 22 height 22
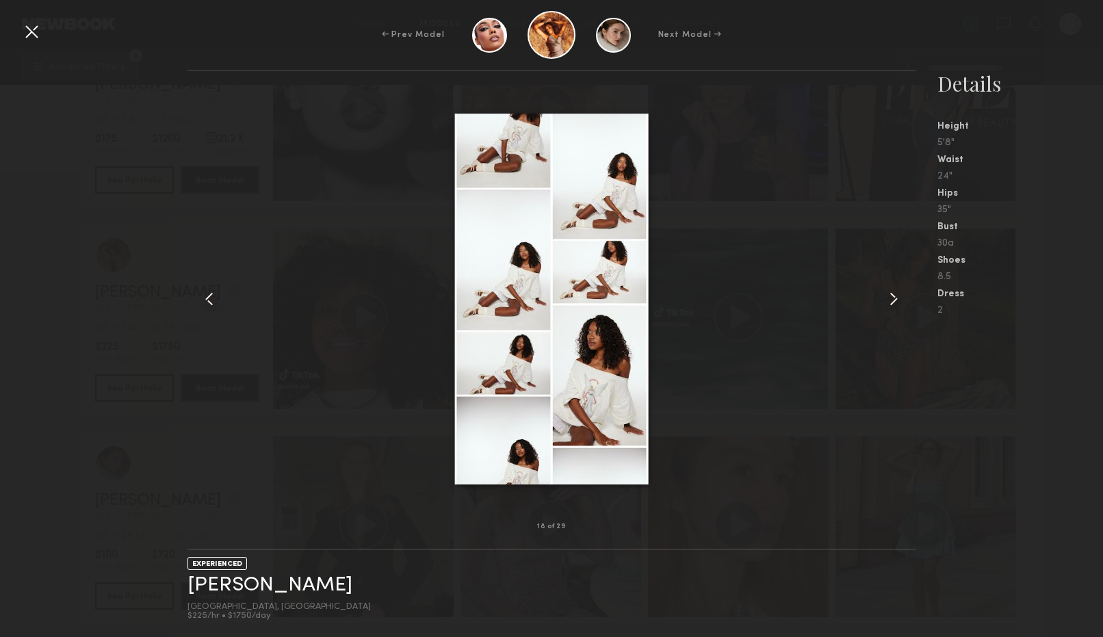
click at [37, 29] on div at bounding box center [32, 32] width 22 height 22
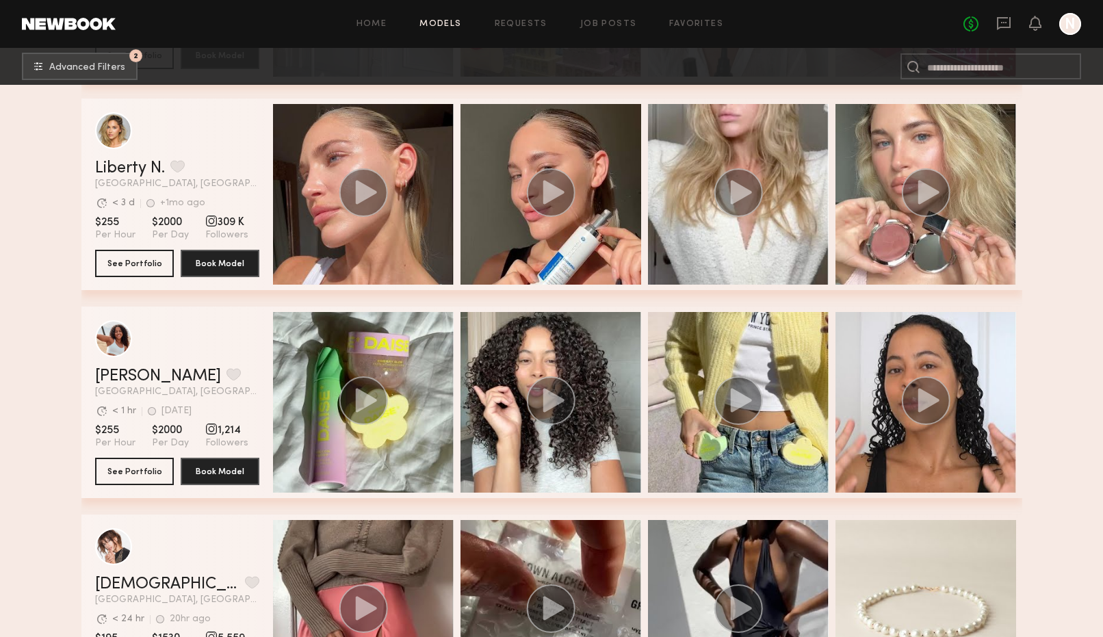
scroll to position [37678, 0]
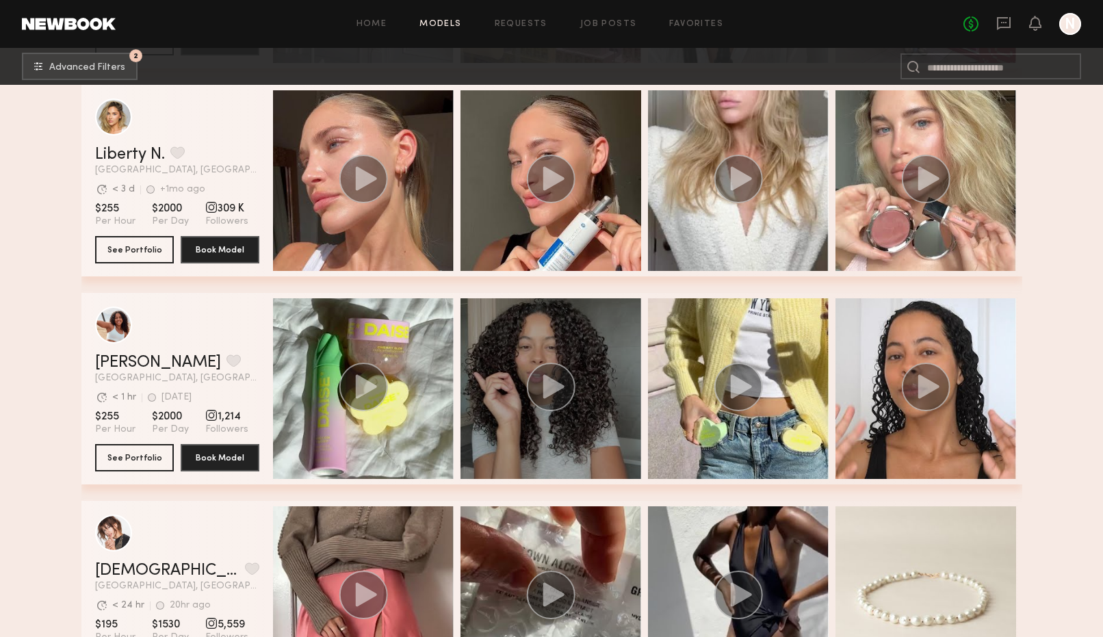
click at [594, 434] on div "grid" at bounding box center [551, 388] width 181 height 181
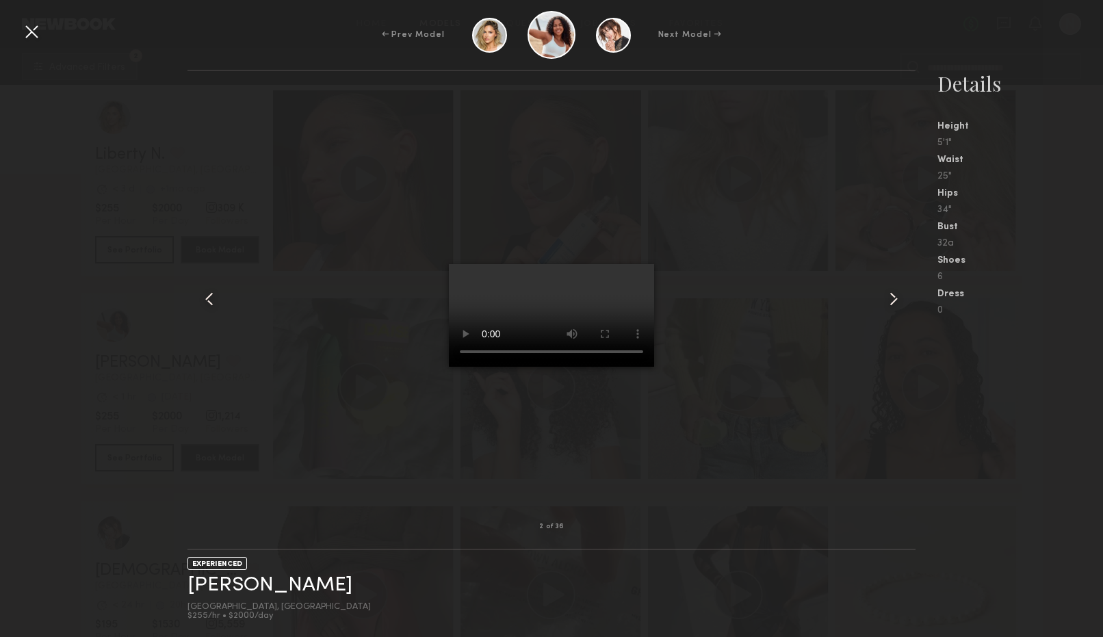
click at [40, 32] on div at bounding box center [32, 32] width 22 height 22
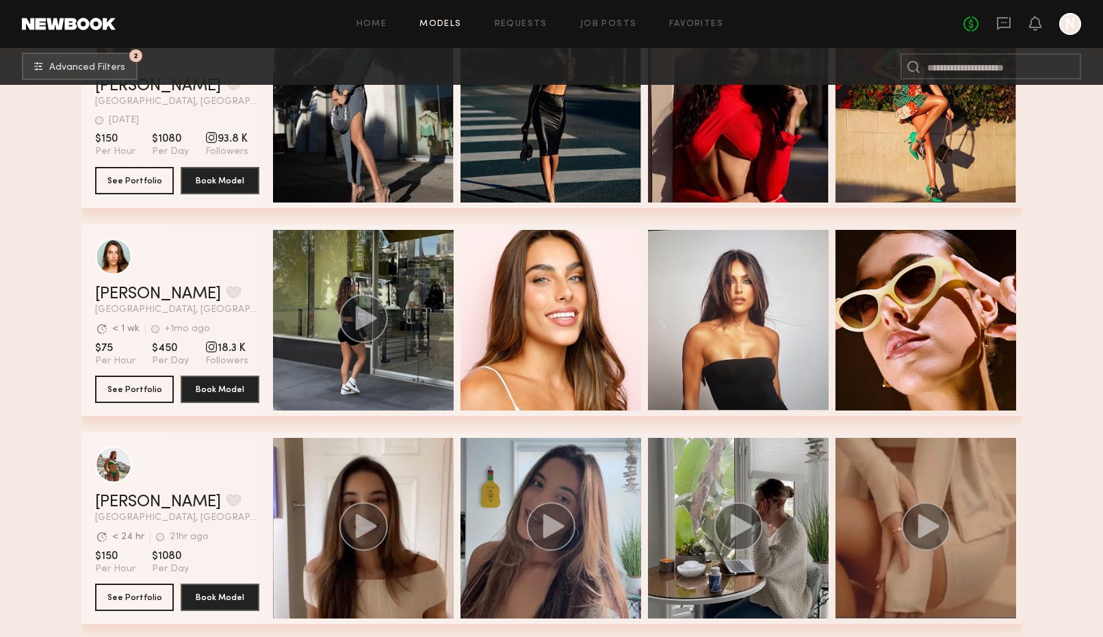
scroll to position [48356, 0]
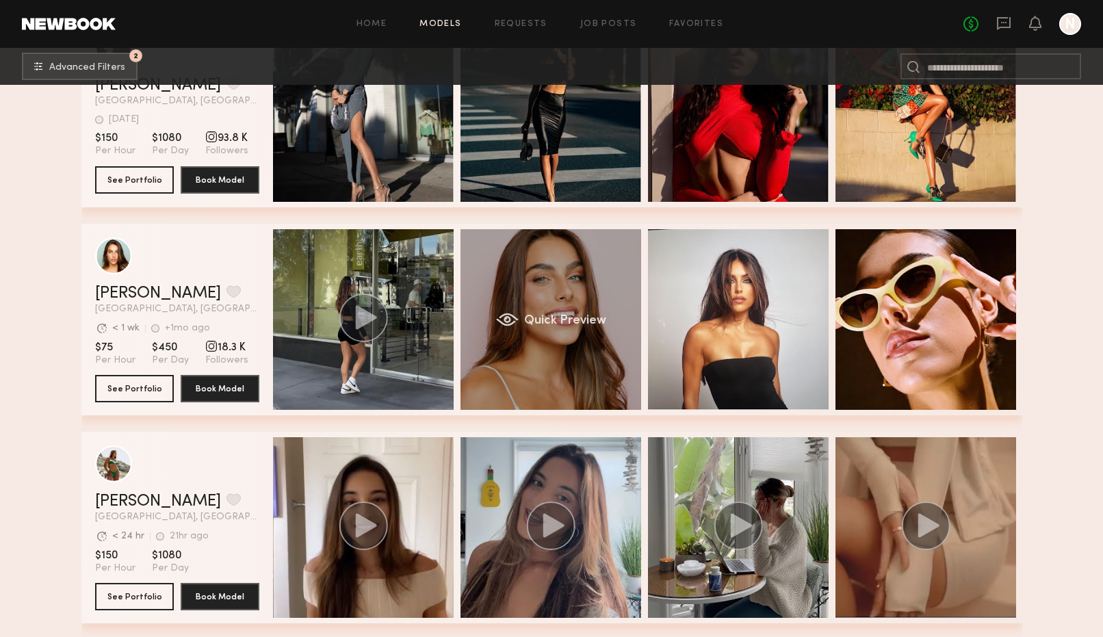
click at [532, 352] on div "Quick Preview" at bounding box center [551, 319] width 181 height 181
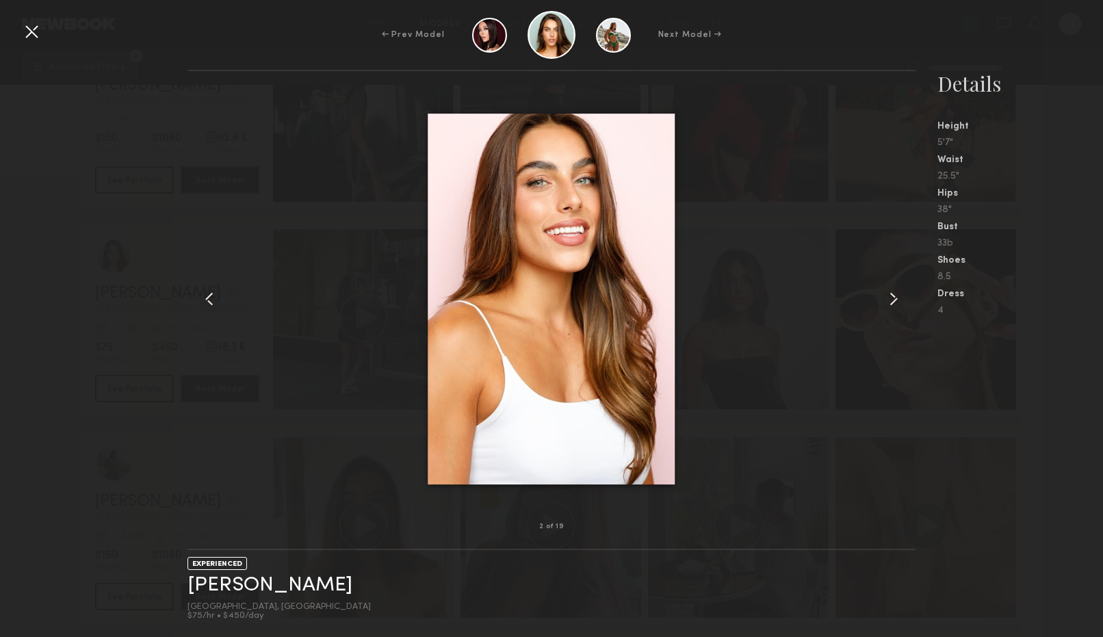
click at [885, 305] on common-icon at bounding box center [894, 299] width 22 height 22
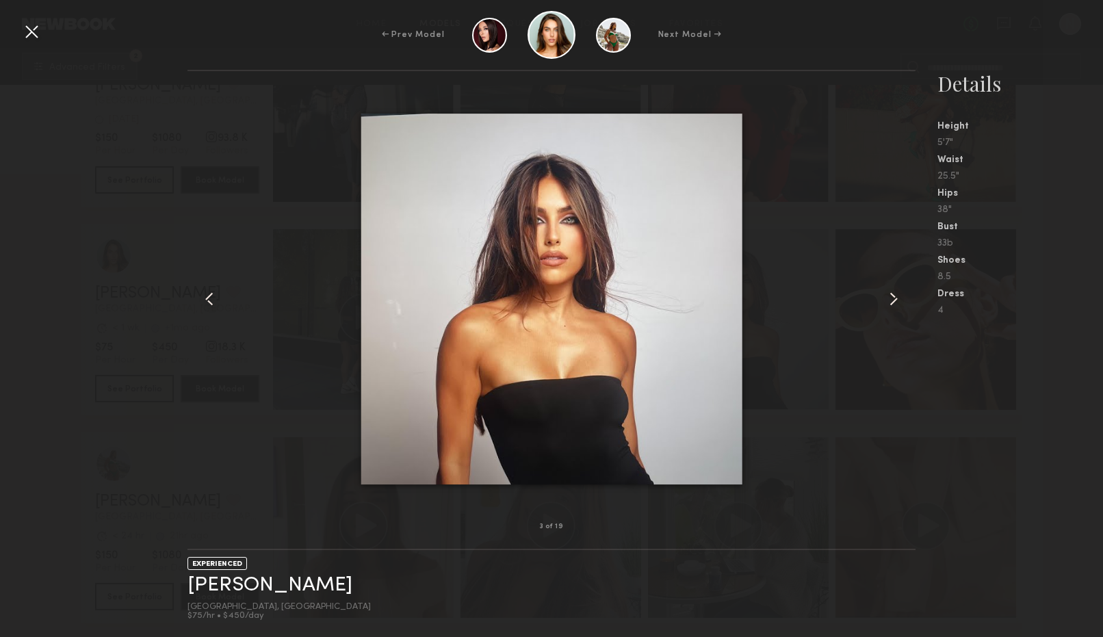
click at [885, 305] on common-icon at bounding box center [894, 299] width 22 height 22
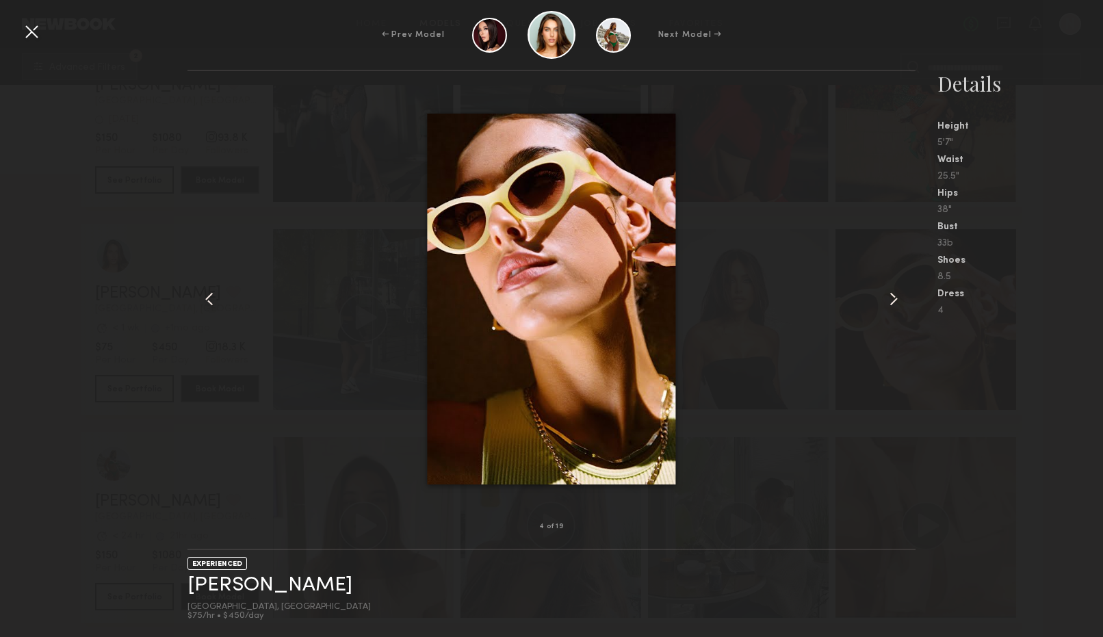
click at [885, 305] on common-icon at bounding box center [894, 299] width 22 height 22
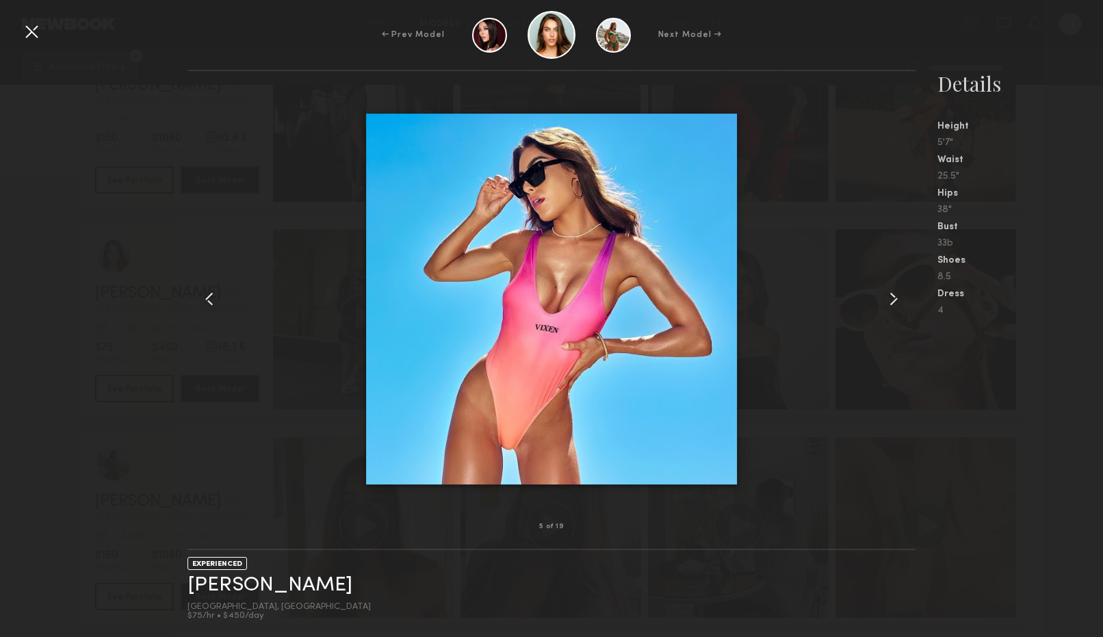
click at [885, 305] on common-icon at bounding box center [894, 299] width 22 height 22
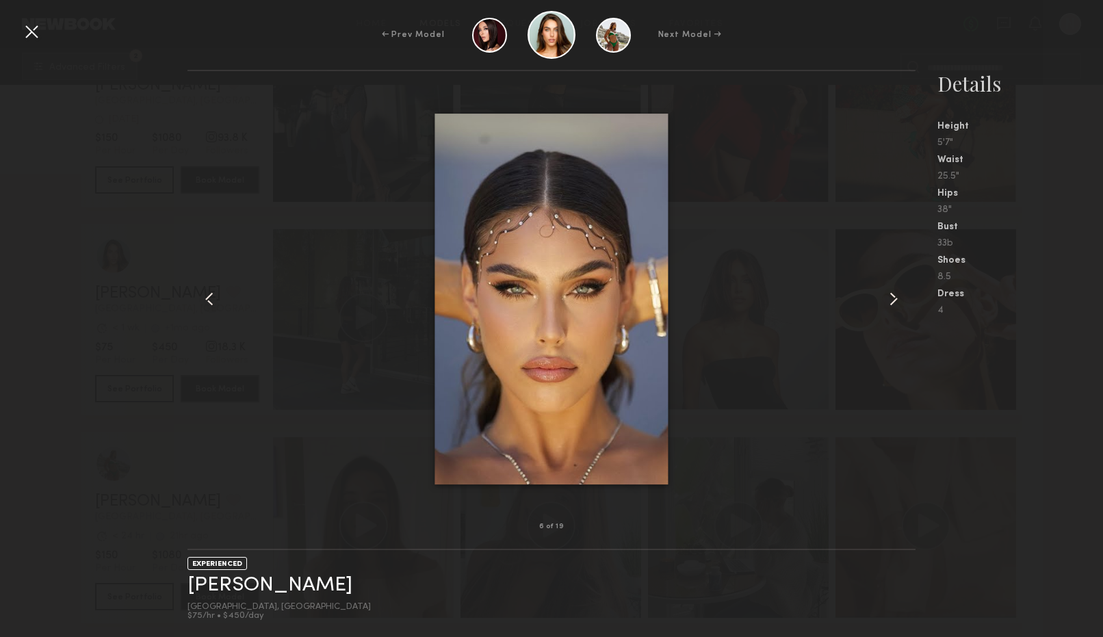
click at [885, 305] on common-icon at bounding box center [894, 299] width 22 height 22
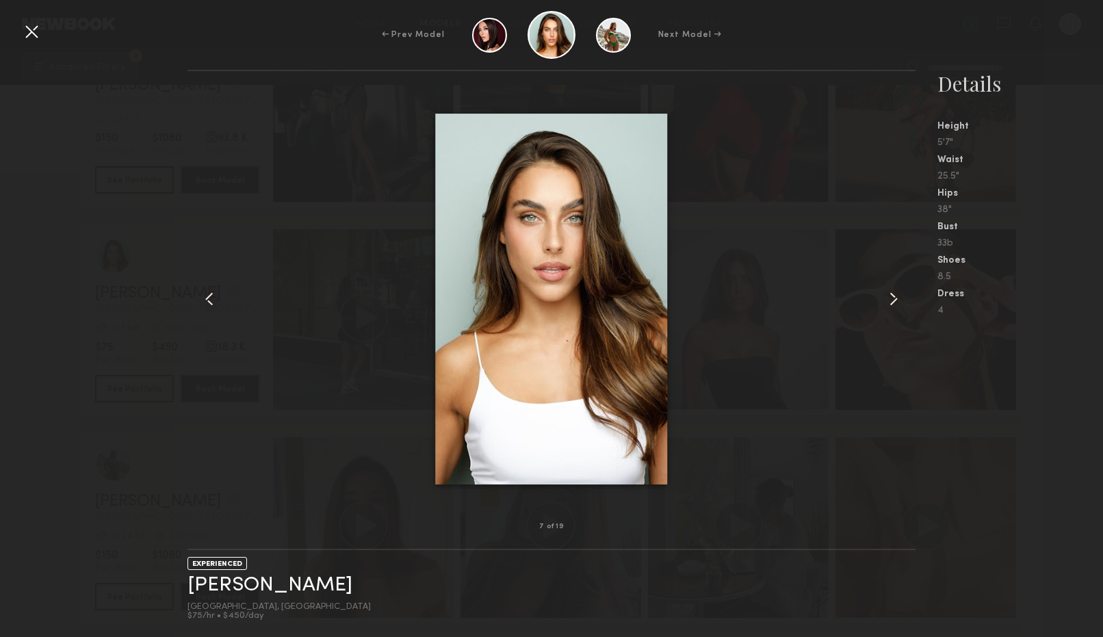
click at [34, 36] on div at bounding box center [32, 32] width 22 height 22
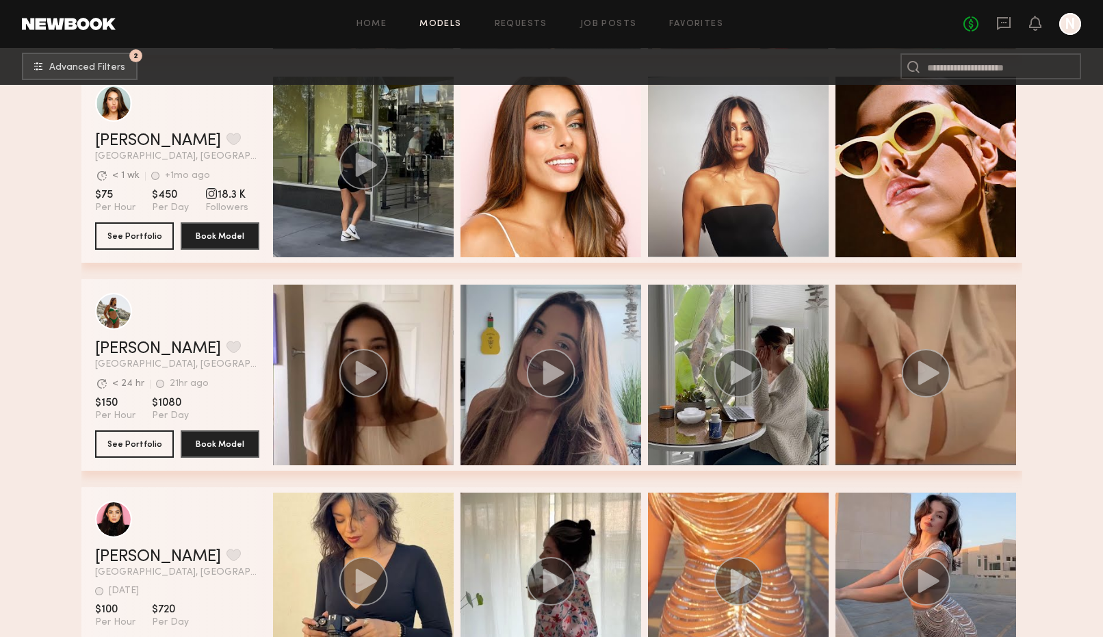
scroll to position [48566, 0]
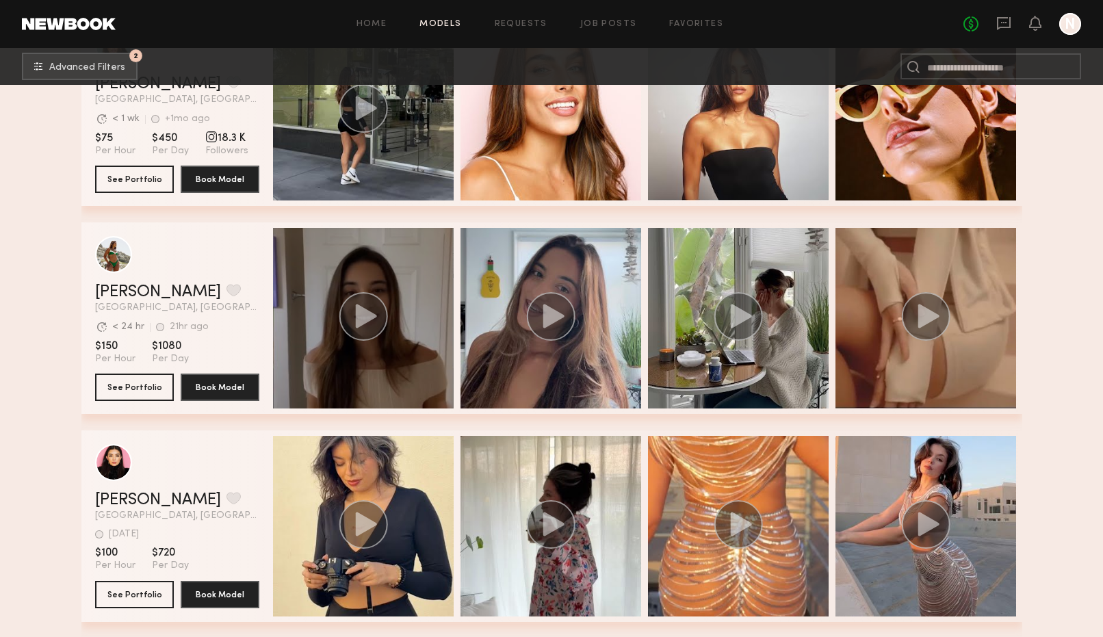
click at [406, 352] on div "grid" at bounding box center [363, 318] width 181 height 181
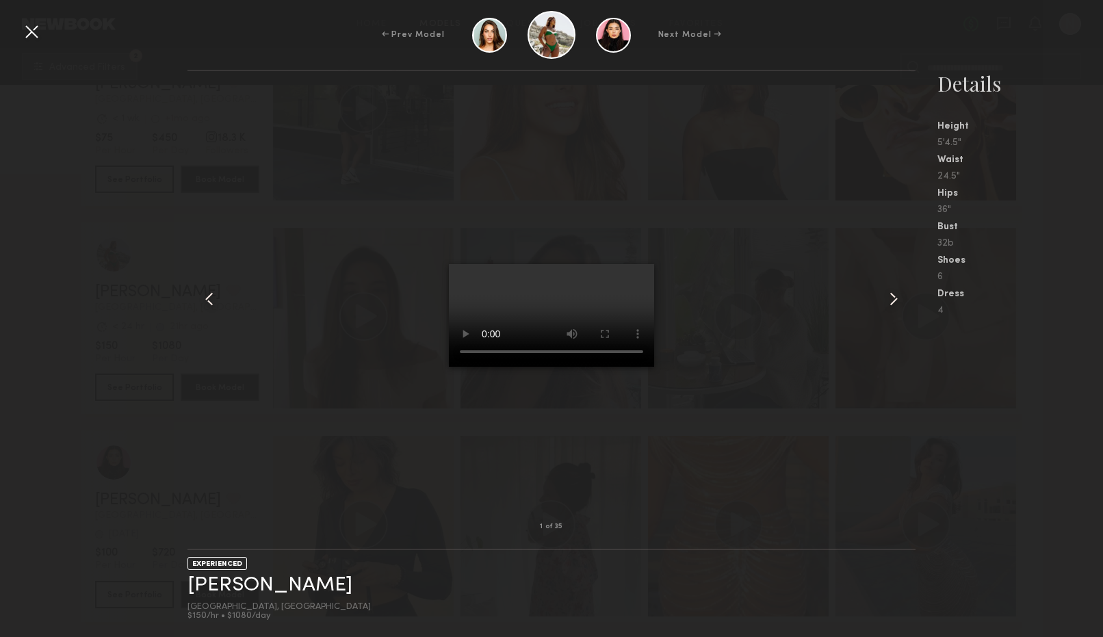
click at [887, 300] on common-icon at bounding box center [894, 299] width 22 height 22
click at [27, 35] on div at bounding box center [32, 32] width 22 height 22
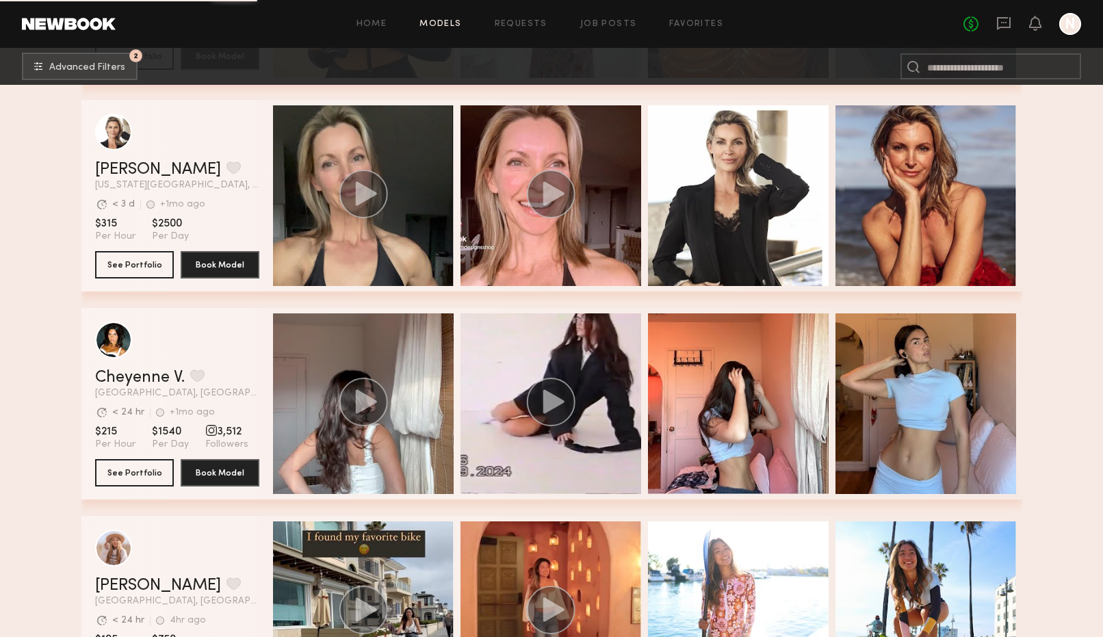
scroll to position [49279, 0]
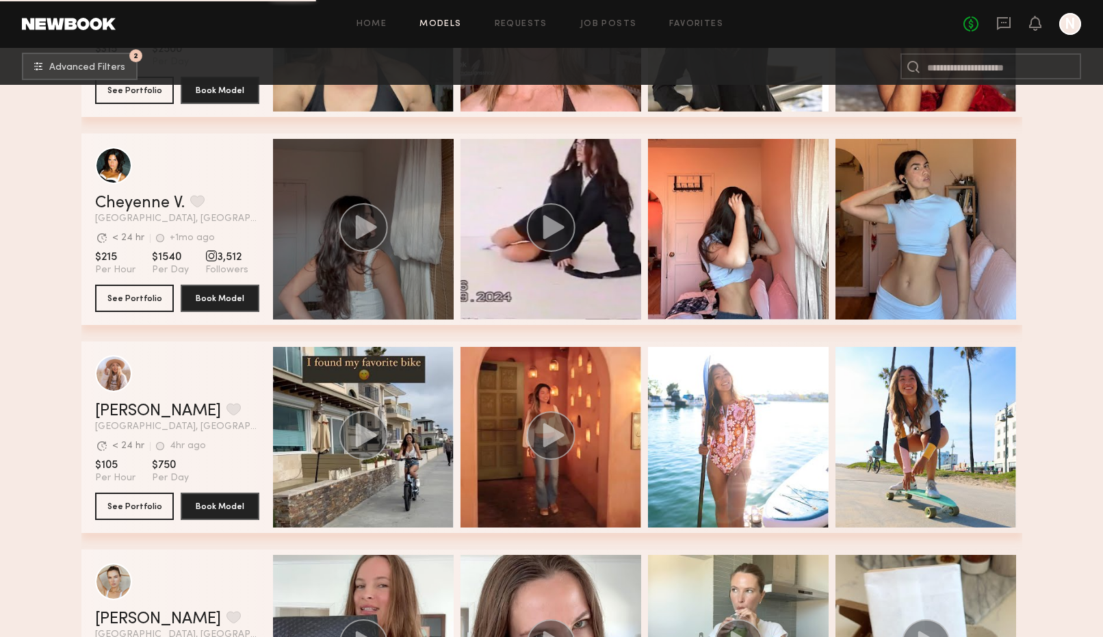
click at [438, 285] on div "grid" at bounding box center [363, 229] width 181 height 181
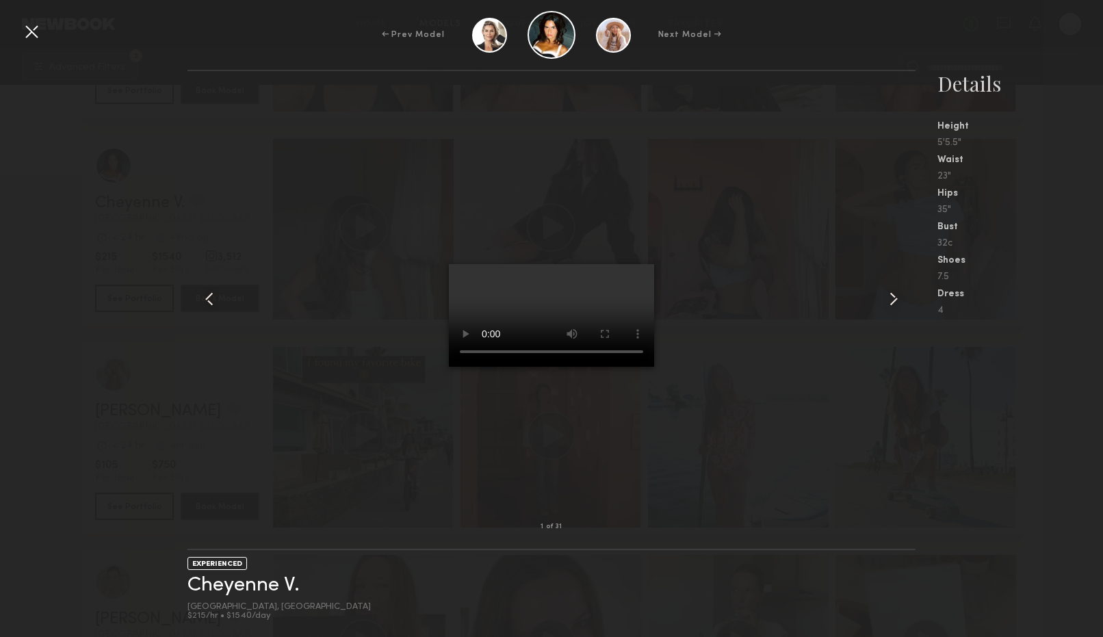
click at [898, 294] on common-icon at bounding box center [894, 299] width 22 height 22
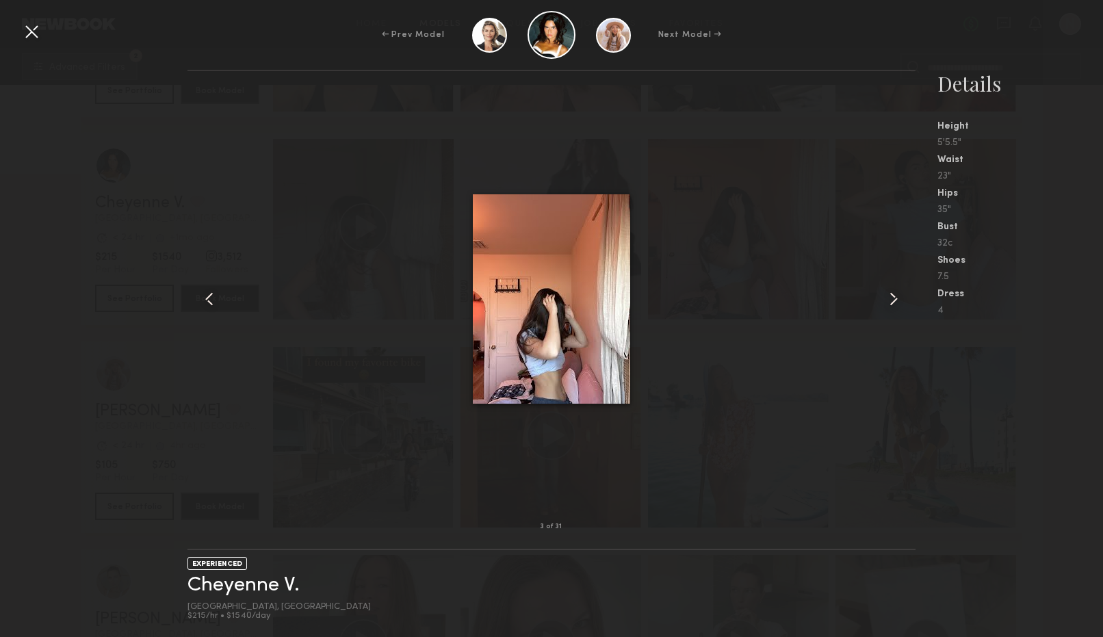
click at [898, 294] on common-icon at bounding box center [894, 299] width 22 height 22
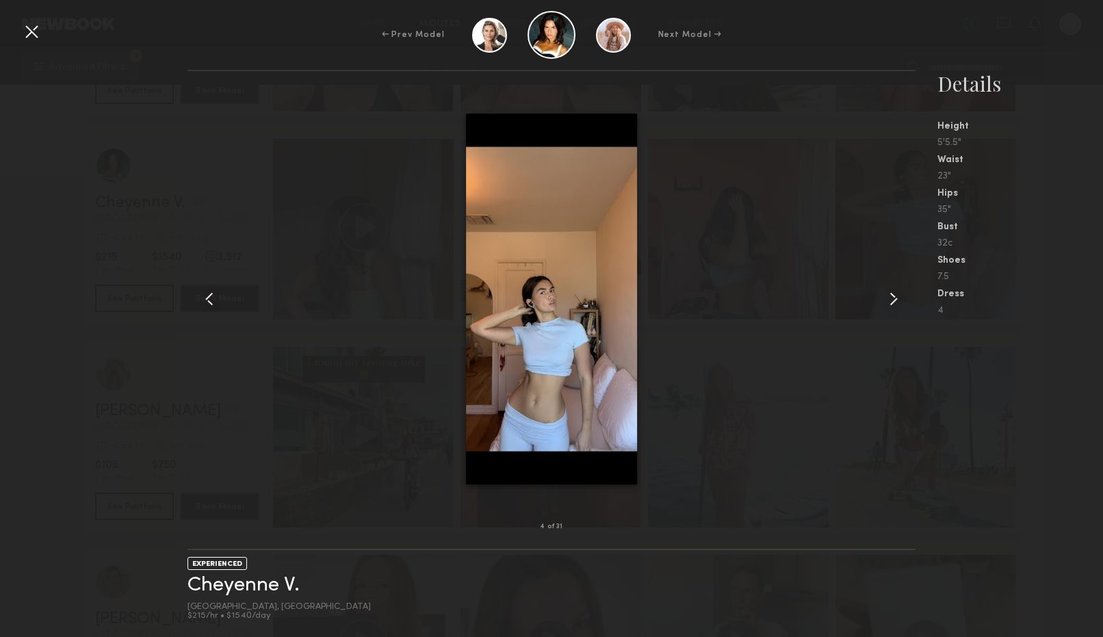
click at [887, 299] on common-icon at bounding box center [894, 299] width 22 height 22
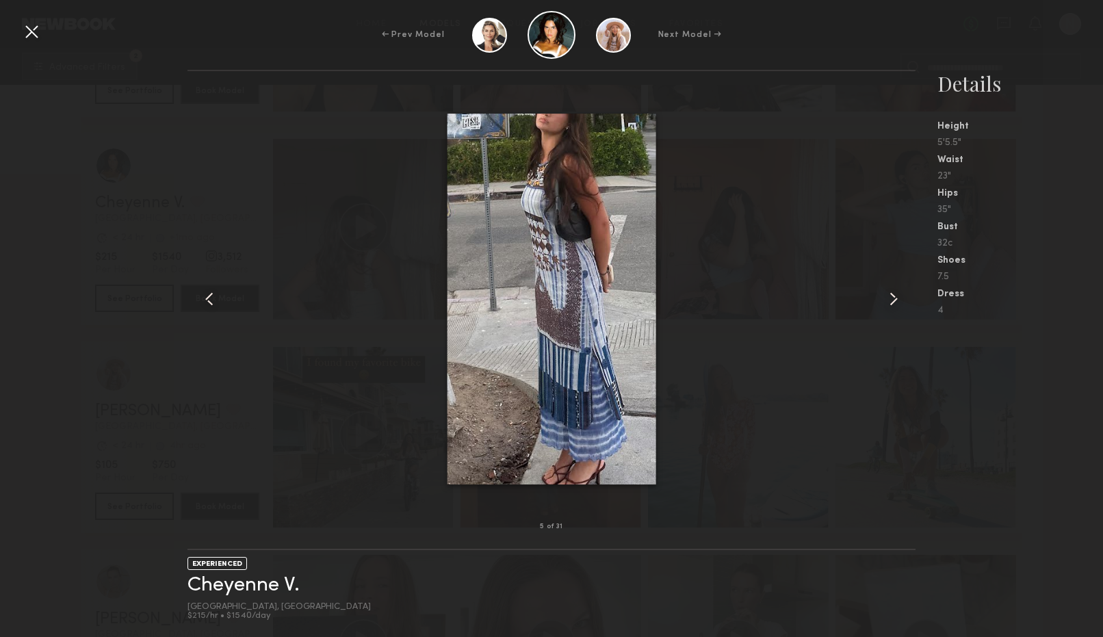
click at [887, 299] on common-icon at bounding box center [894, 299] width 22 height 22
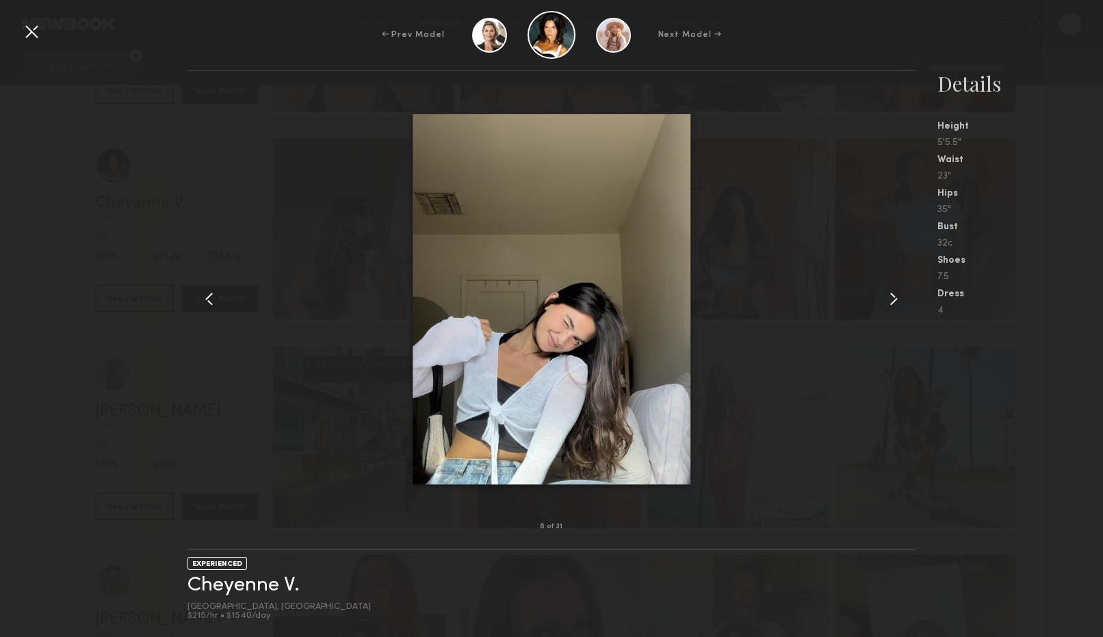
click at [207, 299] on common-icon at bounding box center [209, 299] width 22 height 22
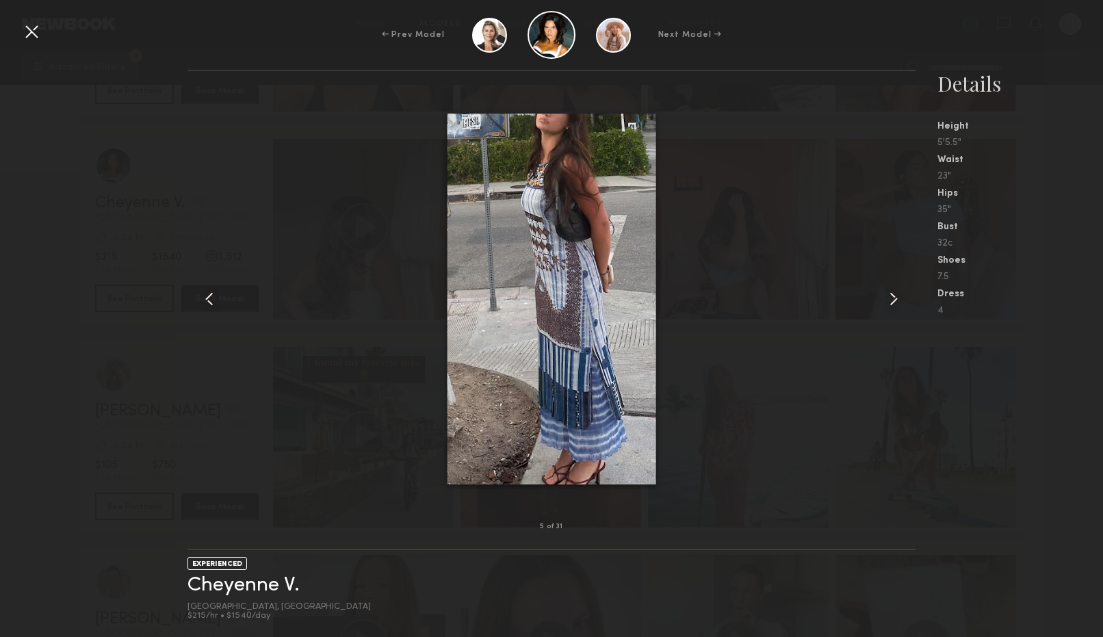
click at [894, 300] on common-icon at bounding box center [894, 299] width 22 height 22
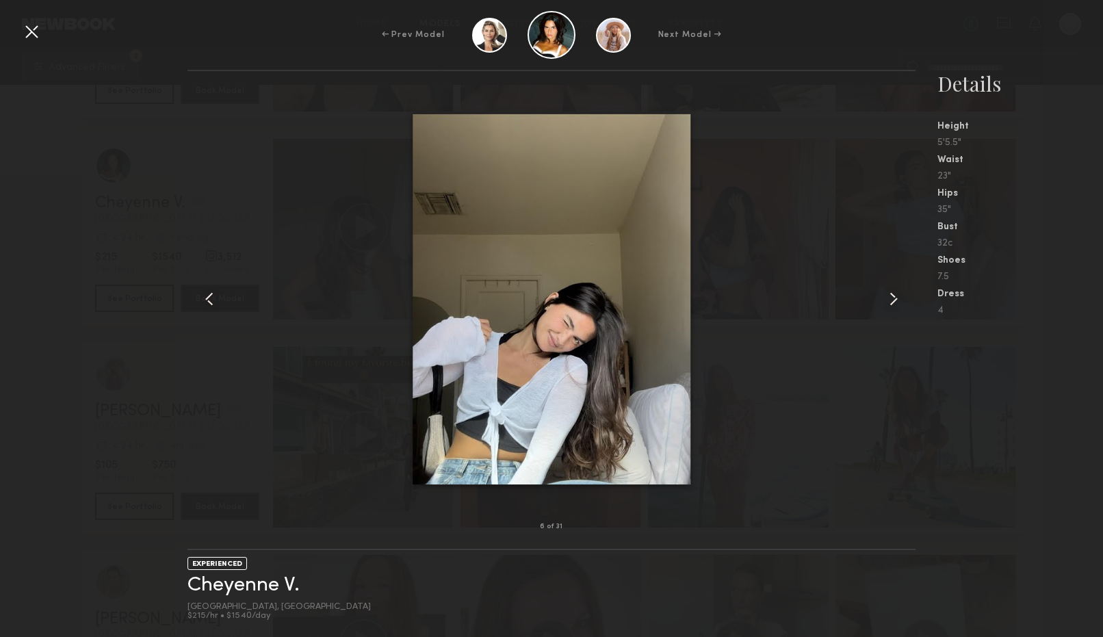
click at [894, 300] on common-icon at bounding box center [894, 299] width 22 height 22
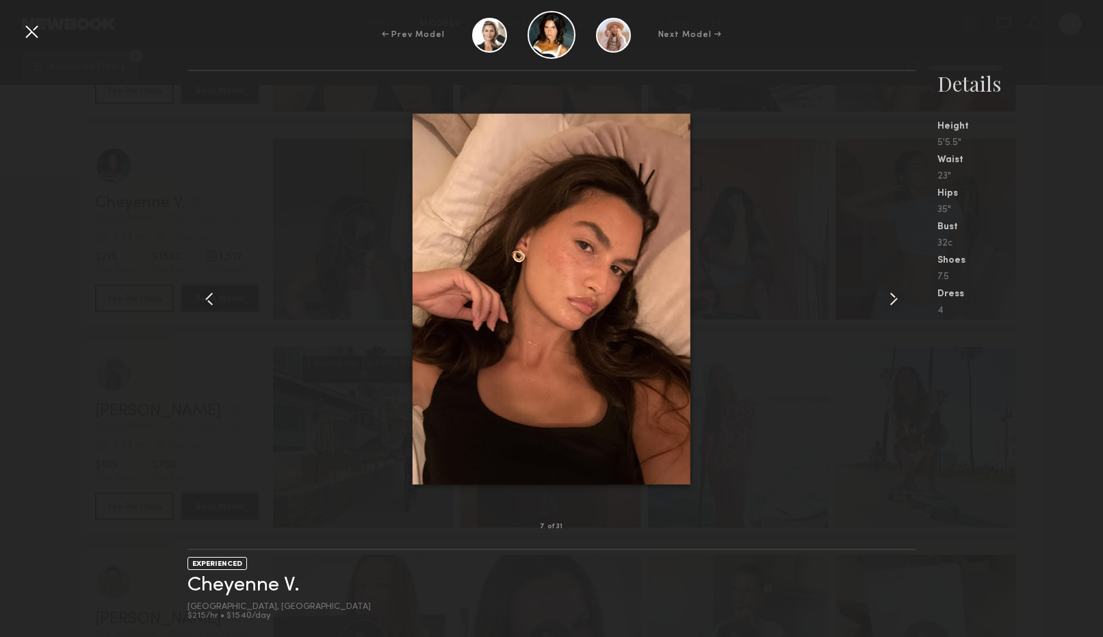
click at [894, 300] on common-icon at bounding box center [894, 299] width 22 height 22
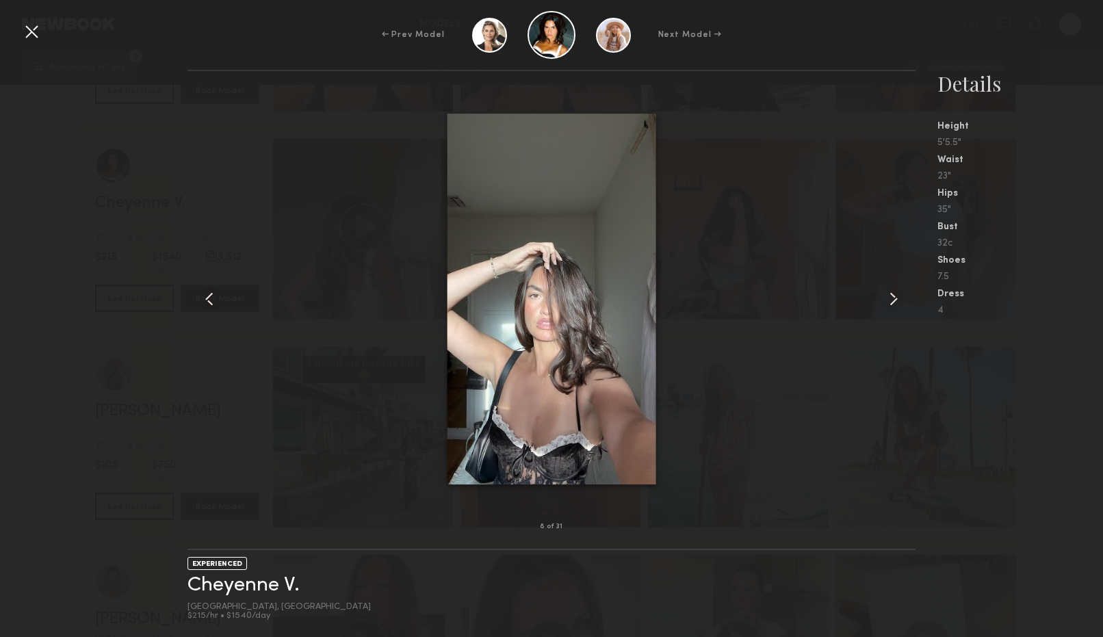
click at [894, 300] on common-icon at bounding box center [894, 299] width 22 height 22
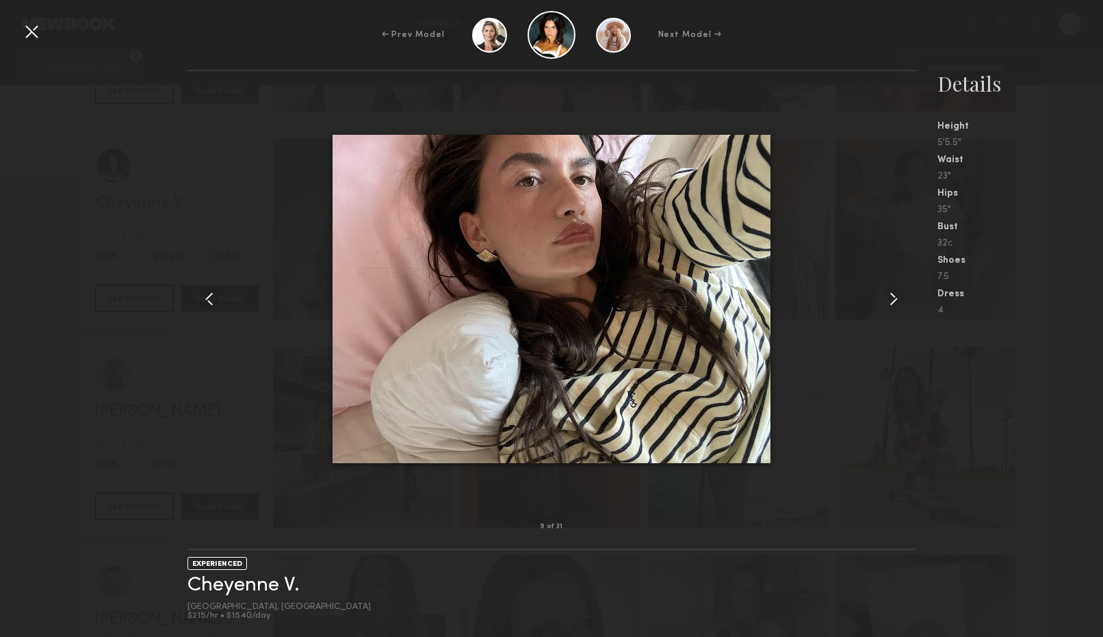
click at [894, 300] on common-icon at bounding box center [894, 299] width 22 height 22
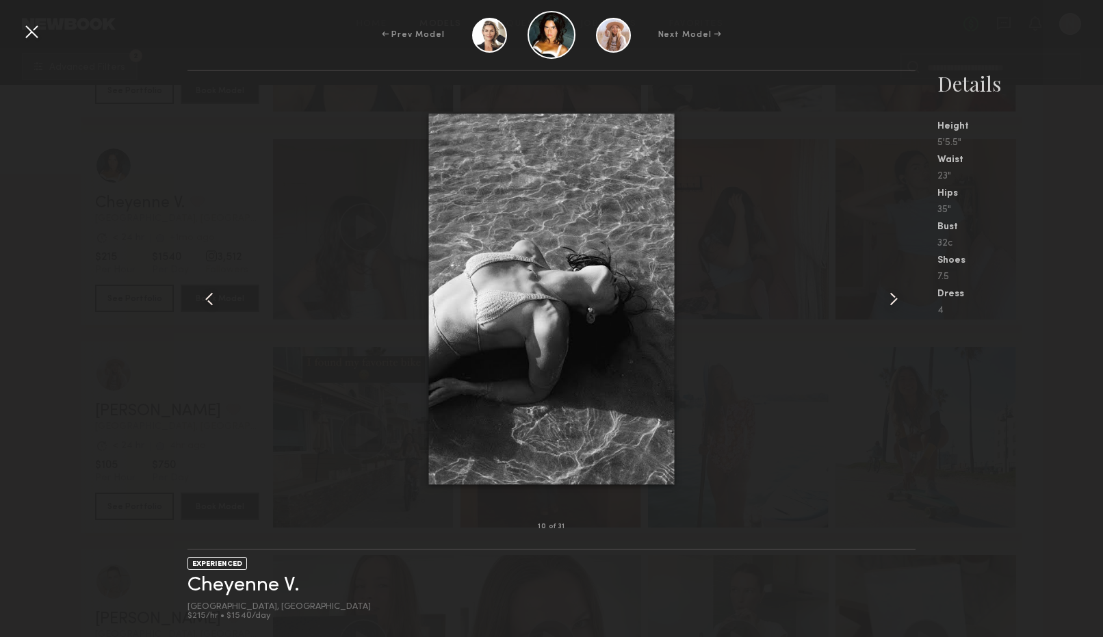
click at [894, 300] on common-icon at bounding box center [894, 299] width 22 height 22
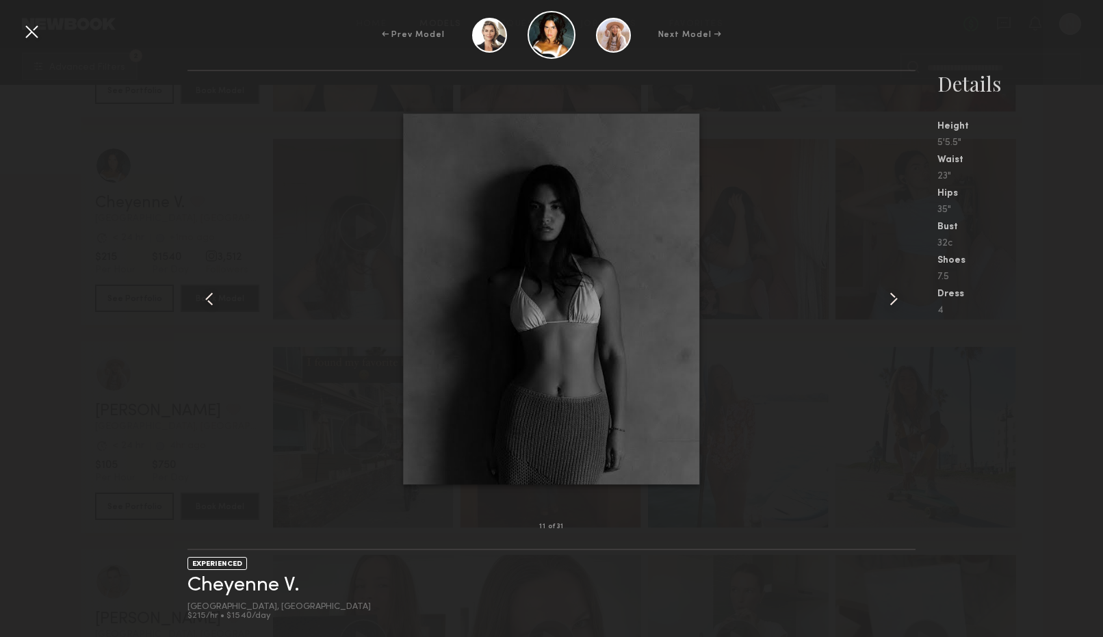
click at [894, 300] on common-icon at bounding box center [894, 299] width 22 height 22
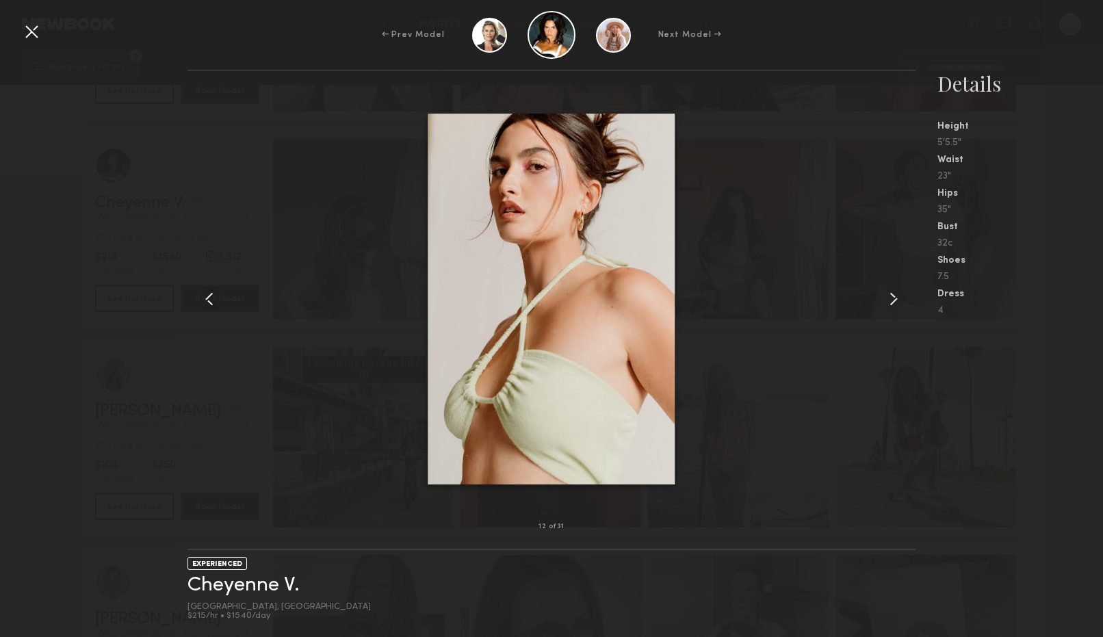
click at [894, 300] on common-icon at bounding box center [894, 299] width 22 height 22
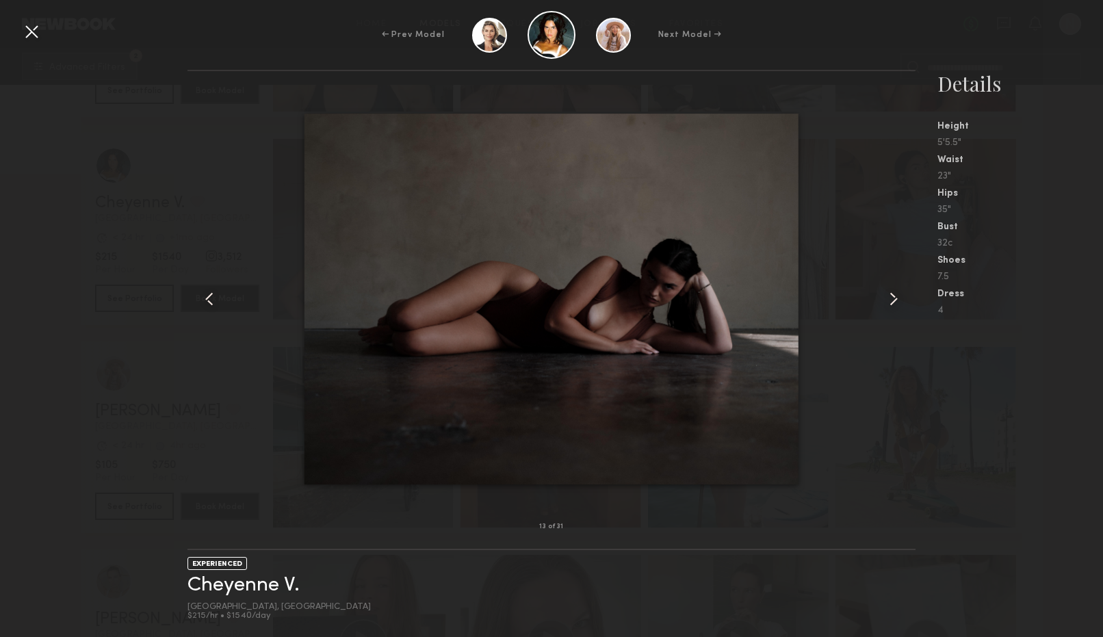
click at [32, 28] on div at bounding box center [32, 32] width 22 height 22
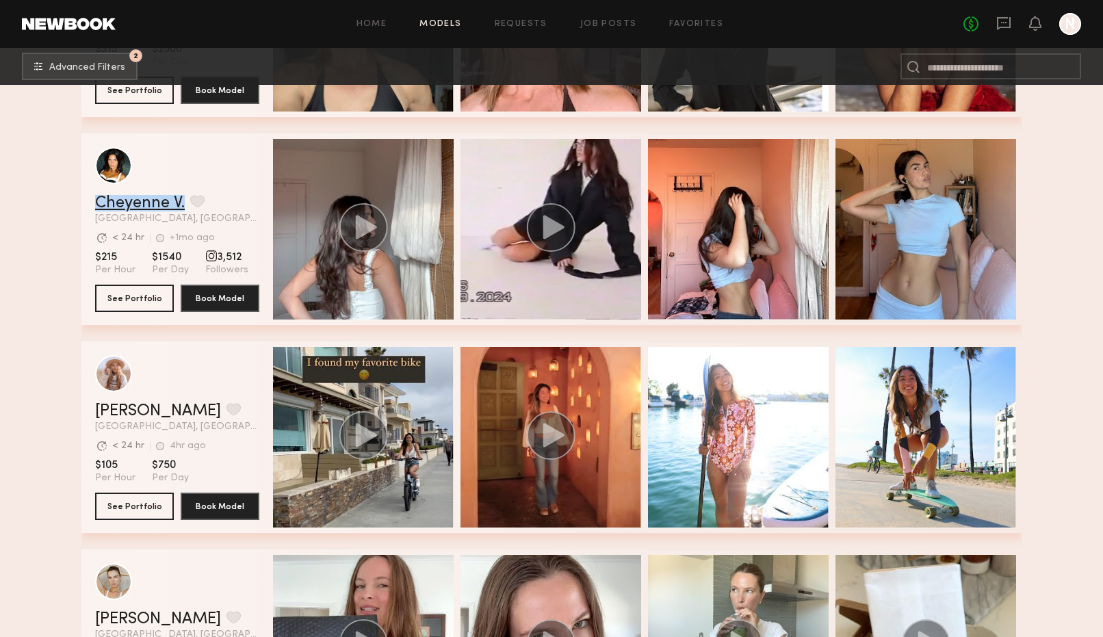
scroll to position [49420, 0]
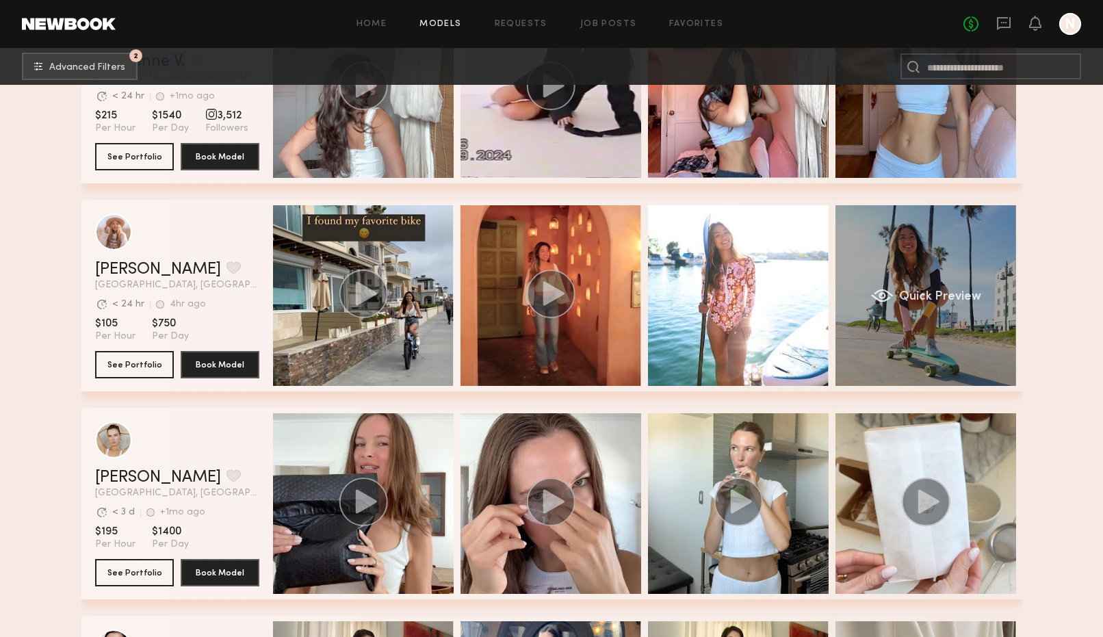
click at [938, 337] on div "Quick Preview" at bounding box center [925, 295] width 181 height 181
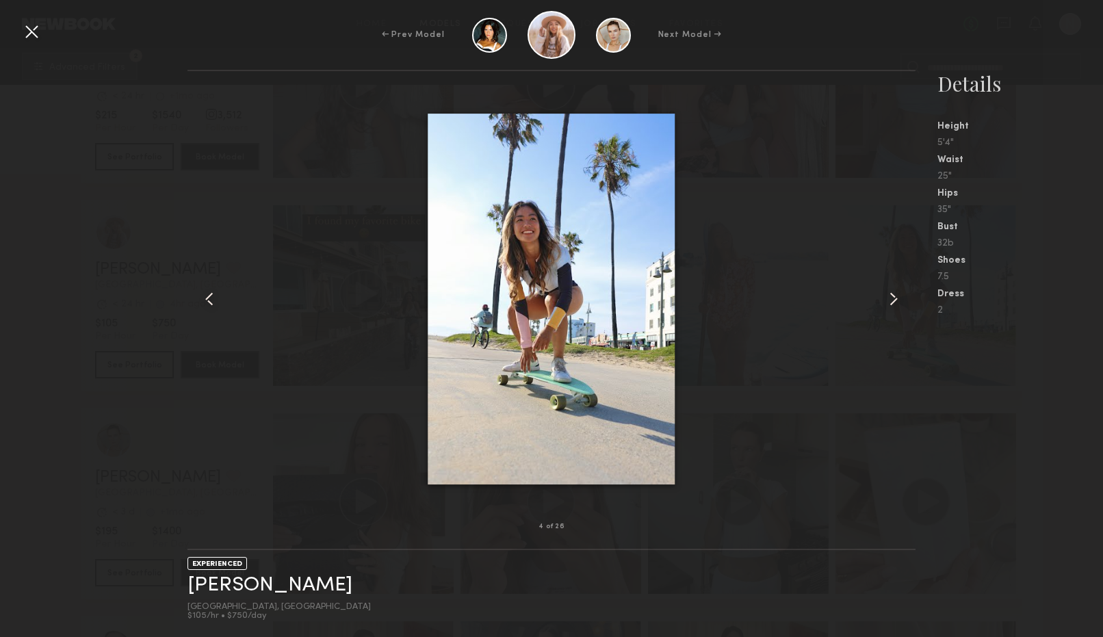
click at [894, 288] on common-icon at bounding box center [894, 299] width 22 height 22
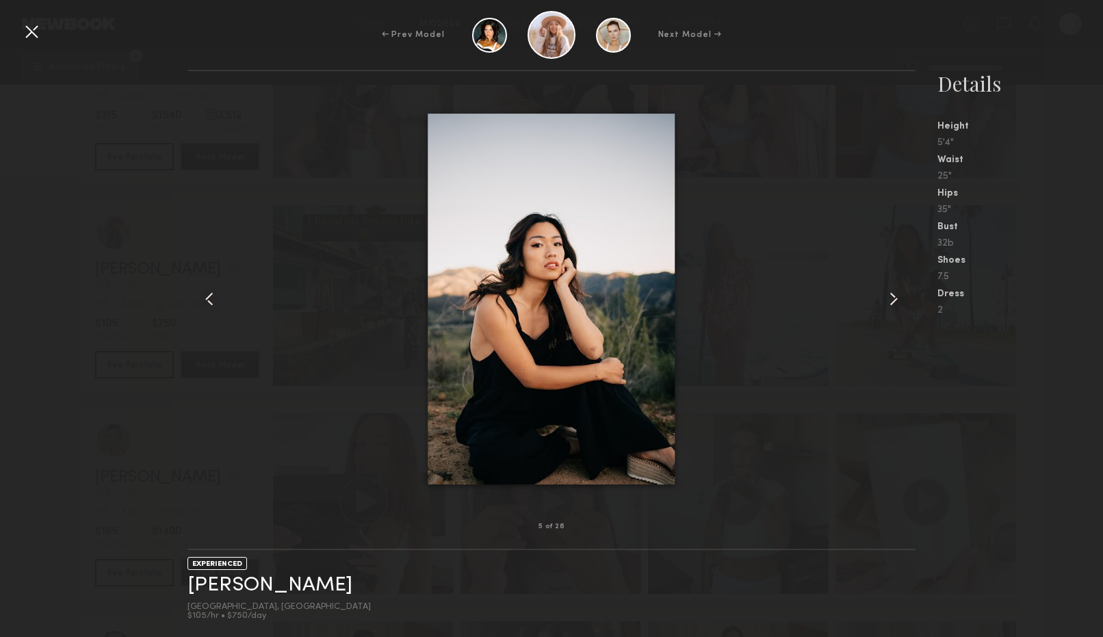
click at [894, 288] on common-icon at bounding box center [894, 299] width 22 height 22
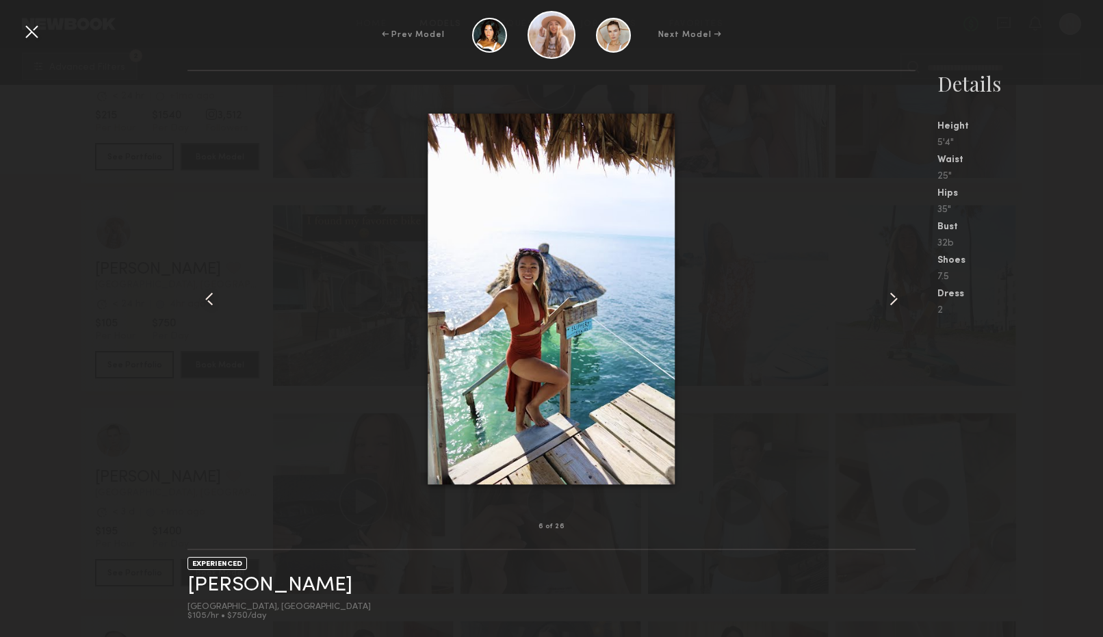
click at [894, 288] on common-icon at bounding box center [894, 299] width 22 height 22
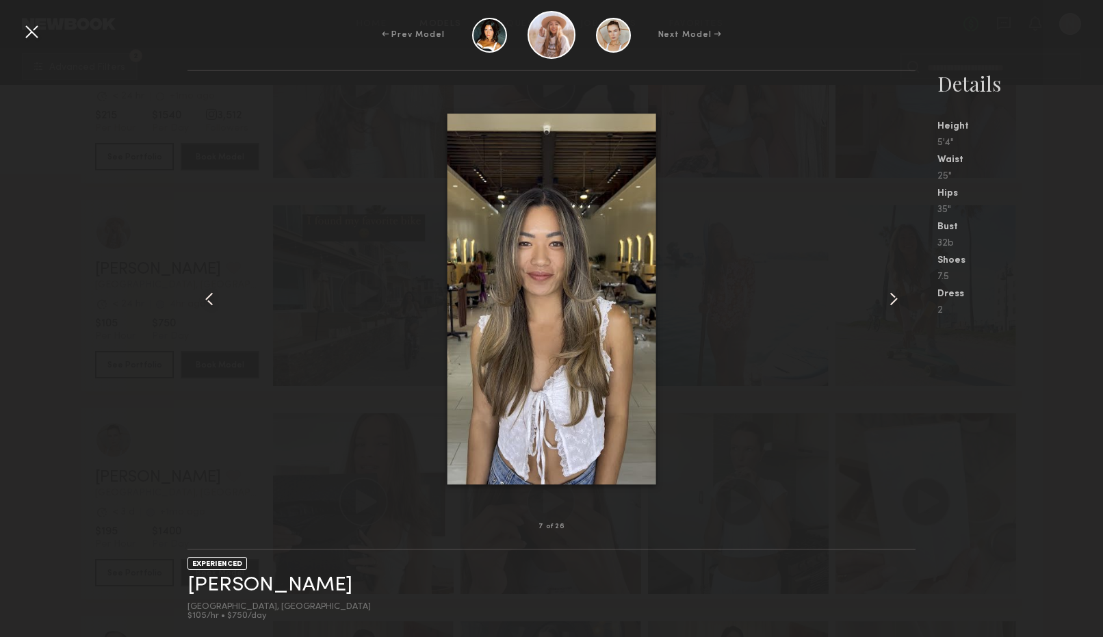
click at [894, 288] on common-icon at bounding box center [894, 299] width 22 height 22
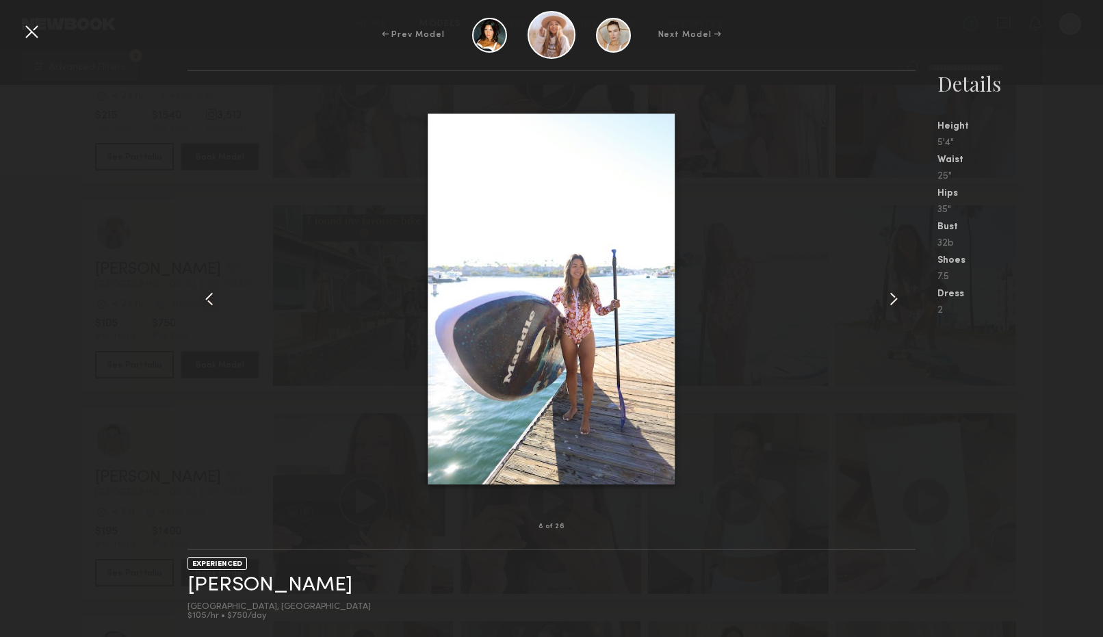
click at [894, 288] on common-icon at bounding box center [894, 299] width 22 height 22
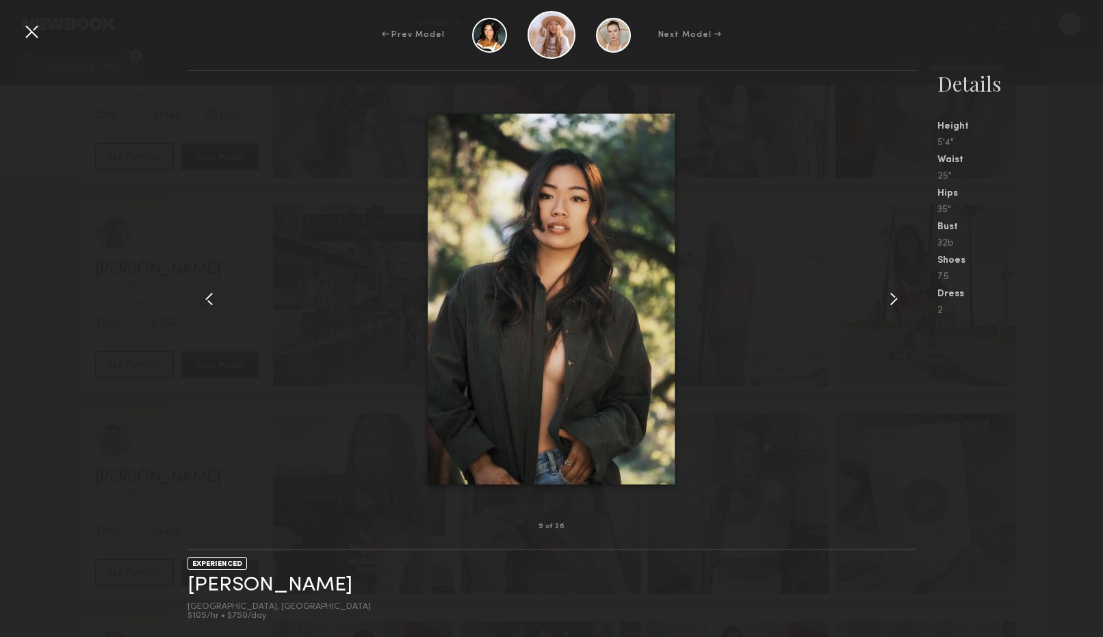
click at [38, 35] on div at bounding box center [32, 32] width 22 height 22
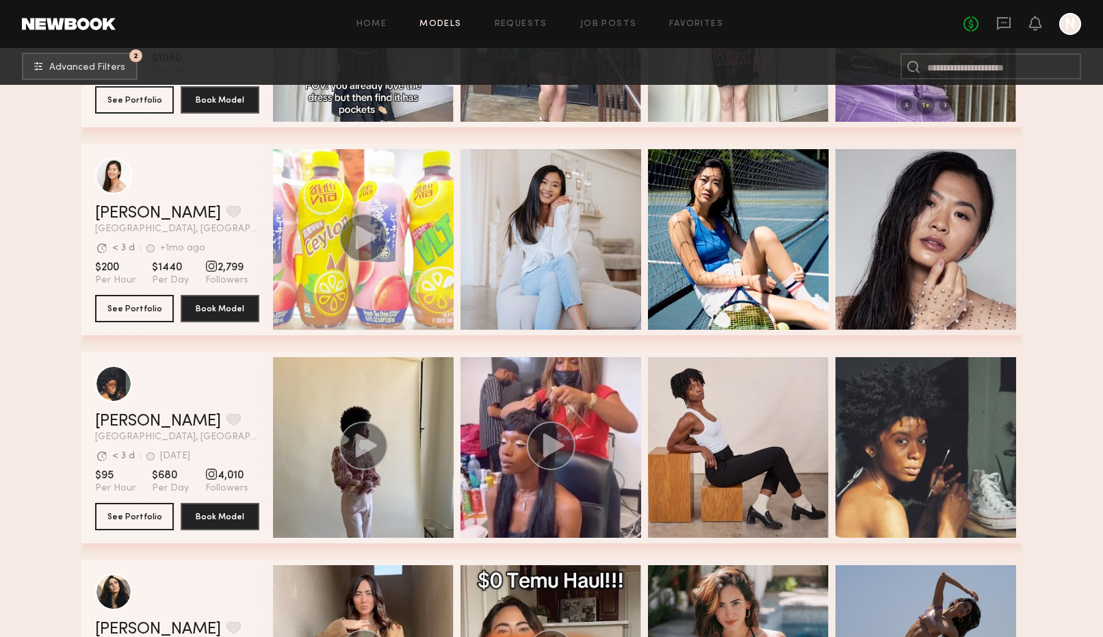
scroll to position [50105, 0]
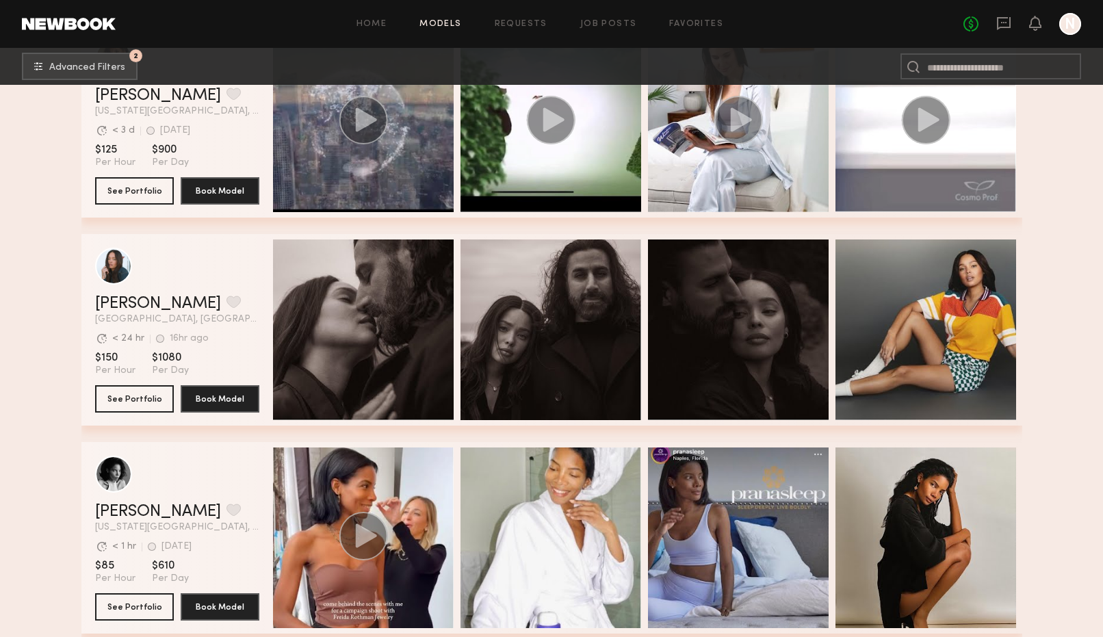
scroll to position [51918, 0]
